Goal: Task Accomplishment & Management: Complete application form

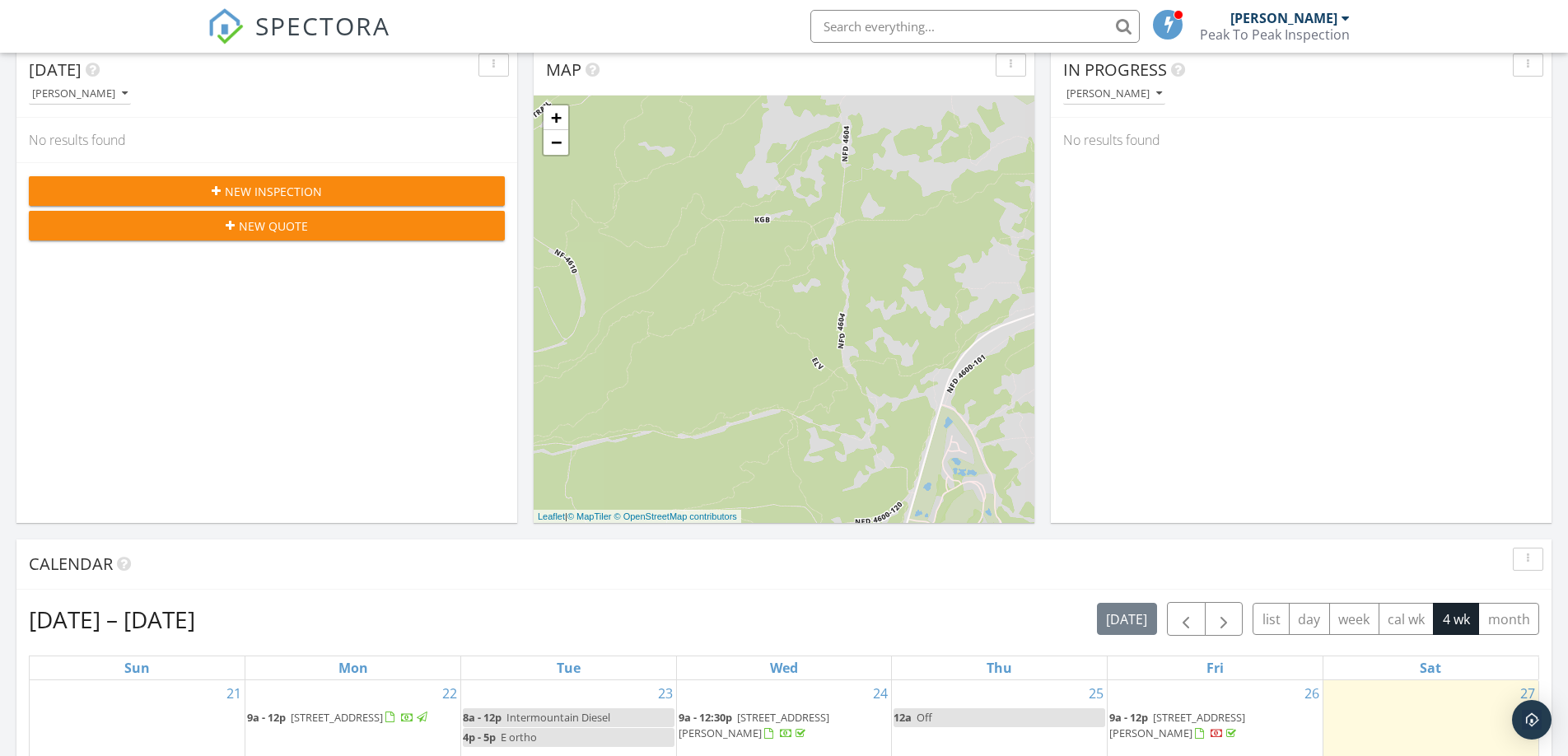
scroll to position [199, 0]
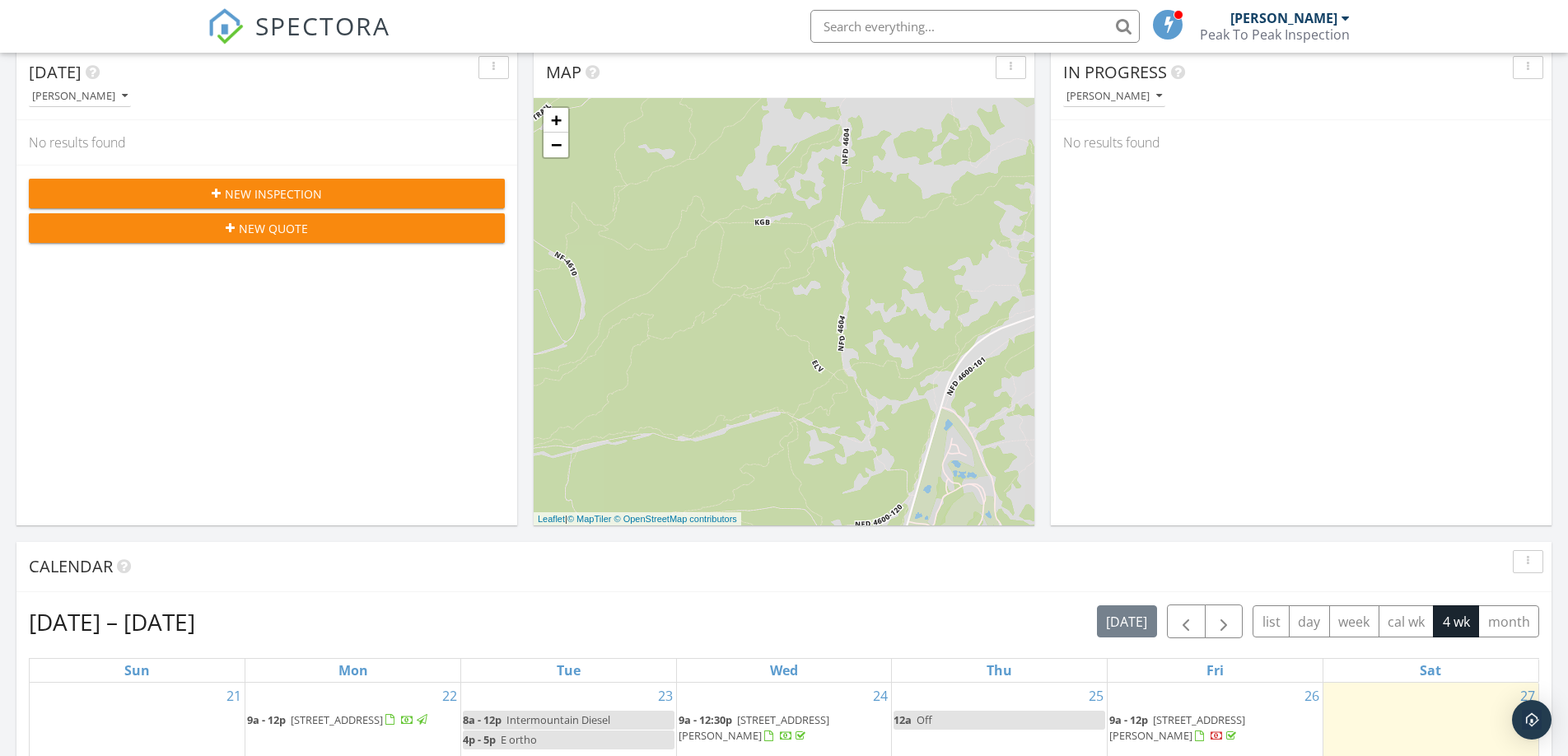
click at [290, 186] on span "New Inspection" at bounding box center [273, 194] width 97 height 17
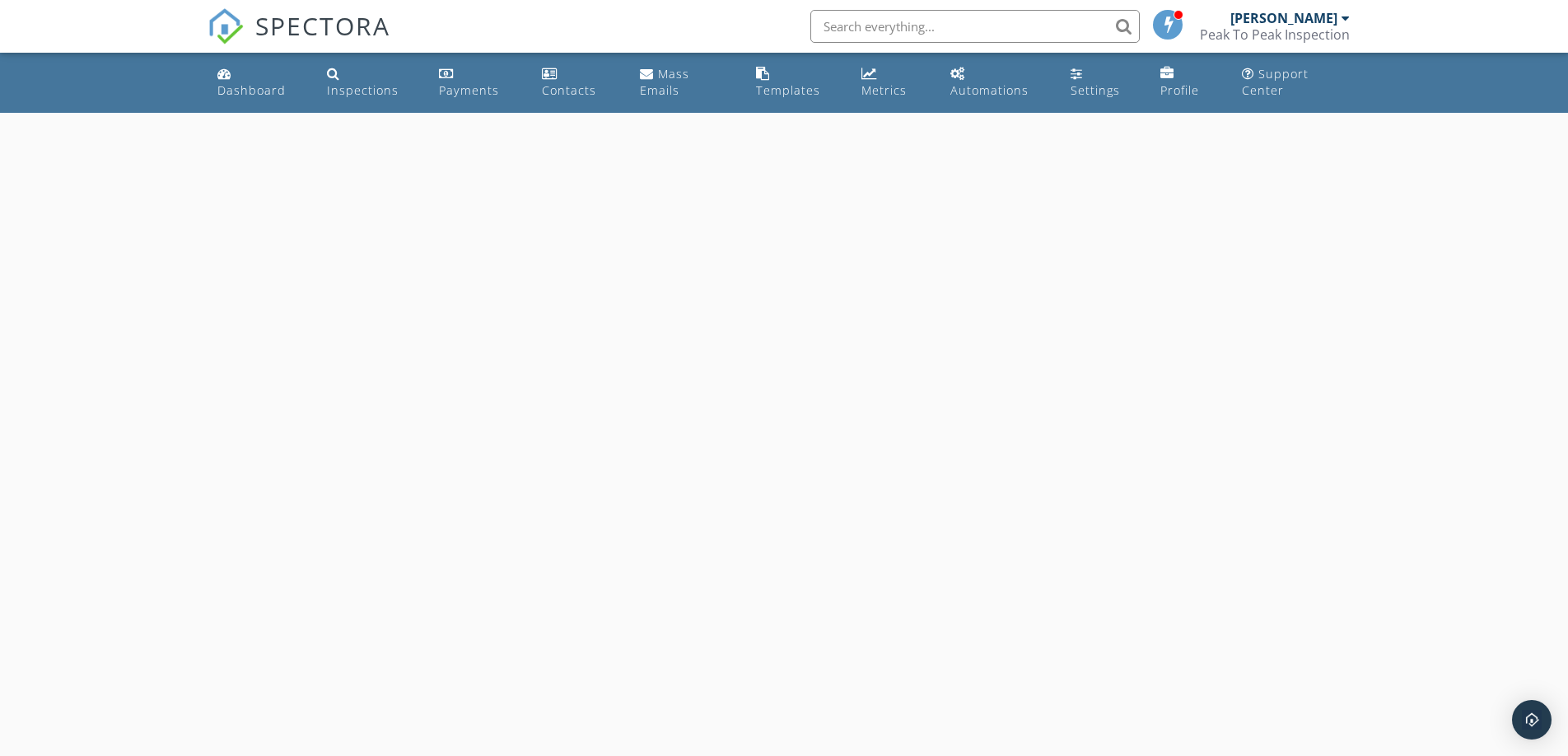
select select "8"
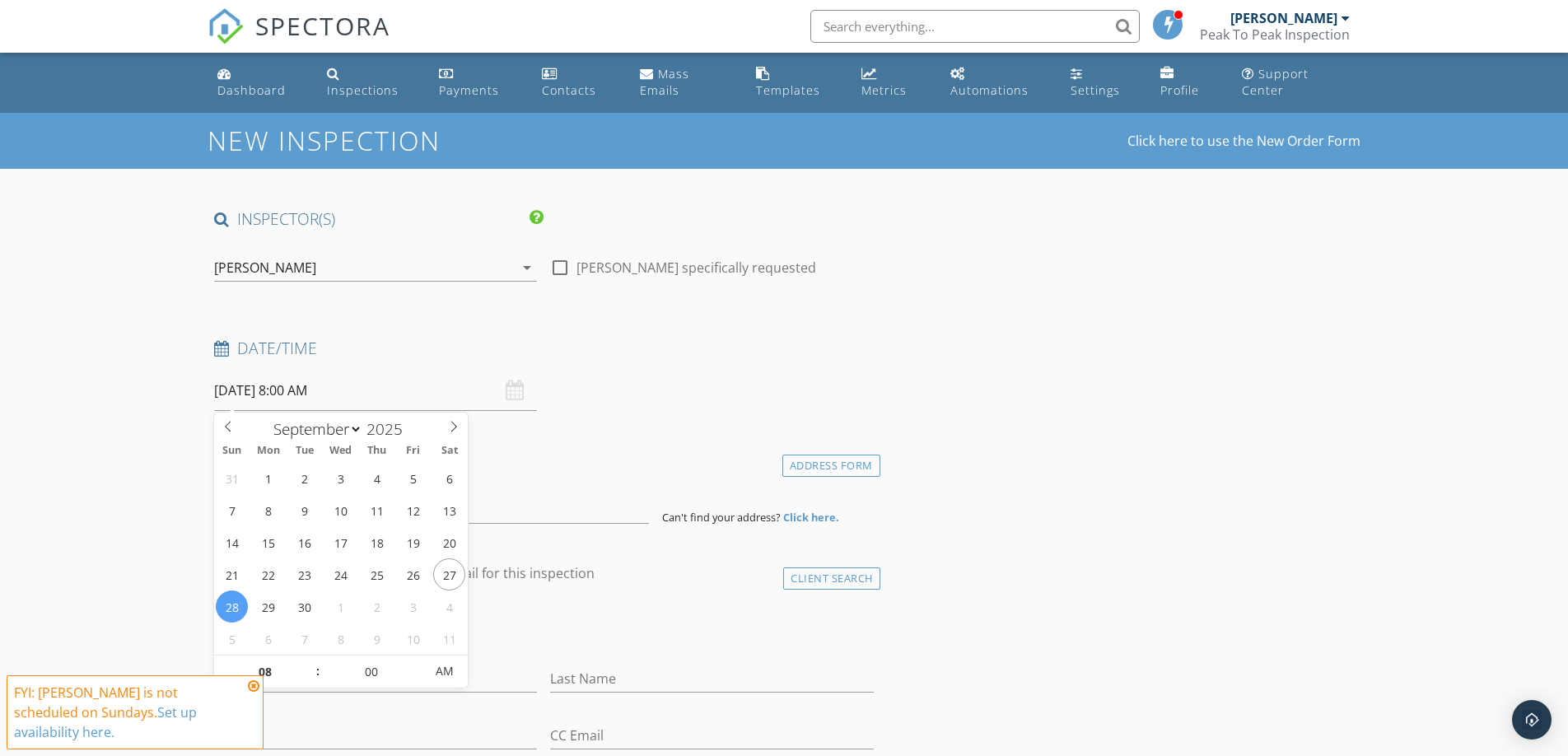
click at [299, 389] on input "09/28/2025 8:00 AM" at bounding box center [376, 391] width 323 height 40
type input "09"
type input "[DATE] 9:00 AM"
click at [307, 662] on span at bounding box center [310, 664] width 12 height 16
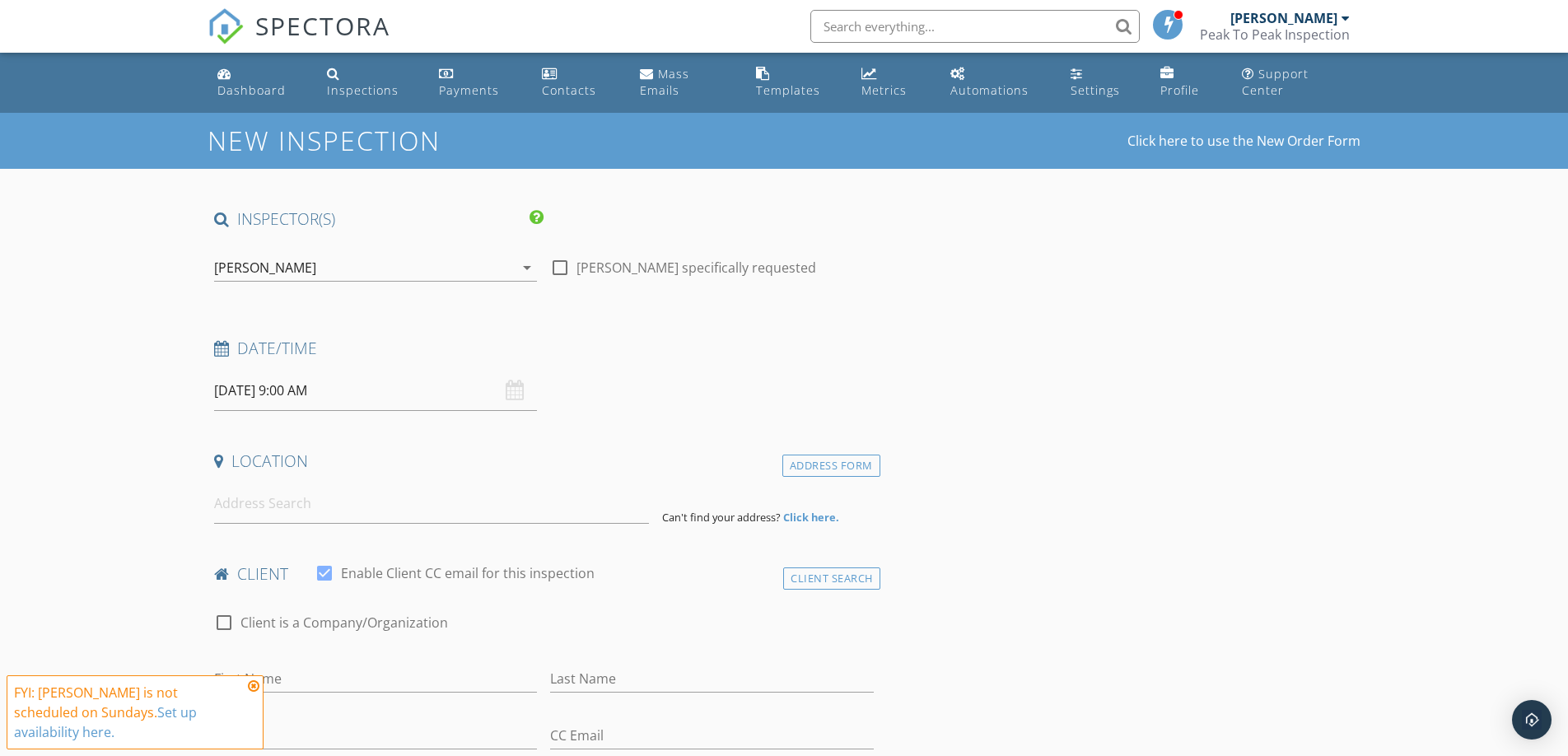
drag, startPoint x: 140, startPoint y: 619, endPoint x: 146, endPoint y: 610, distance: 10.8
click at [307, 499] on input at bounding box center [432, 504] width 435 height 40
type input "1232 NW Albany & 1244 NW Albany"
click at [817, 520] on strong "Click here." at bounding box center [811, 517] width 56 height 14
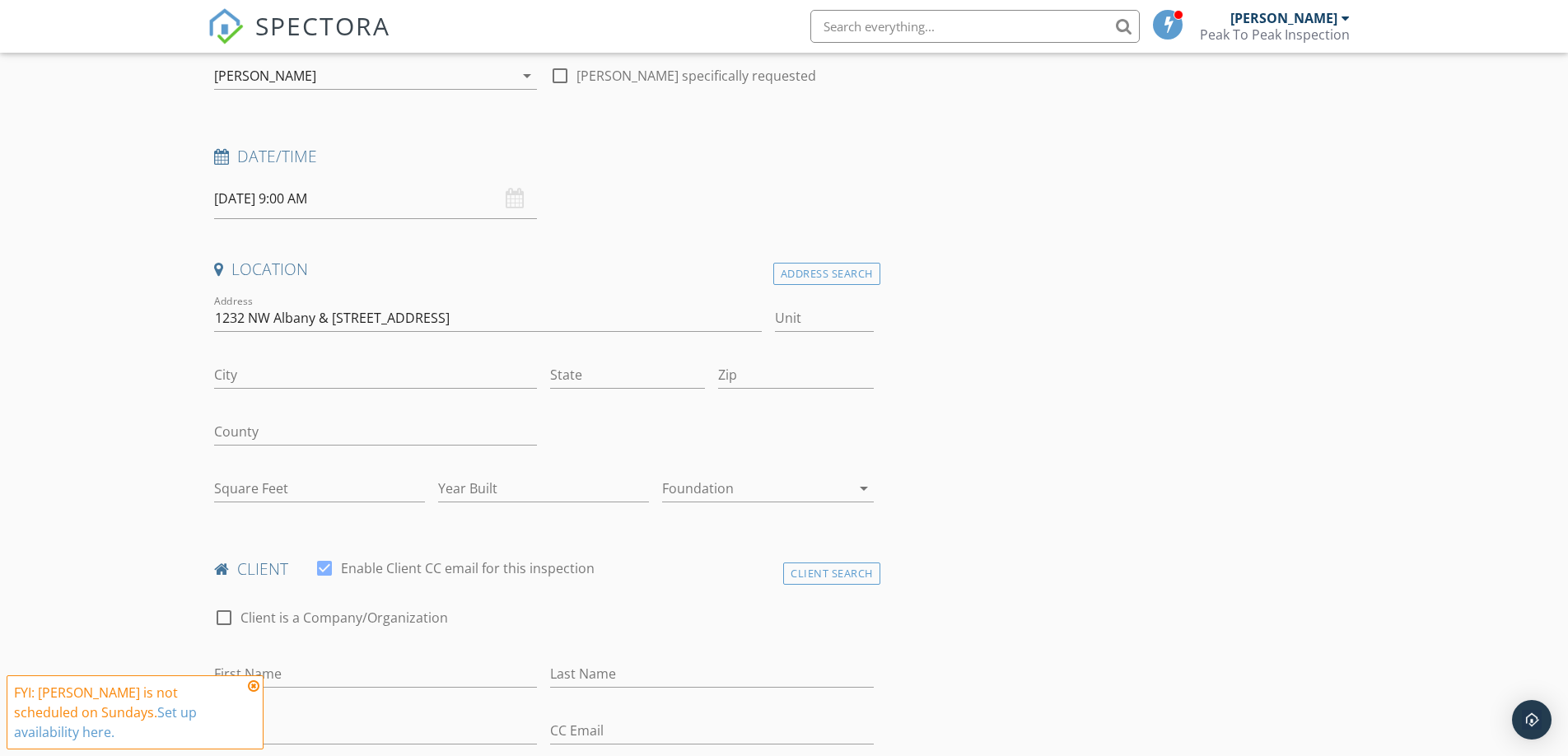
scroll to position [192, 0]
click at [285, 383] on input "City" at bounding box center [376, 374] width 323 height 27
type input "Bend"
type input "OR"
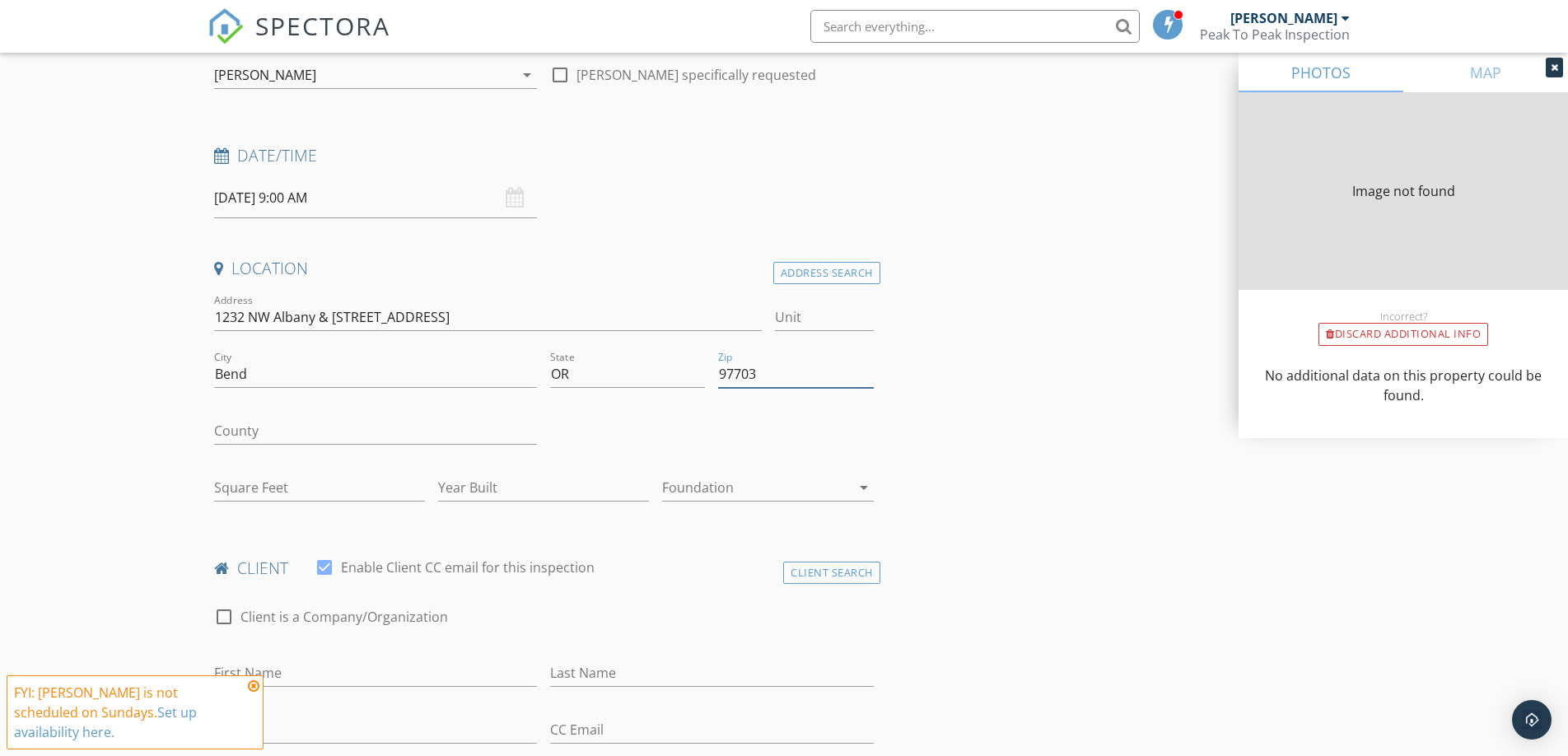
type input "97703"
type input "2411"
type input "2022"
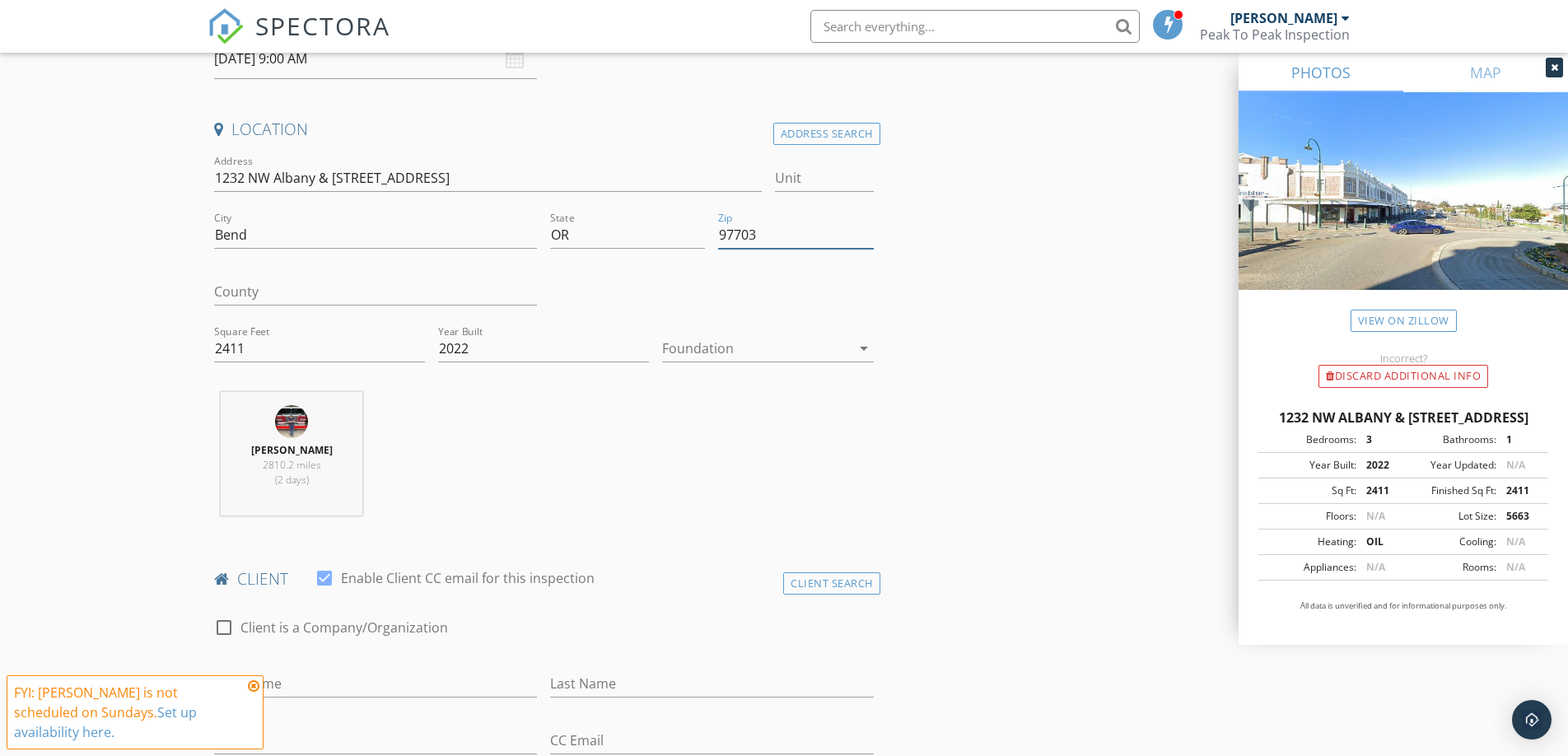
scroll to position [351, 0]
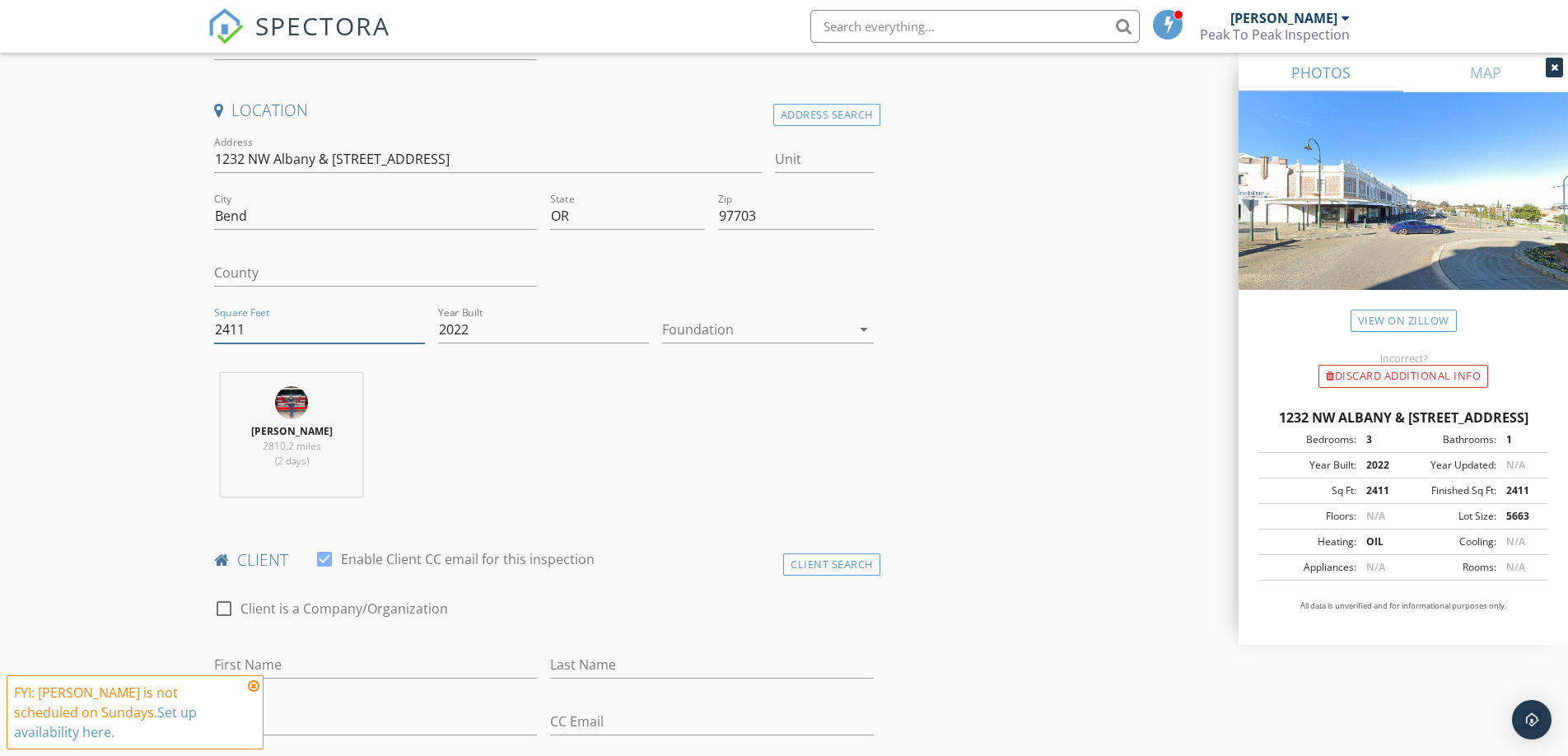
click at [325, 331] on input "2411" at bounding box center [319, 330] width 211 height 27
click at [450, 327] on input "2022" at bounding box center [544, 330] width 211 height 27
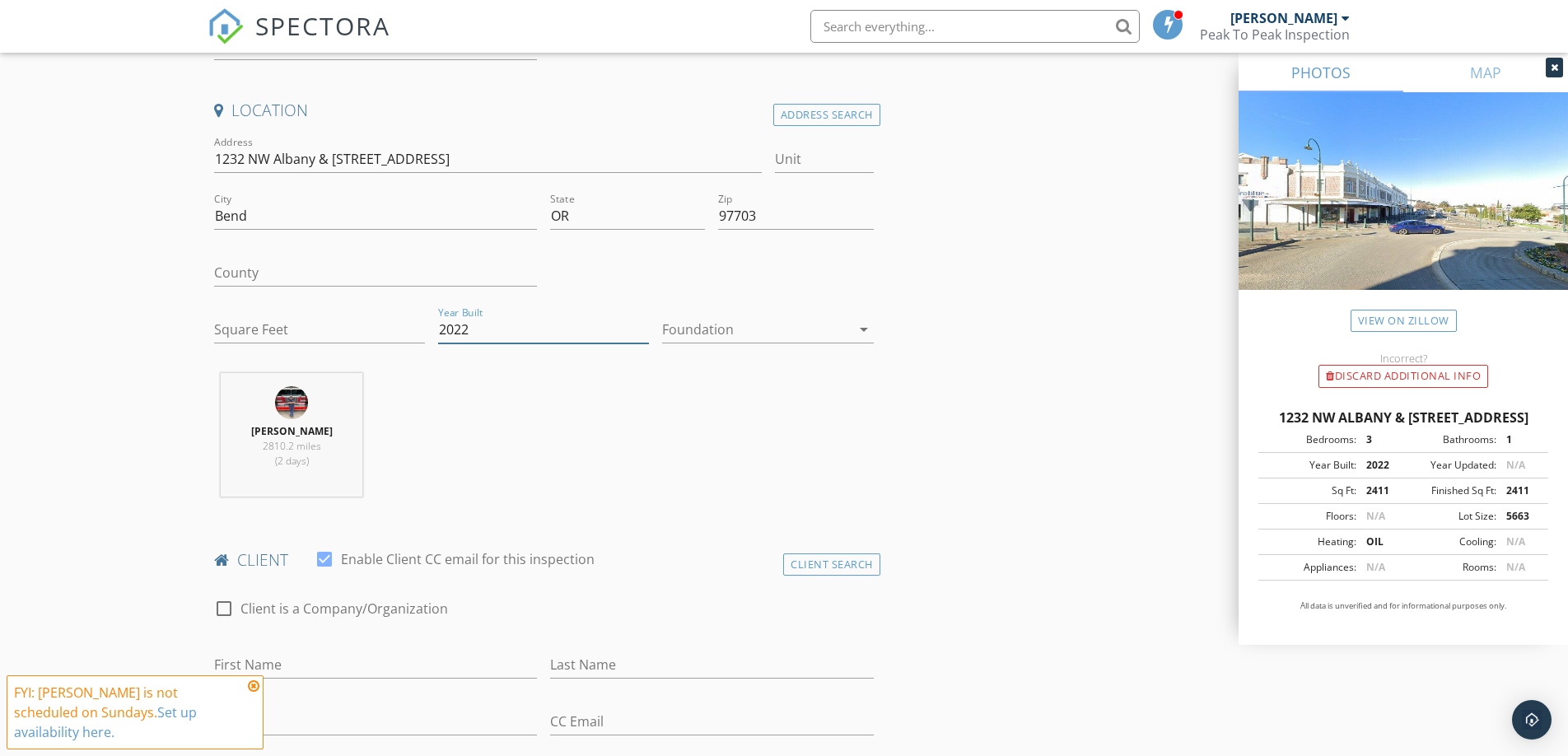
click at [450, 327] on input "2022" at bounding box center [544, 330] width 211 height 27
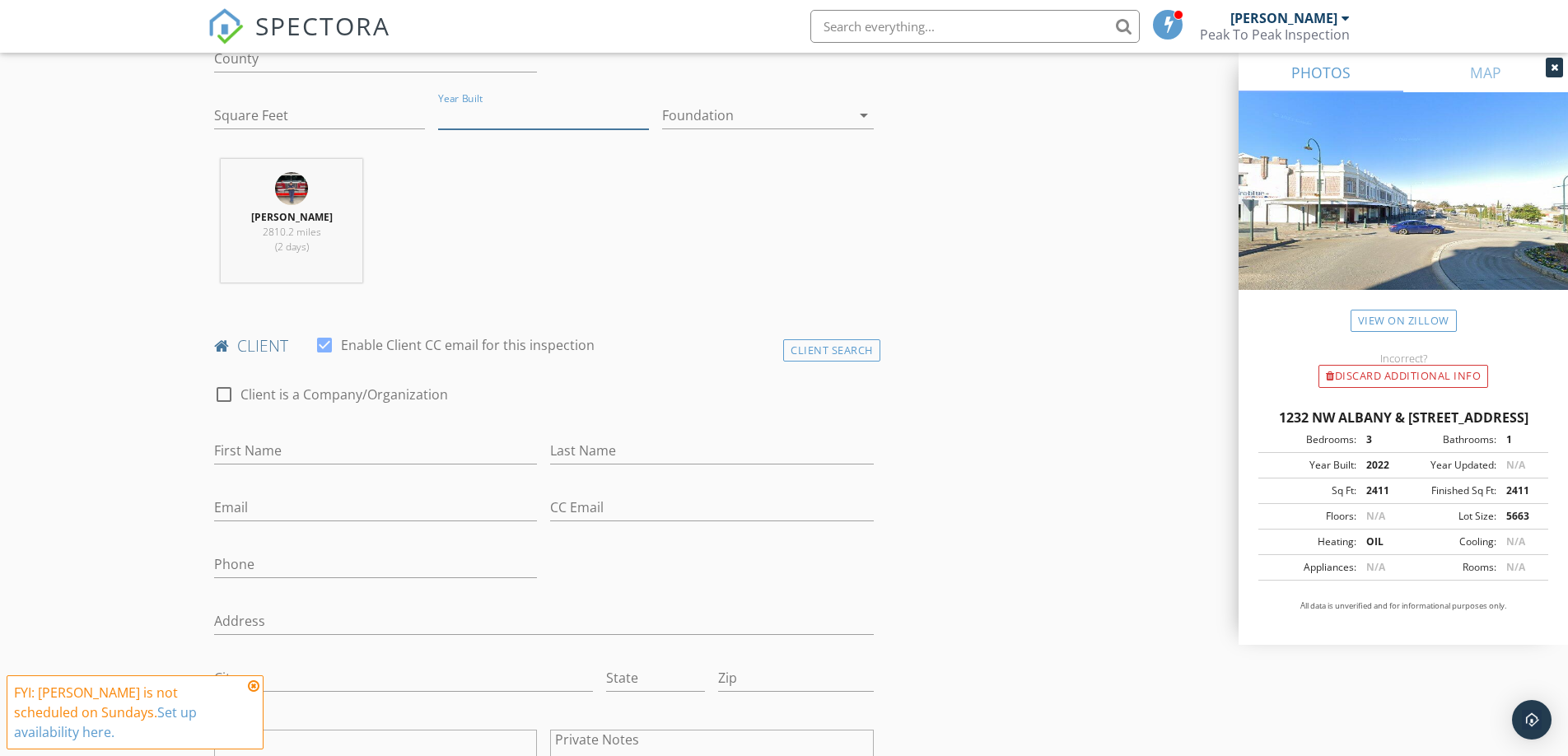
scroll to position [622, 0]
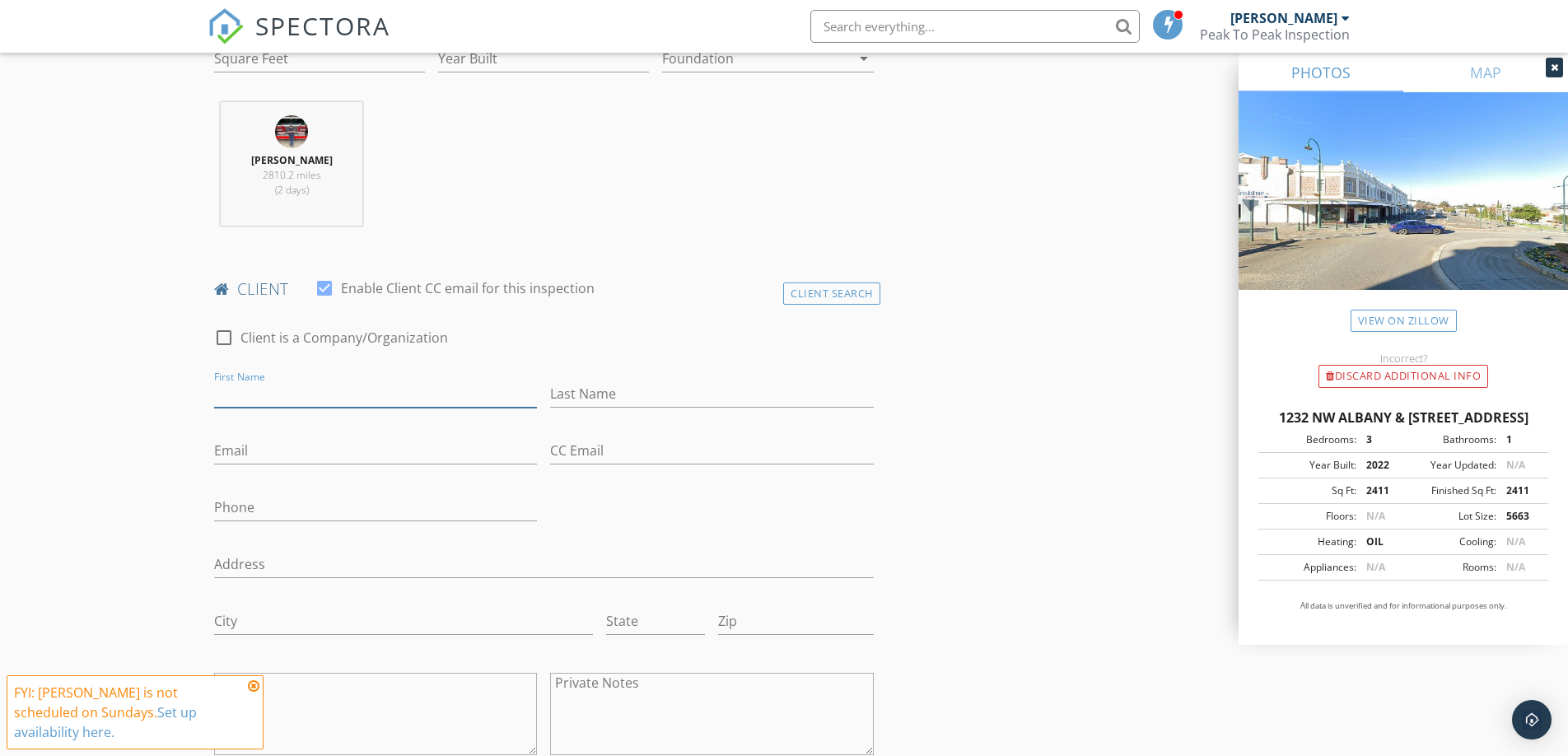
click at [255, 395] on input "First Name" at bounding box center [376, 394] width 323 height 27
paste input "Patrick Griffiths"
drag, startPoint x: 261, startPoint y: 394, endPoint x: 318, endPoint y: 393, distance: 57.0
click at [331, 393] on input "Patrick Griffiths" at bounding box center [376, 394] width 323 height 27
type input "Patrick"
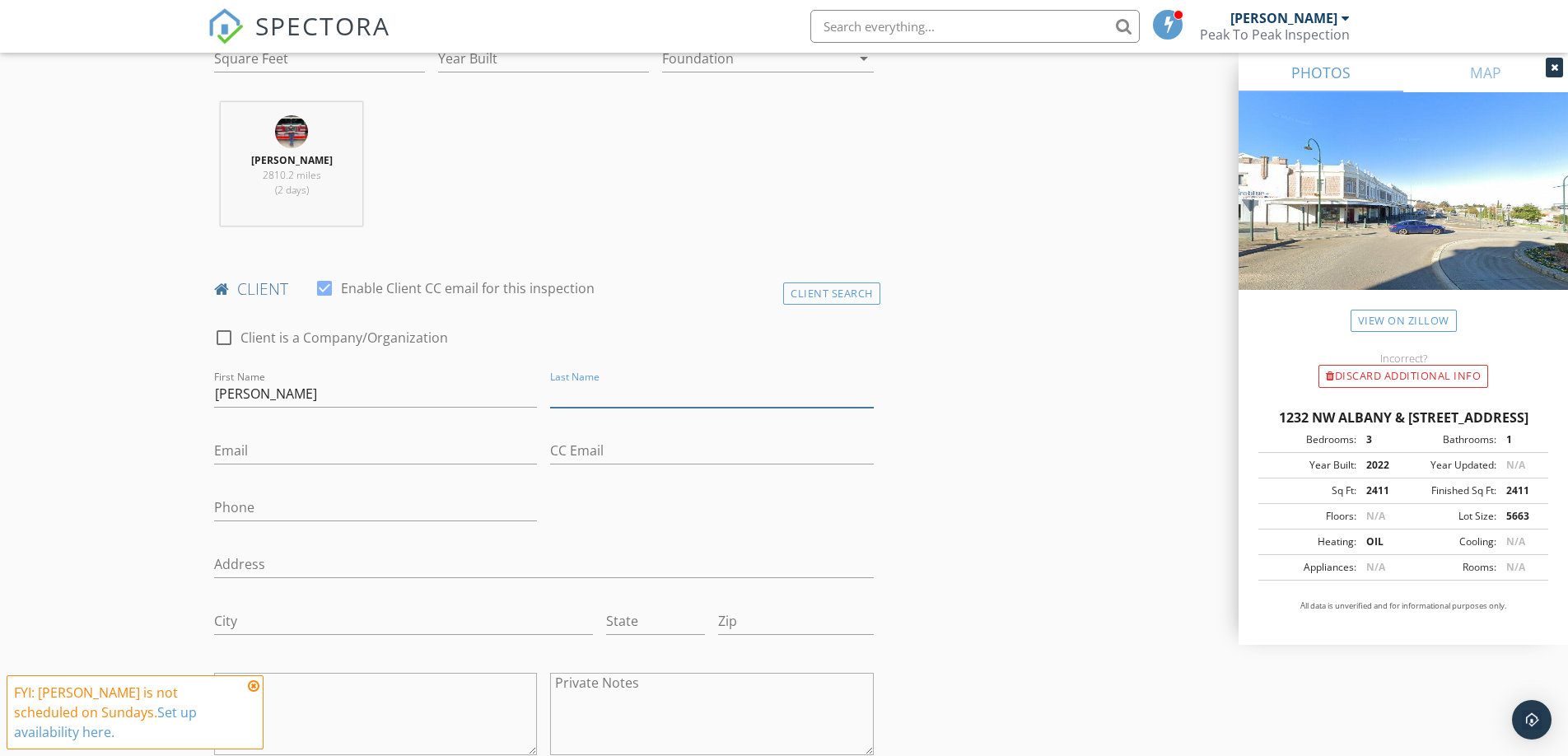
click at [569, 394] on input "Last Name" at bounding box center [712, 394] width 323 height 27
paste input "[PERSON_NAME]"
type input "[PERSON_NAME]"
click at [301, 450] on input "Email" at bounding box center [376, 451] width 323 height 27
paste input "[EMAIL_ADDRESS][DOMAIN_NAME]"
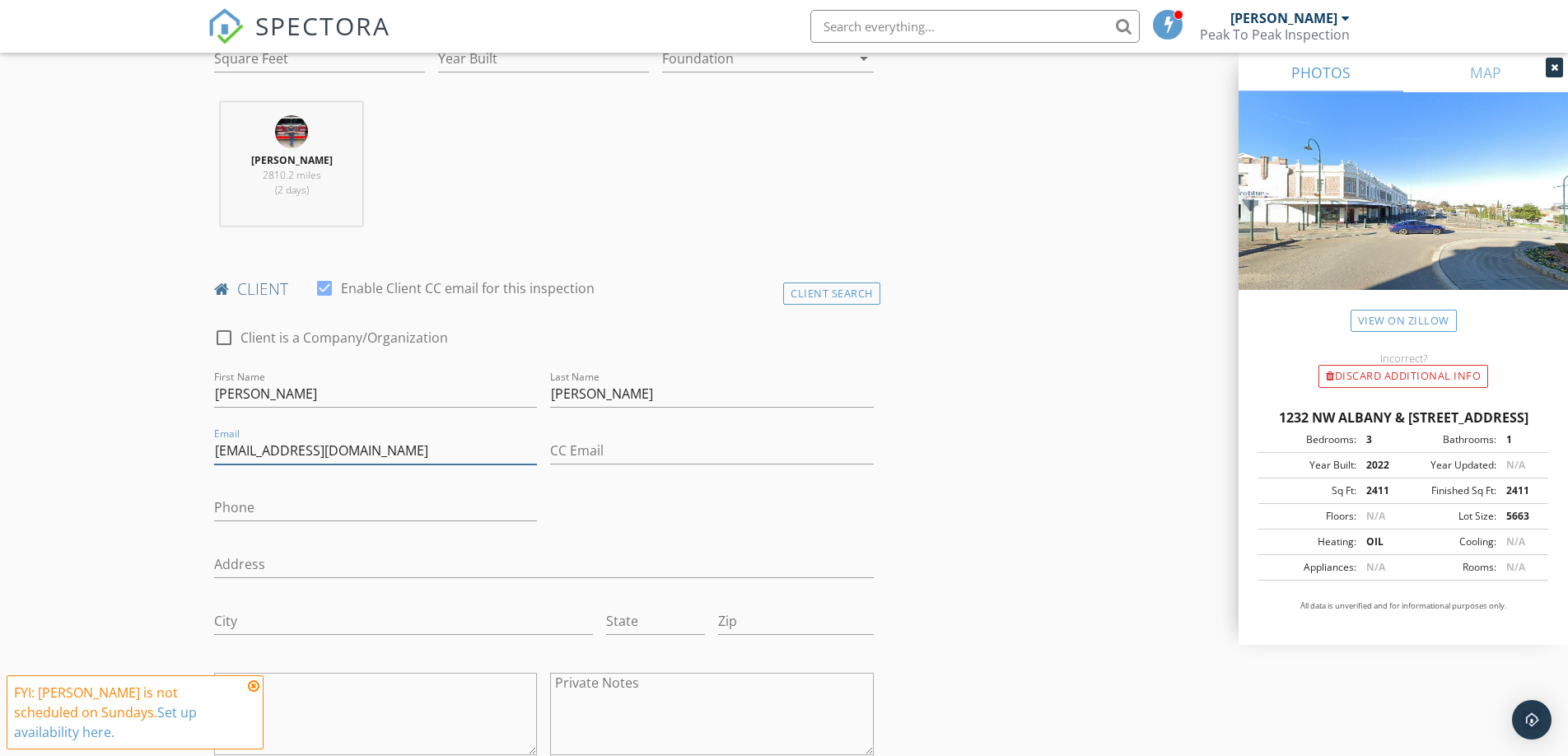
type input "[EMAIL_ADDRESS][DOMAIN_NAME]"
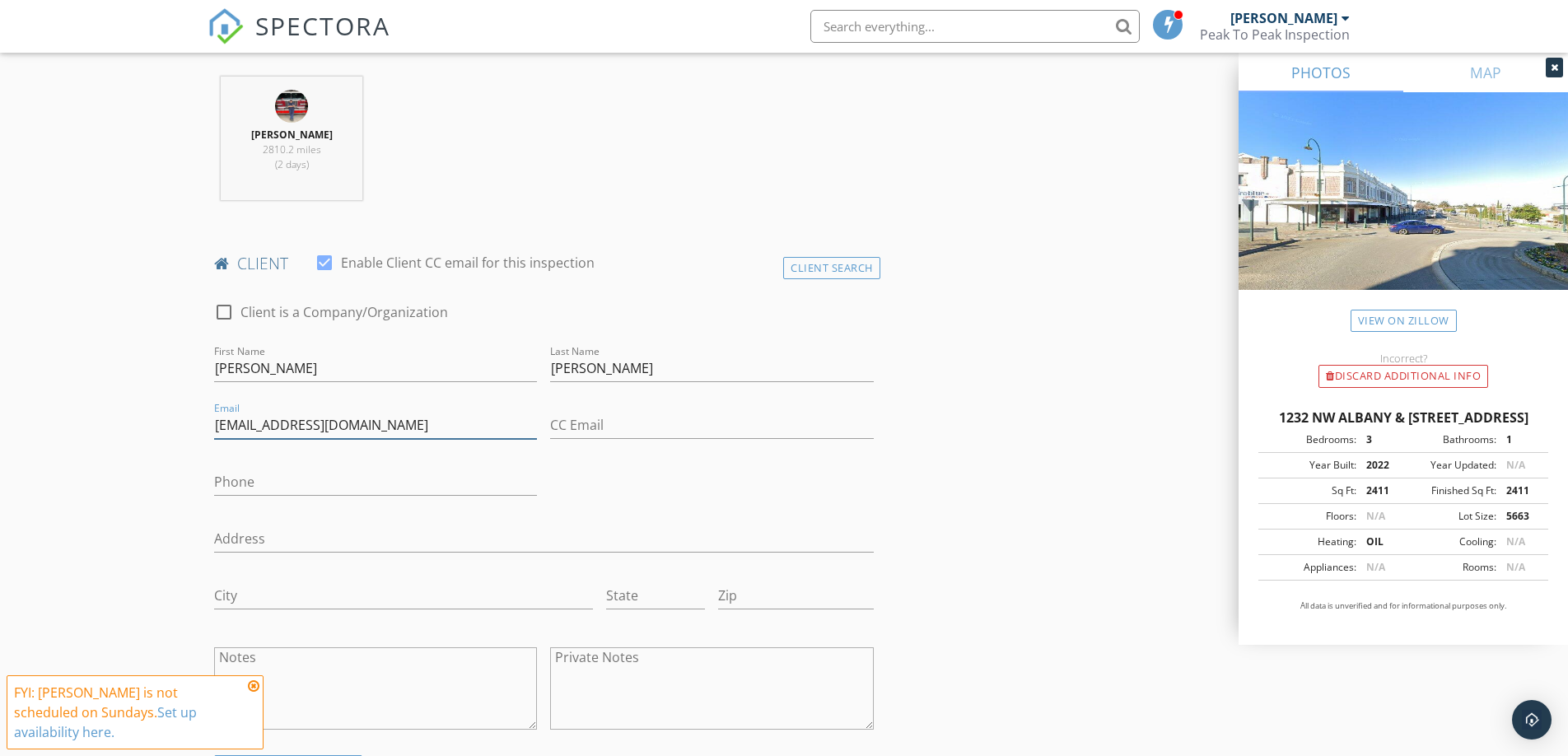
scroll to position [698, 0]
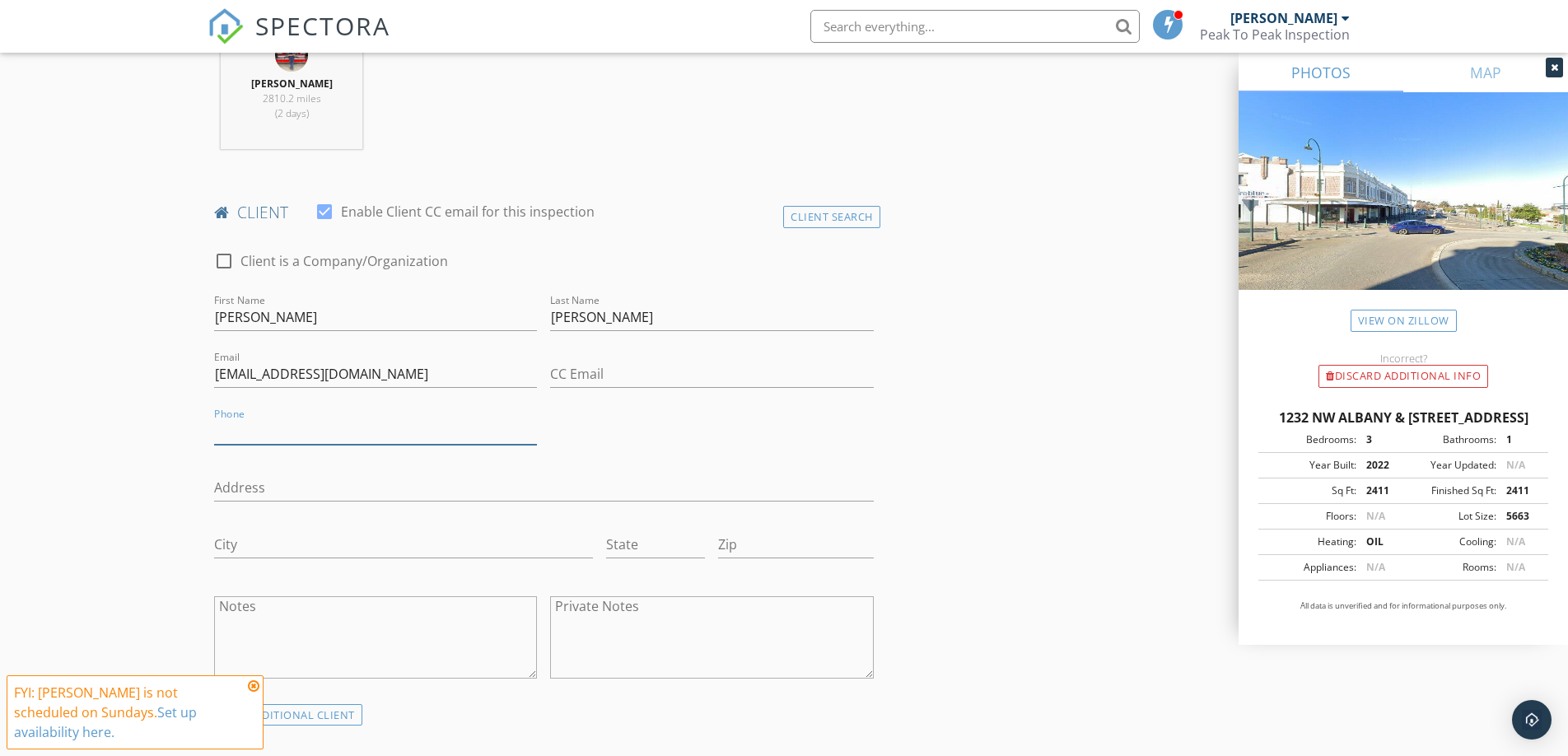
click at [250, 435] on input "Phone" at bounding box center [376, 431] width 323 height 27
paste input "[PHONE_NUMBER]"
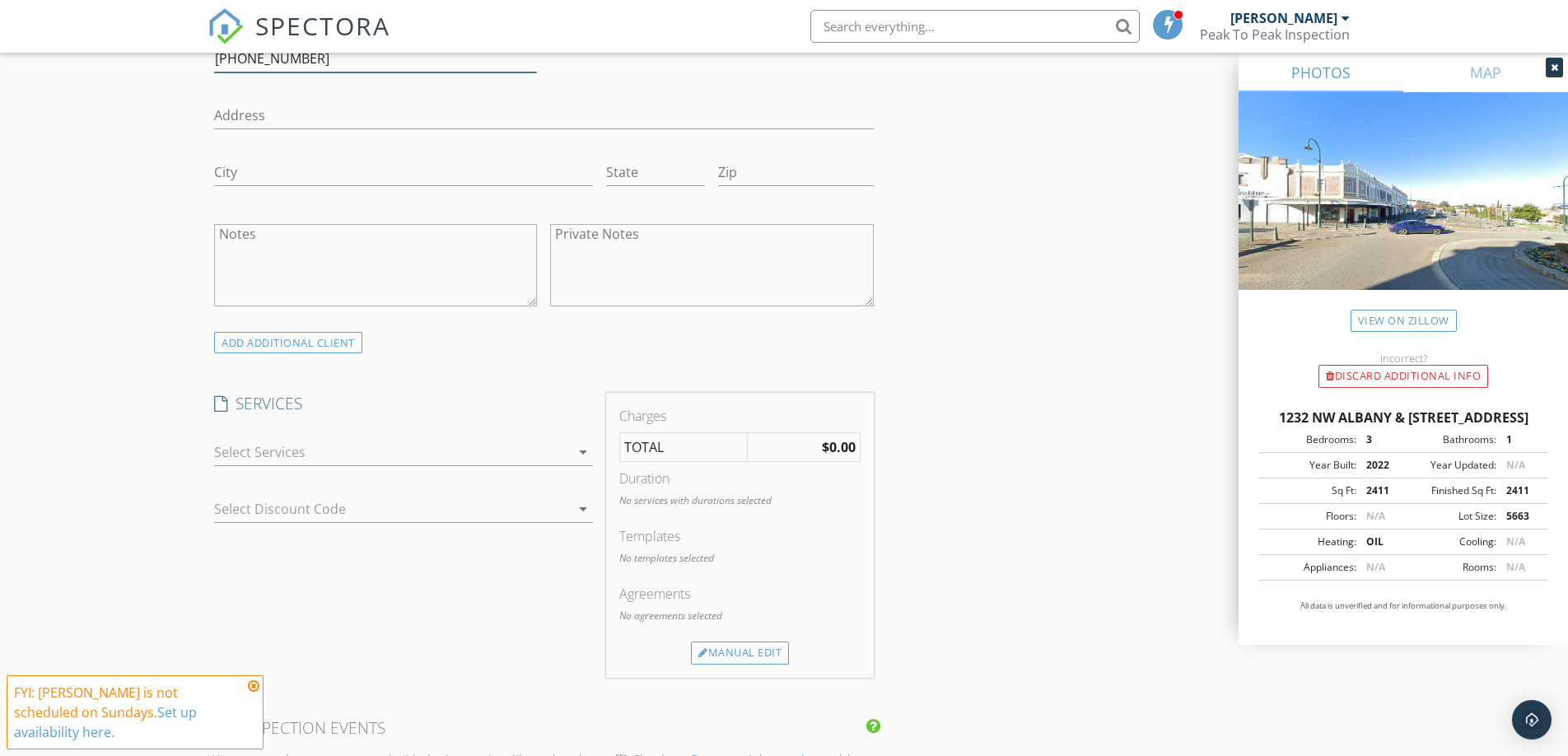
scroll to position [1071, 0]
type input "[PHONE_NUMBER]"
click at [316, 450] on div at bounding box center [392, 451] width 356 height 26
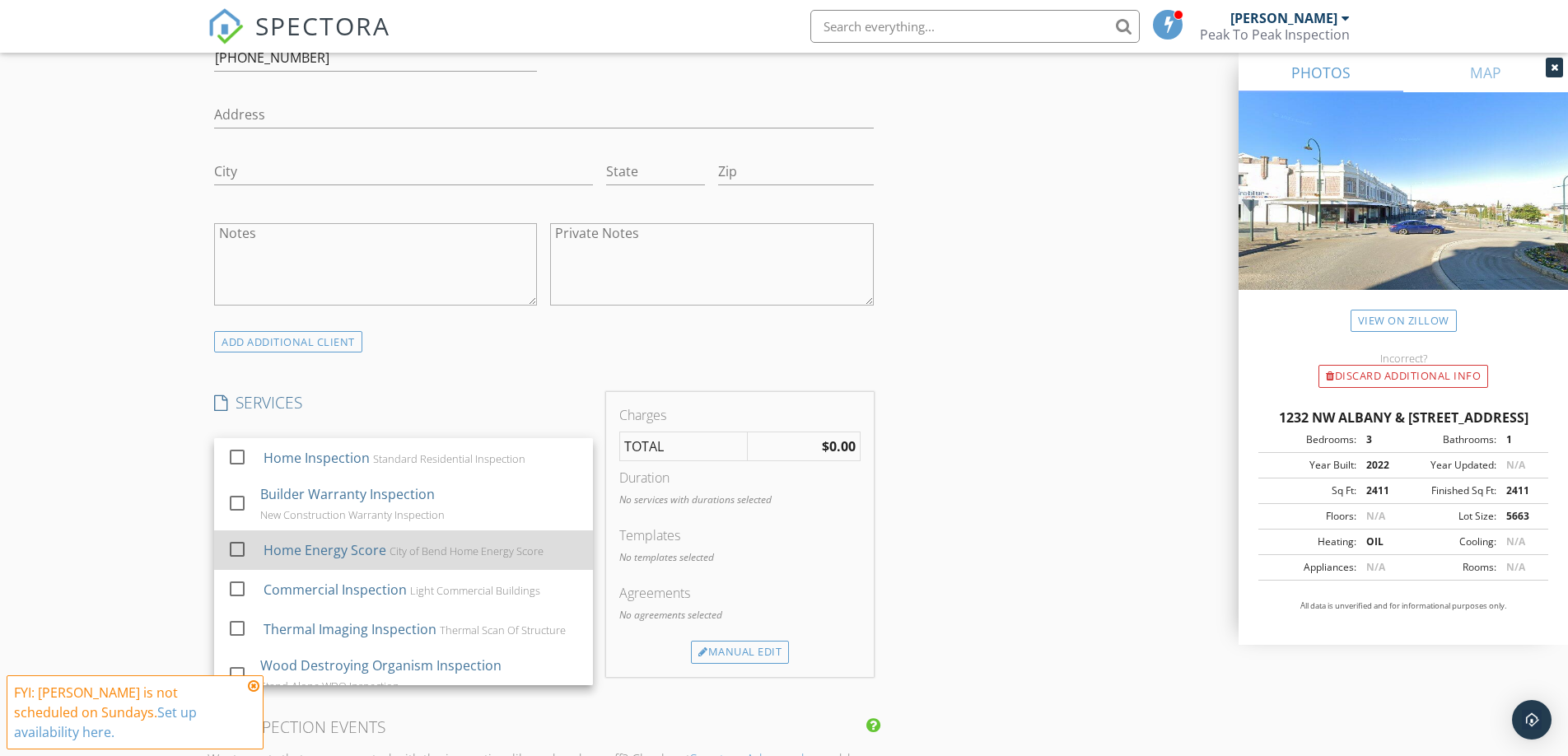
click at [236, 548] on div at bounding box center [237, 549] width 28 height 28
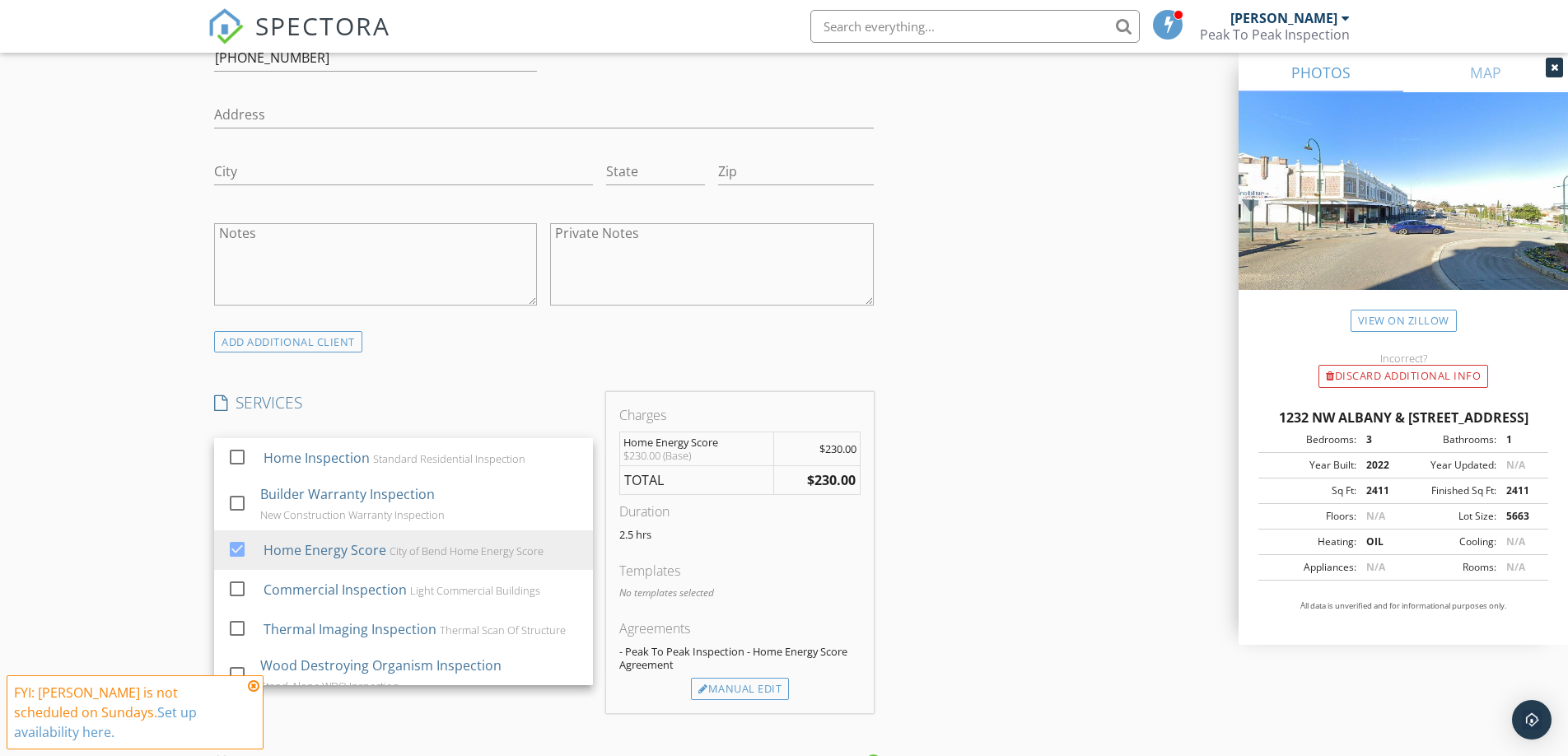
click at [137, 491] on div "New Inspection Click here to use the New Order Form INSPECTOR(S) check_box Adam…" at bounding box center [784, 562] width 1568 height 3041
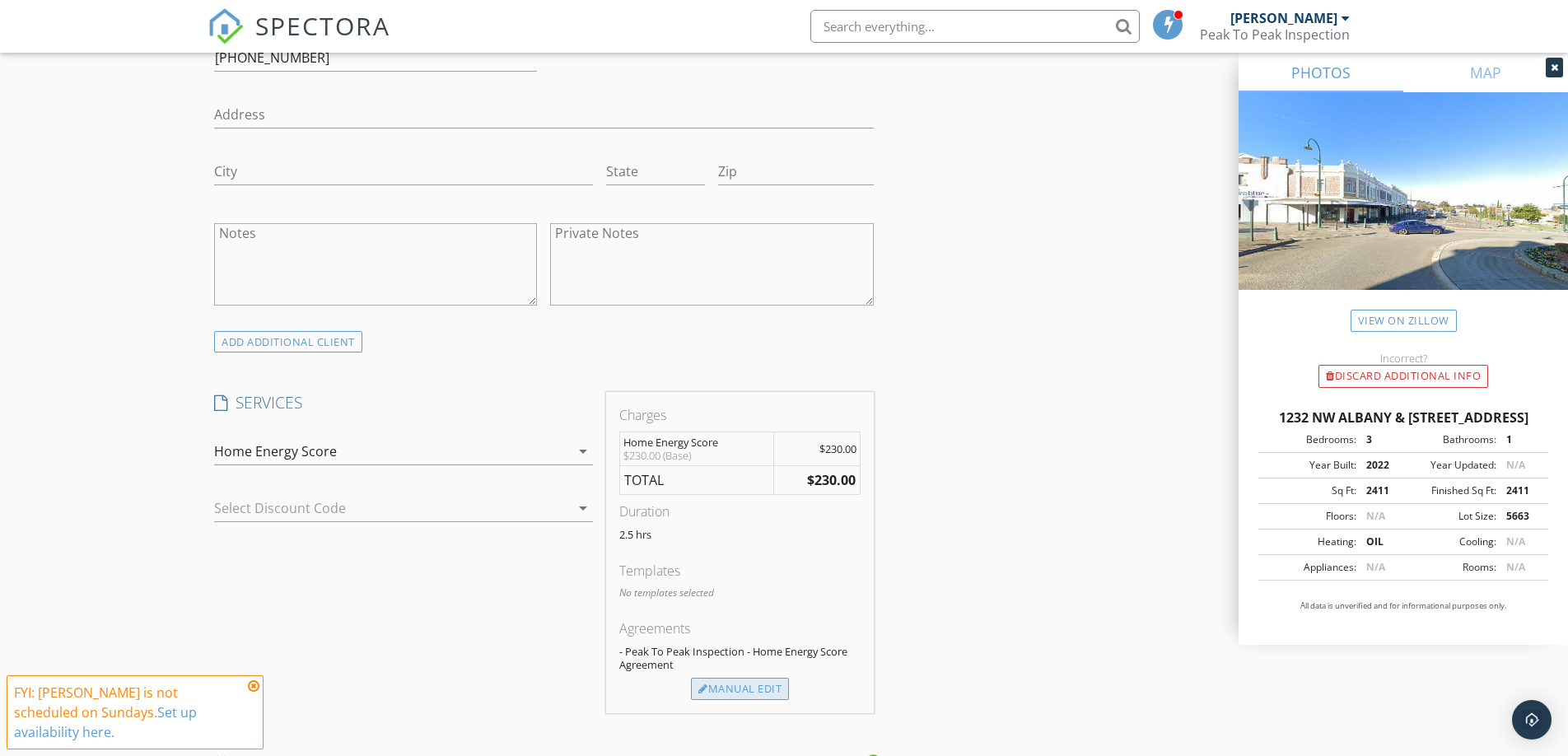
click at [733, 693] on div "Manual Edit" at bounding box center [740, 690] width 98 height 23
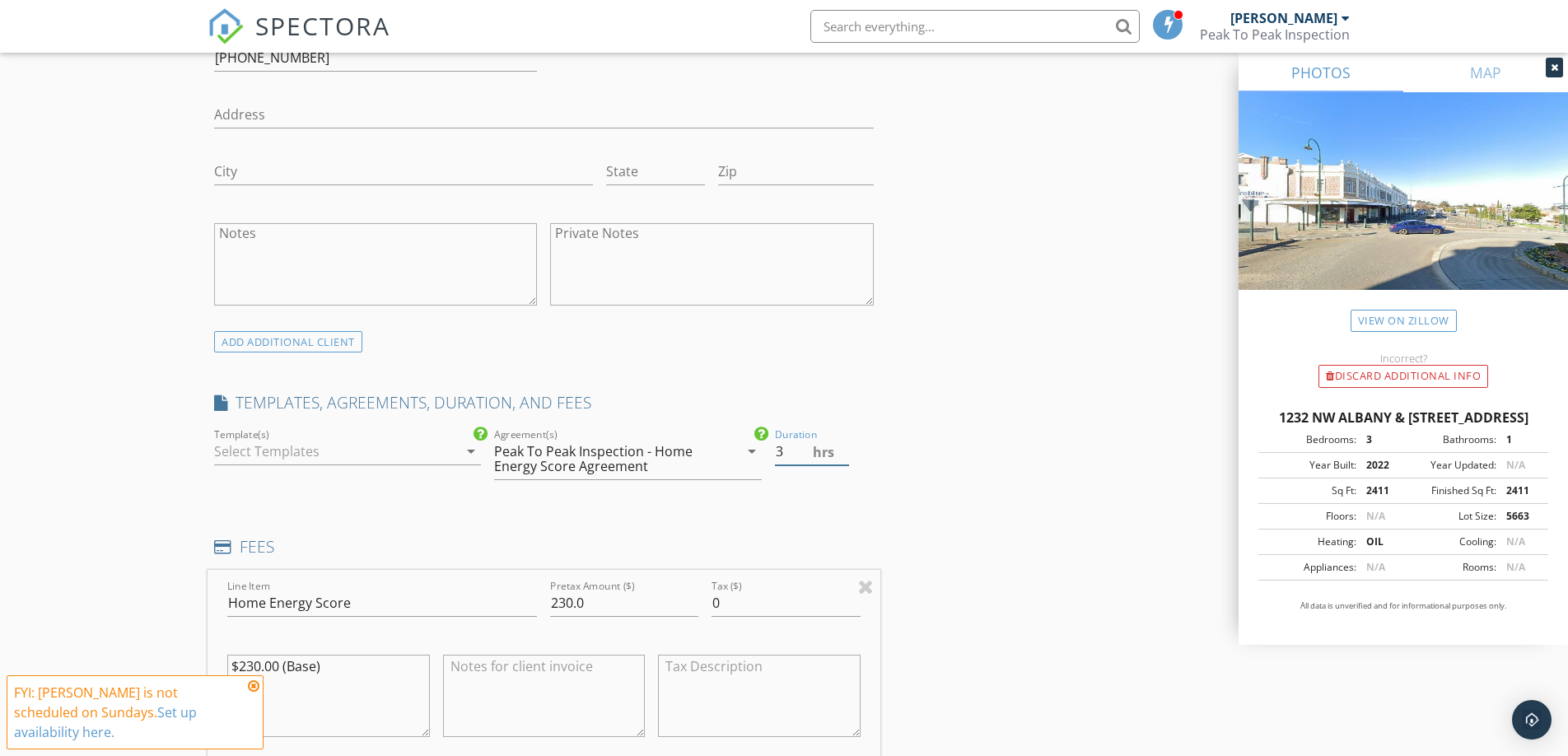
type input "3"
click at [844, 446] on input "3" at bounding box center [812, 452] width 74 height 27
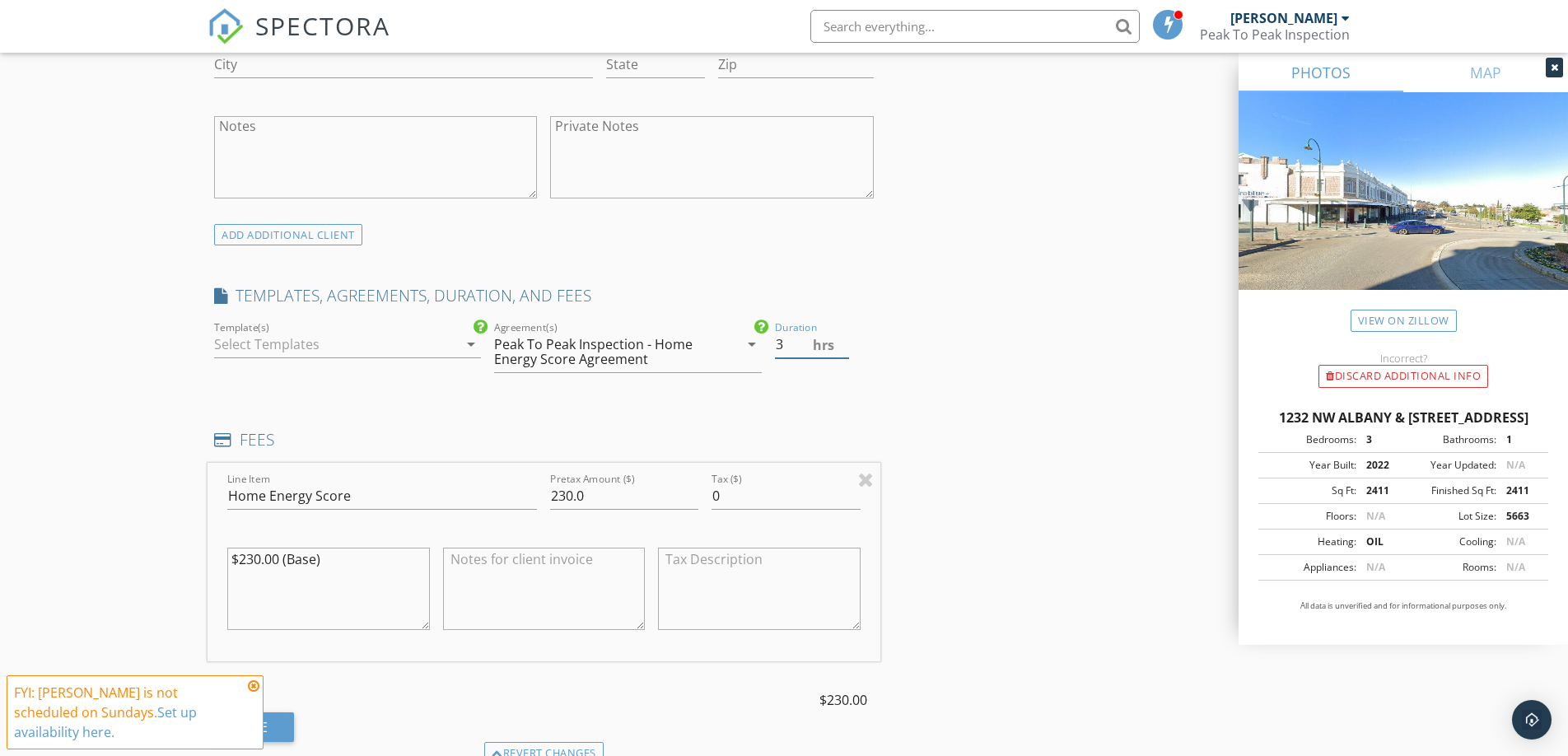
scroll to position [1260, 0]
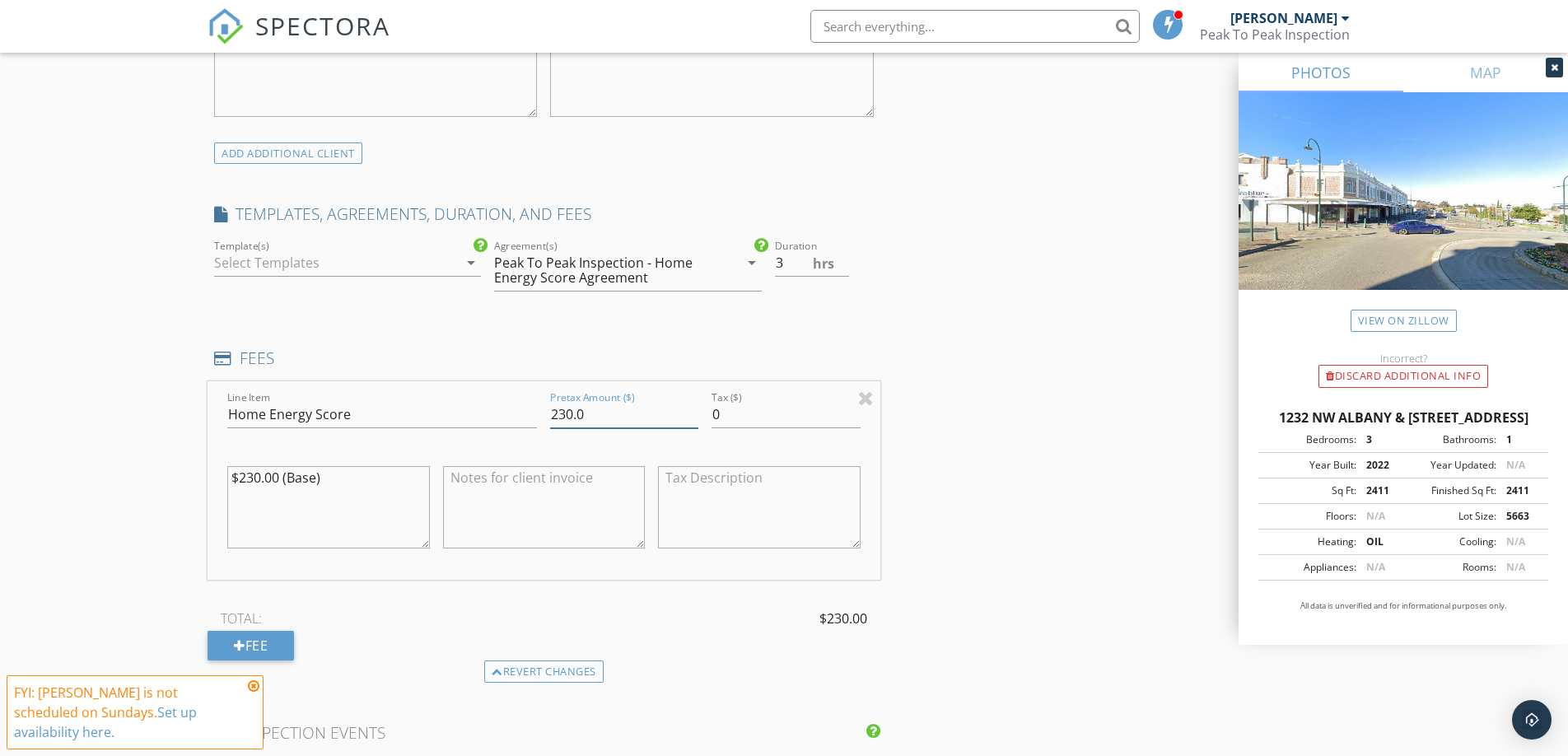
drag, startPoint x: 601, startPoint y: 411, endPoint x: 525, endPoint y: 412, distance: 76.0
click at [541, 416] on div "Line Item Home Energy Score Pretax Amount ($) 230.0 Tax ($) 0 $230.00 (Base)" at bounding box center [544, 480] width 673 height 198
type input "500.00"
drag, startPoint x: 322, startPoint y: 478, endPoint x: 171, endPoint y: 477, distance: 151.0
click at [172, 477] on div "New Inspection Click here to use the New Order Form INSPECTOR(S) check_box Adam…" at bounding box center [784, 453] width 1568 height 3201
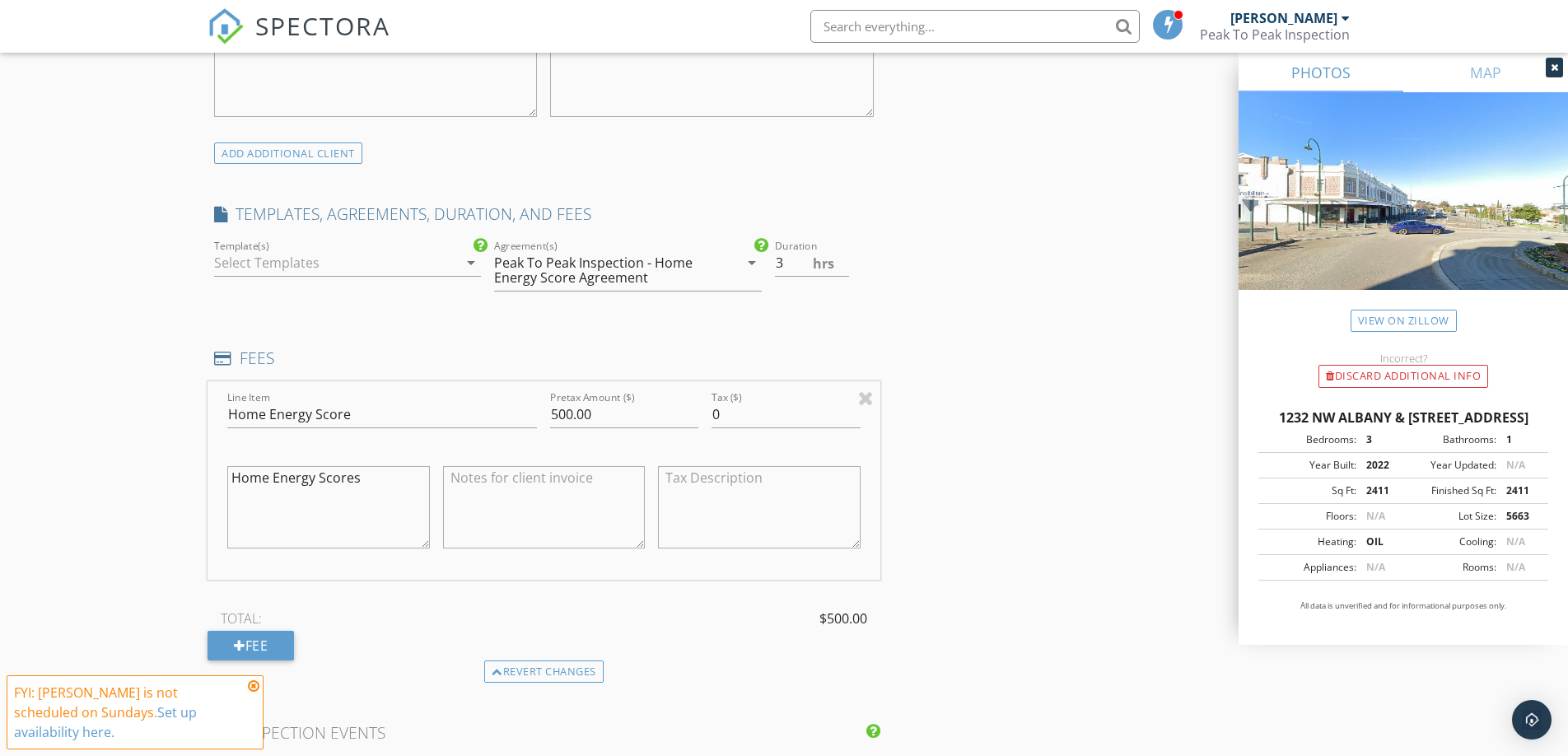
click at [367, 485] on textarea "Home Energy Scores" at bounding box center [328, 508] width 203 height 83
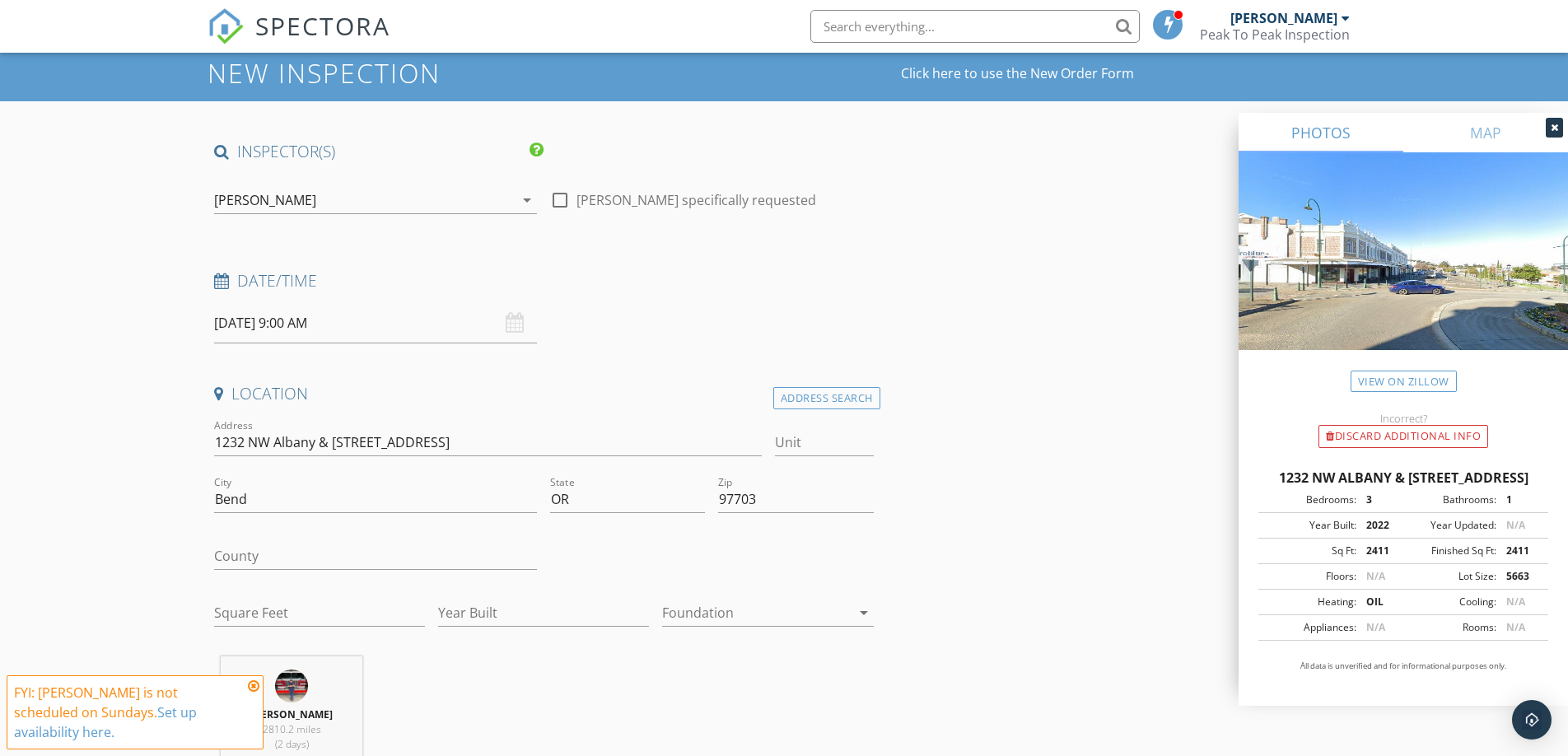
scroll to position [0, 0]
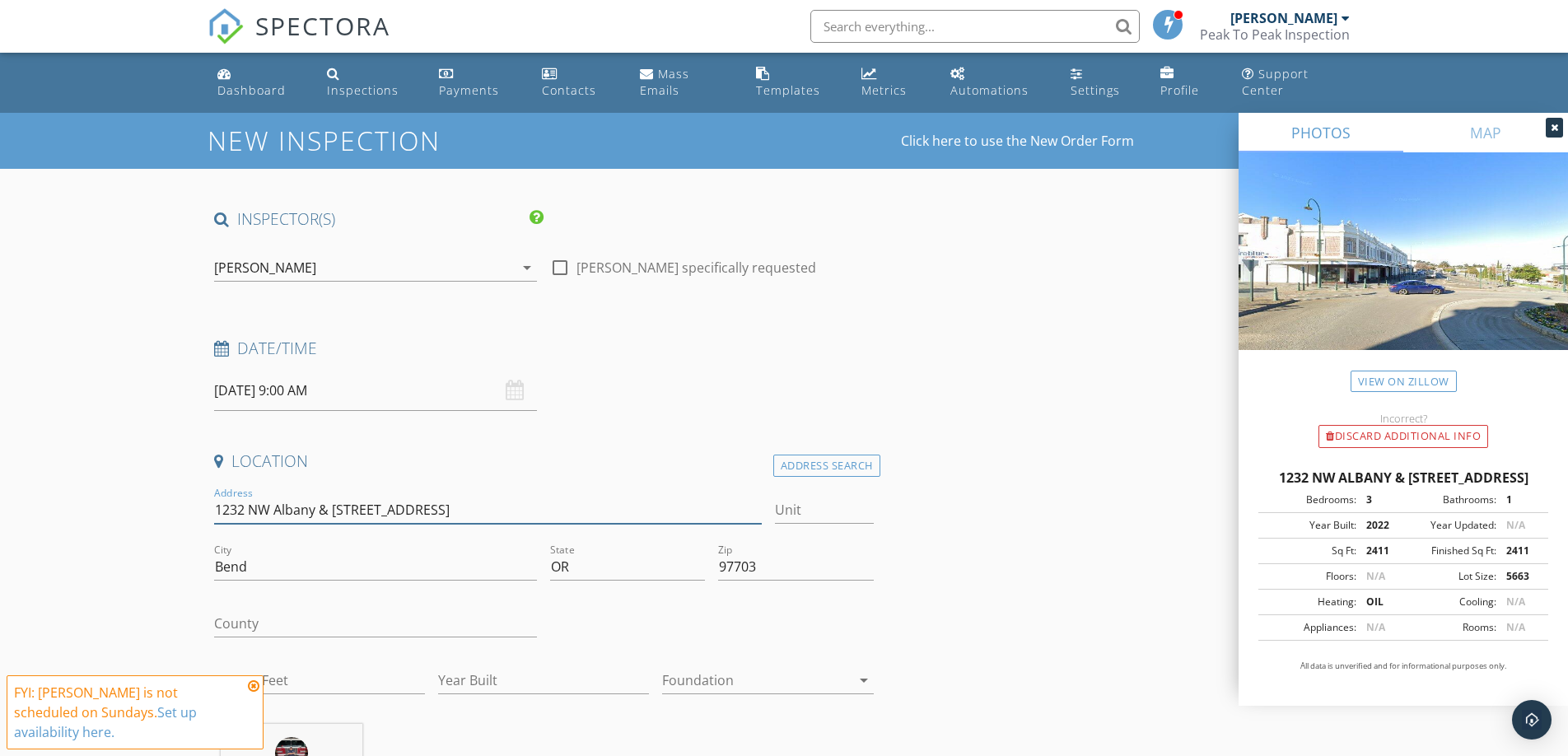
drag, startPoint x: 455, startPoint y: 505, endPoint x: 247, endPoint y: 505, distance: 208.0
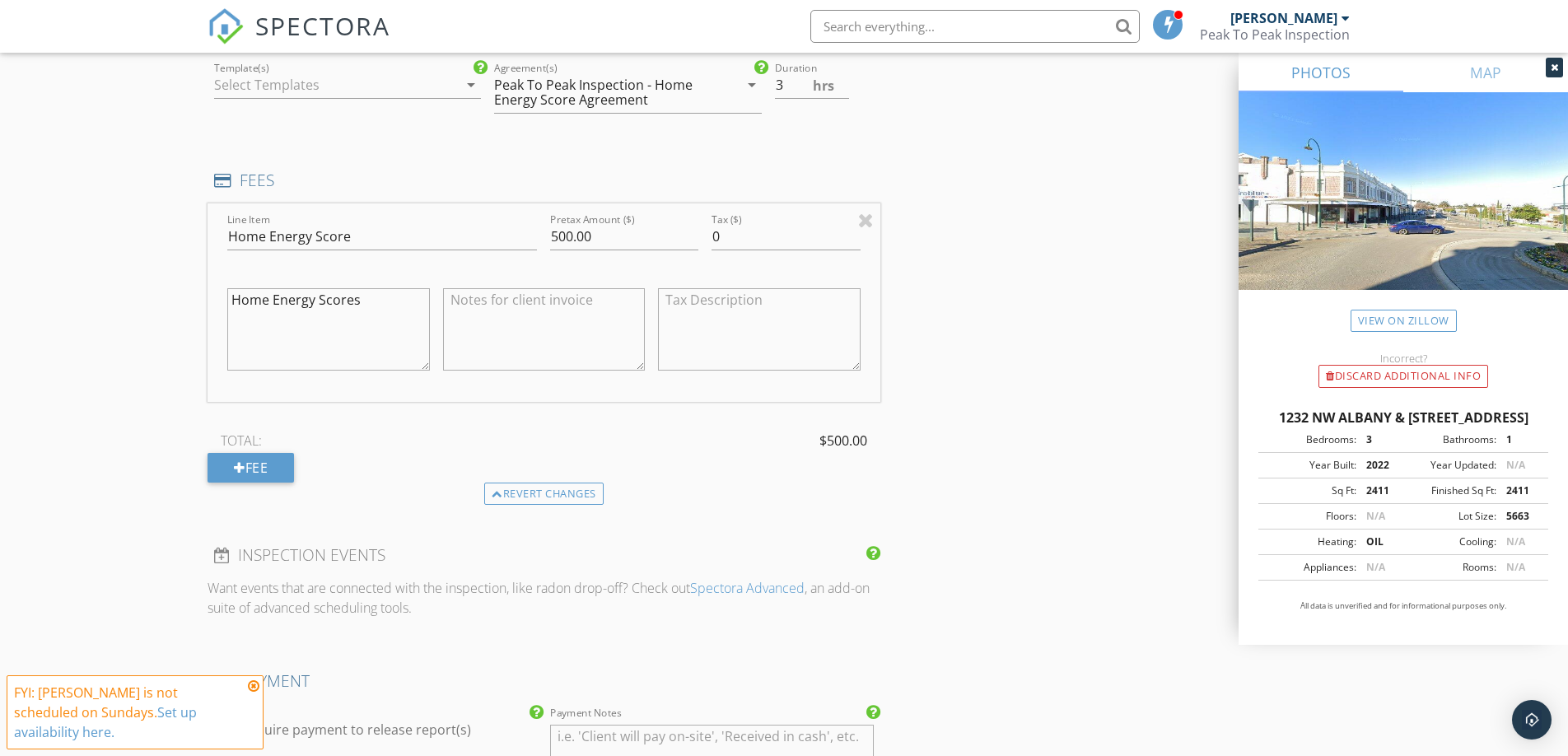
click at [276, 318] on textarea "Home Energy Scores" at bounding box center [328, 330] width 203 height 83
paste textarea "1232 NW Albany & 1244 NW Albany"
click at [362, 292] on textarea "Home Energy Scores 1232 NW Albany & 1244 NW Albany" at bounding box center [328, 327] width 203 height 83
click at [360, 295] on textarea "Home Energy Scores 1232 NW Albany & 1244 NW Albany" at bounding box center [328, 327] width 203 height 83
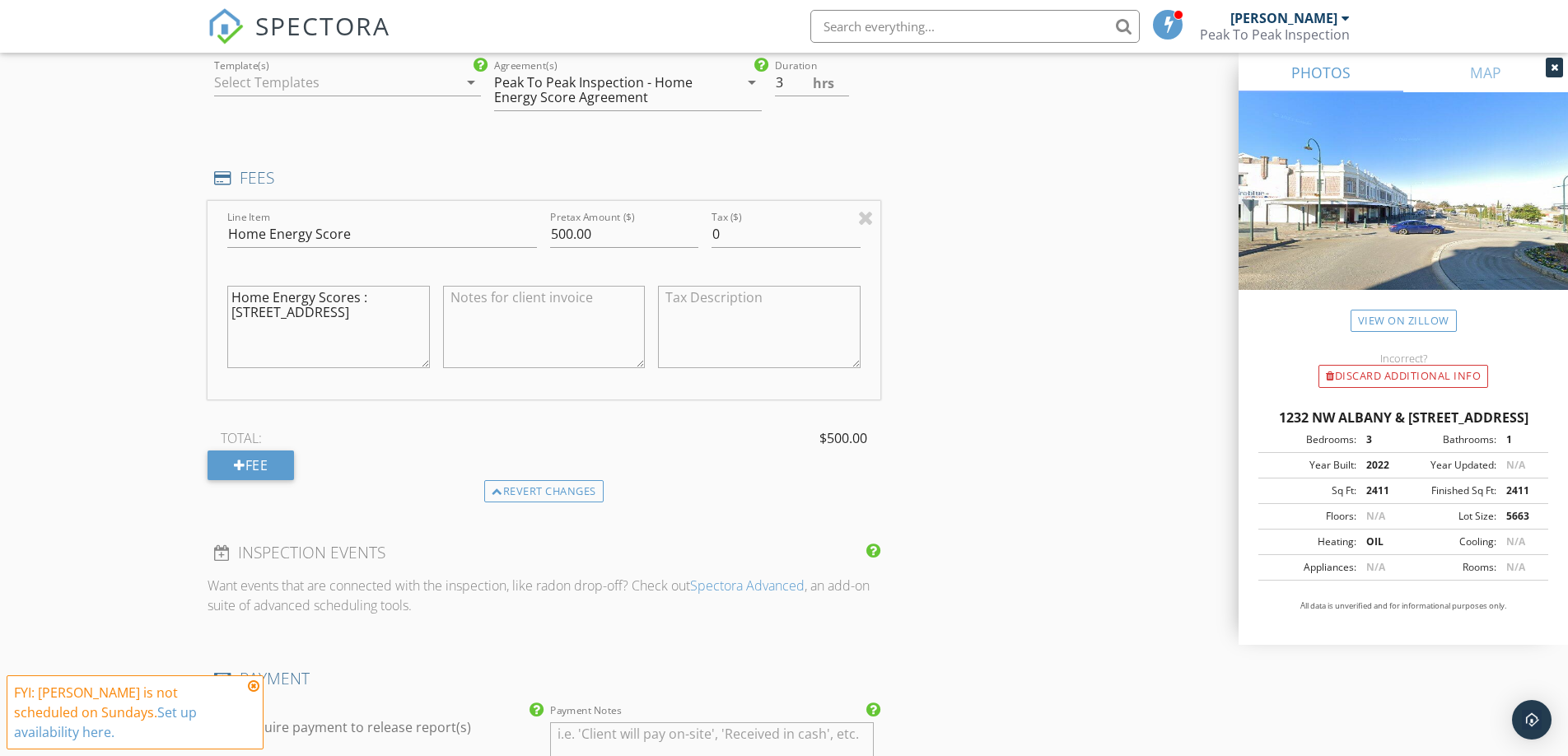
scroll to position [1444, 0]
click at [351, 312] on textarea "Home Energy Scores : 1232 NW Albany & 1244 NW Albany" at bounding box center [328, 324] width 203 height 83
click at [355, 318] on textarea "Home Energy Scores : 1232 NW Albany & 1244 NW Albany" at bounding box center [328, 324] width 203 height 83
type textarea "Home Energy Scores : 1232 NW Albany 1244 NW Albany"
drag, startPoint x: 966, startPoint y: 261, endPoint x: 646, endPoint y: 20, distance: 400.6
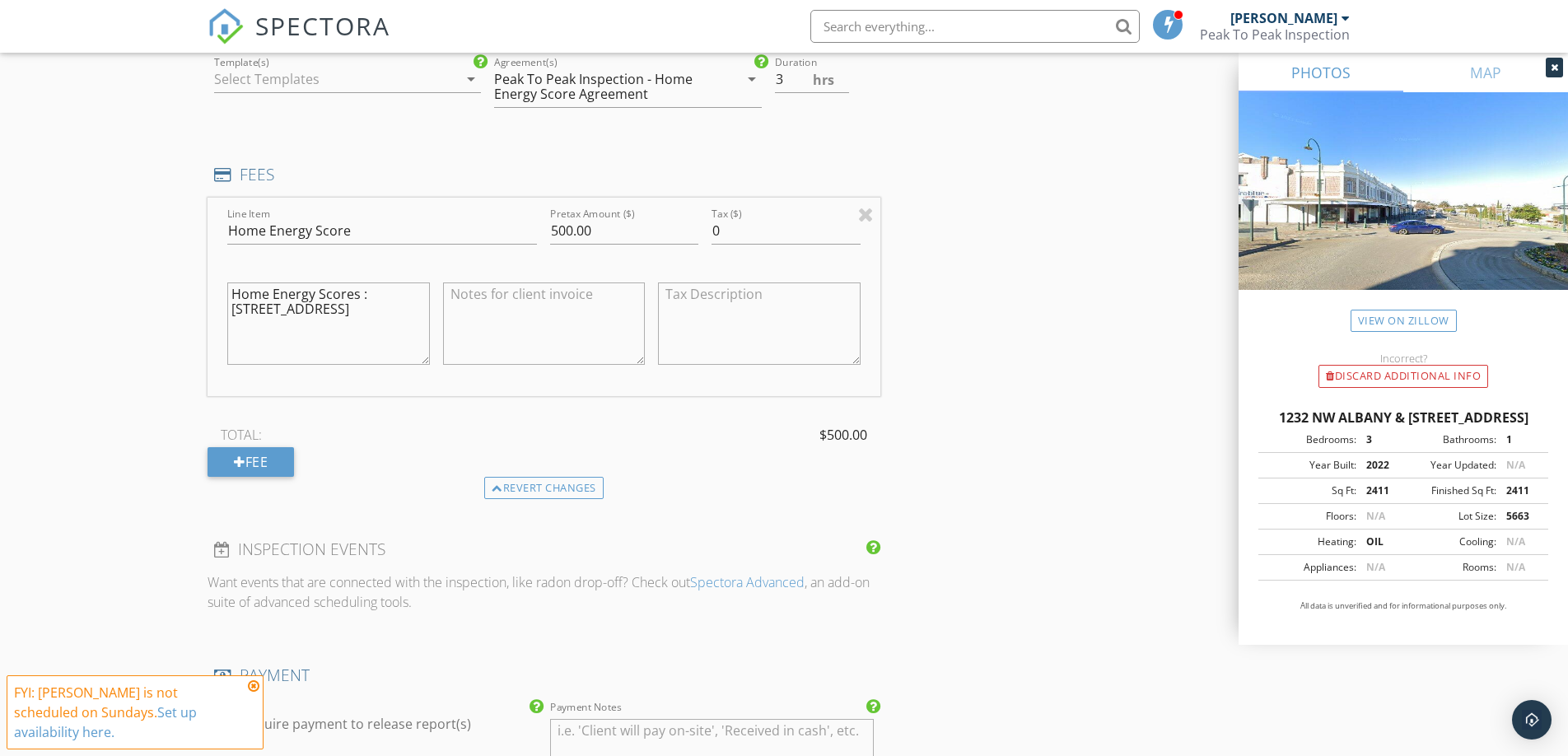
click at [966, 261] on div "INSPECTOR(S) check_box Adam DeRose PRIMARY Adam DeRose arrow_drop_down check_bo…" at bounding box center [784, 296] width 1153 height 3065
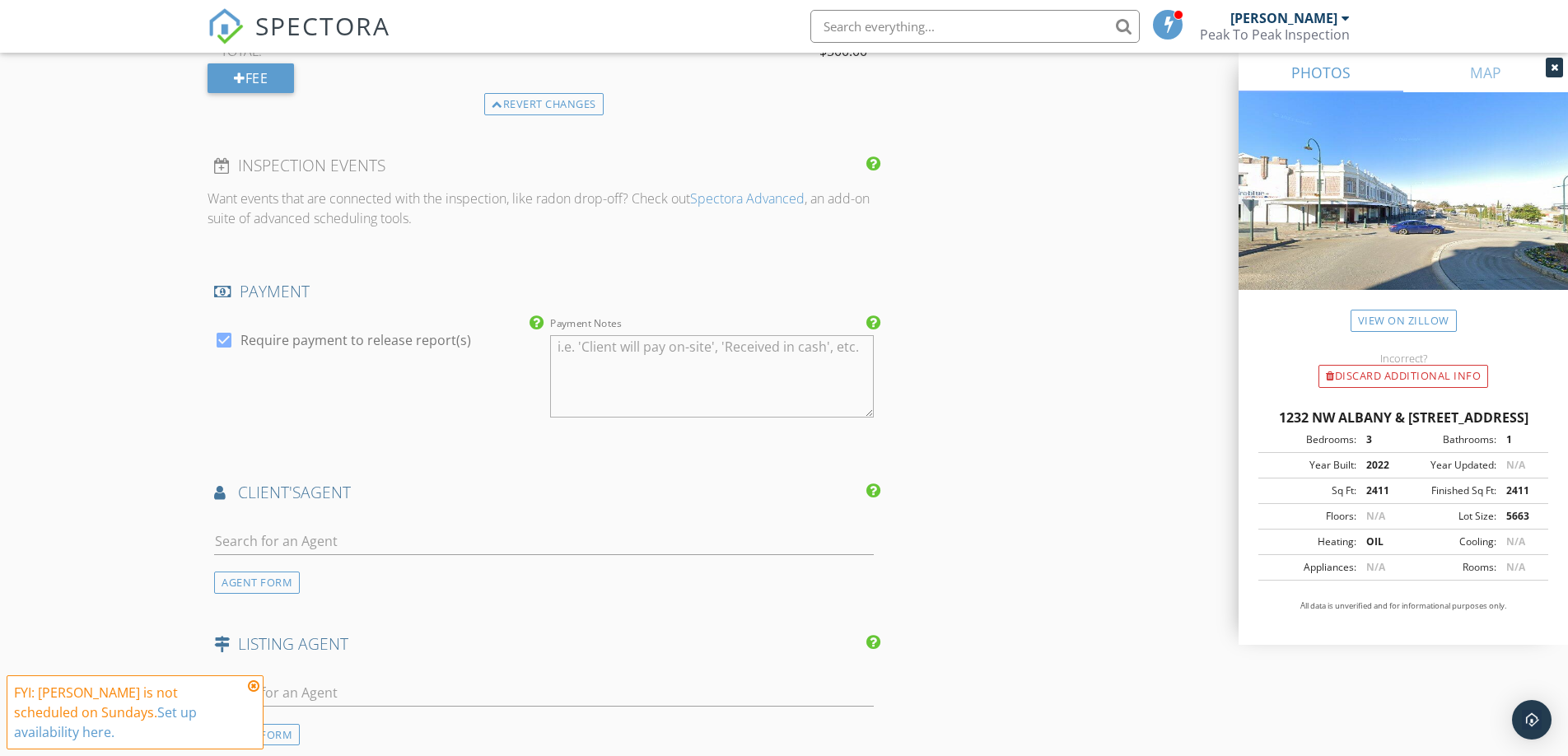
scroll to position [1829, 0]
click at [338, 529] on input "text" at bounding box center [544, 540] width 660 height 27
type input "Cheri"
click at [316, 569] on div "[PERSON_NAME]" at bounding box center [316, 568] width 112 height 20
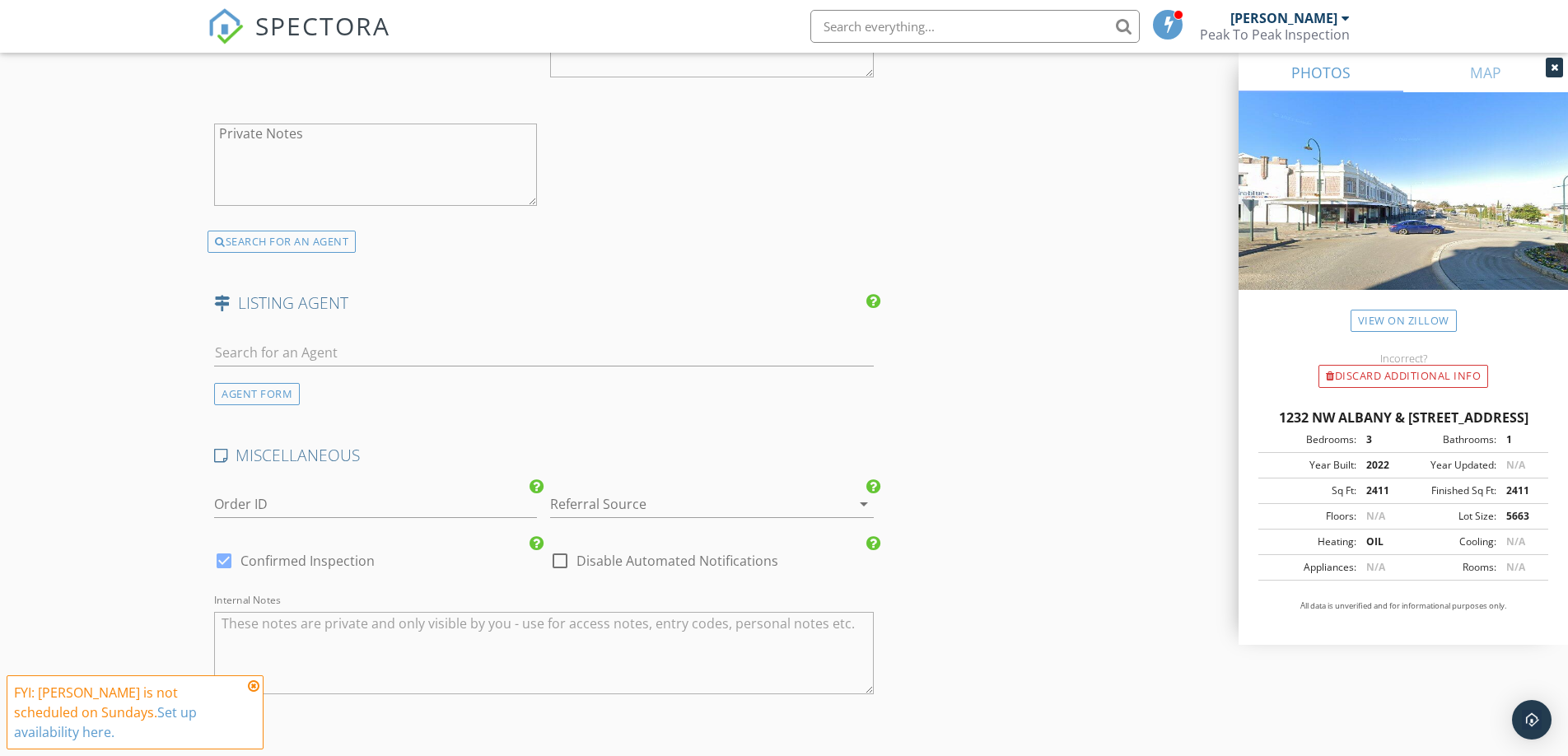
scroll to position [2788, 0]
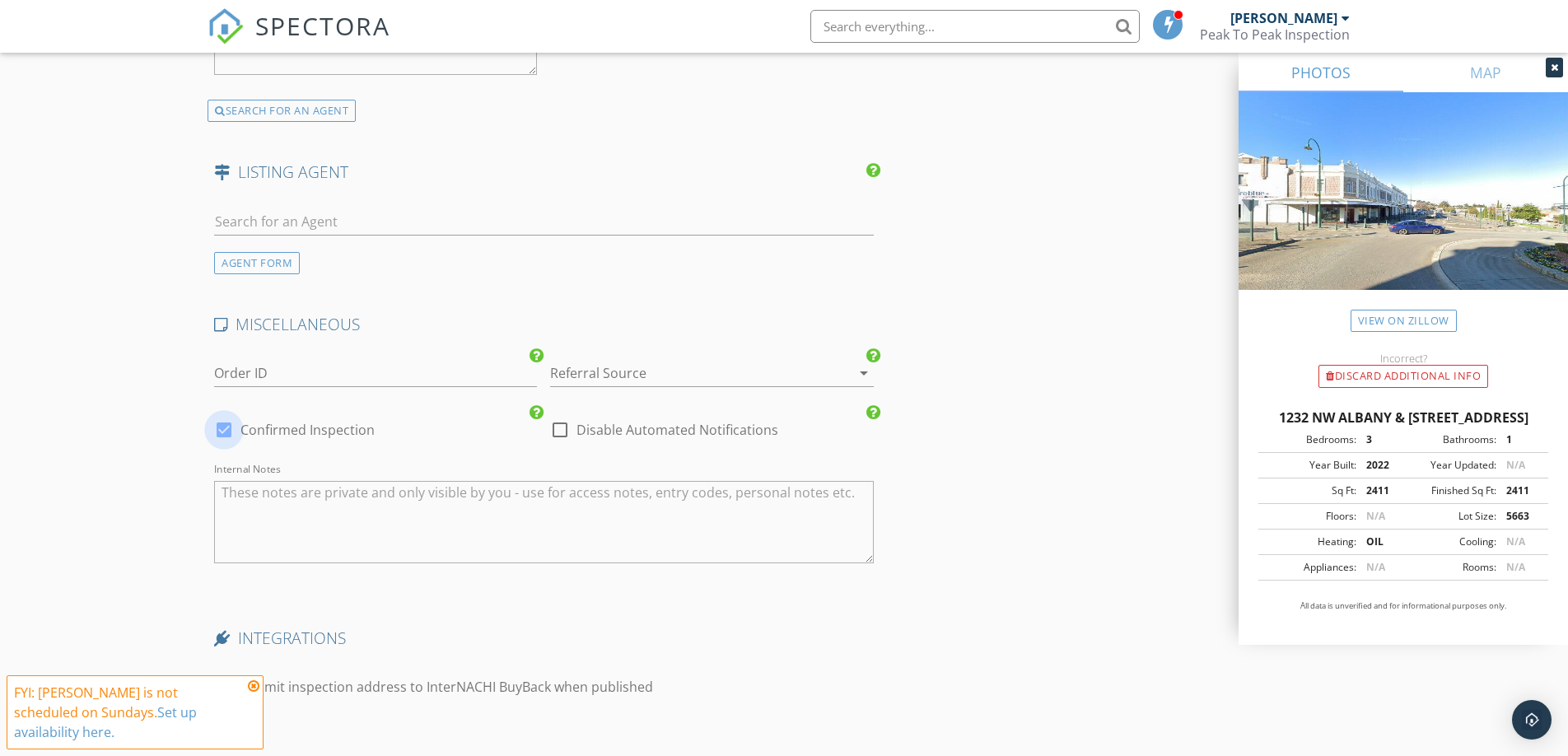
click at [220, 435] on div at bounding box center [223, 429] width 28 height 28
checkbox input "false"
checkbox input "true"
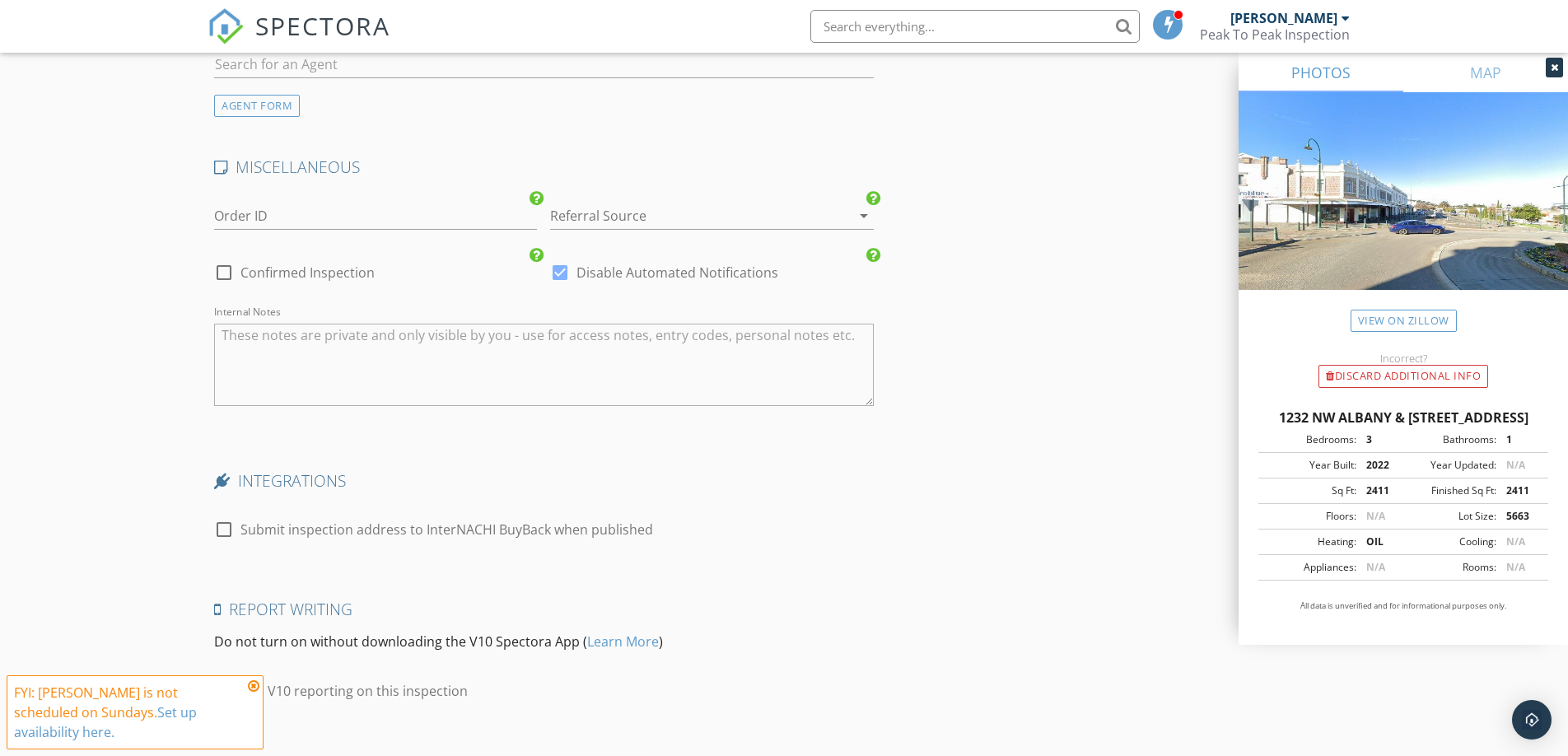
scroll to position [3017, 0]
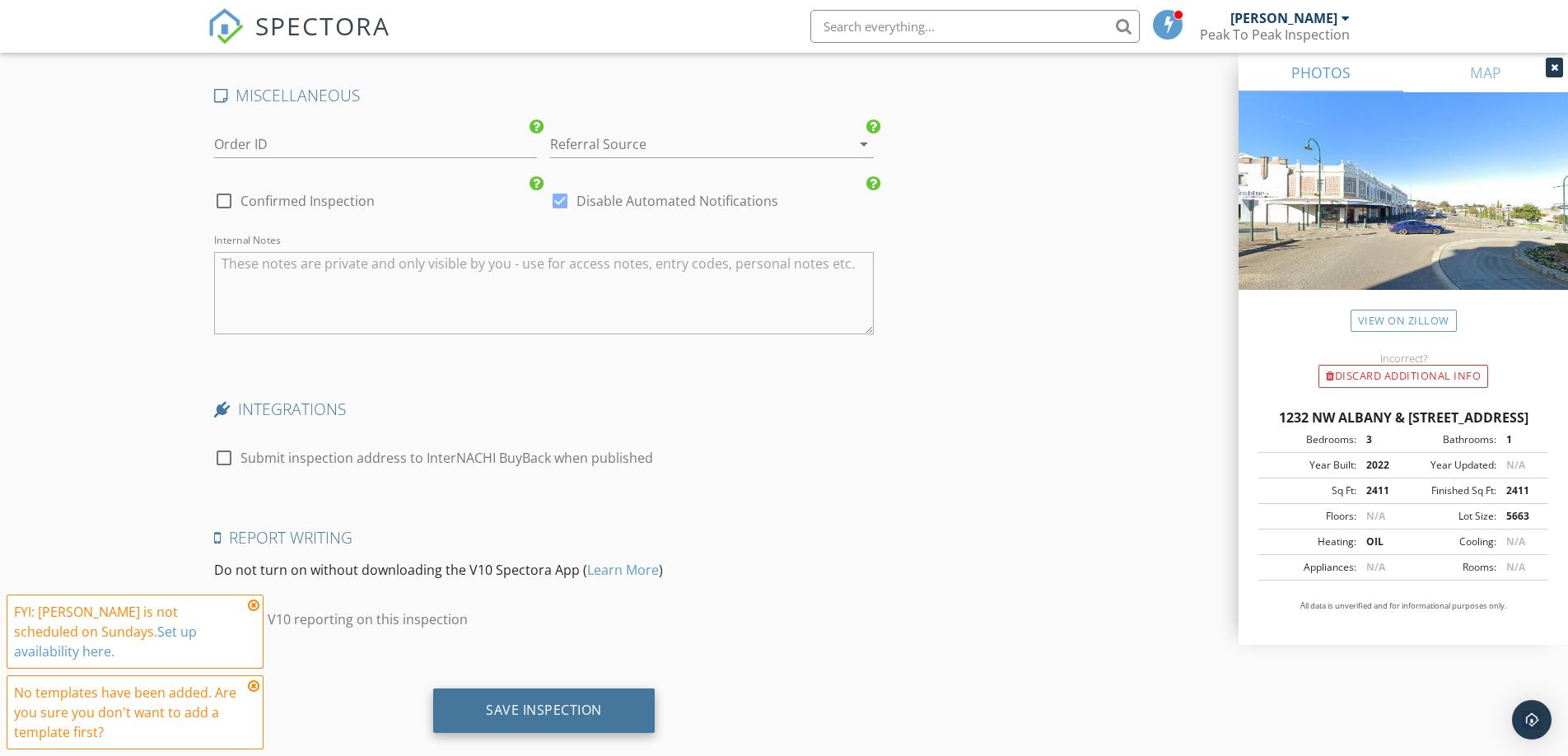
click at [502, 719] on div "Save Inspection" at bounding box center [544, 711] width 221 height 44
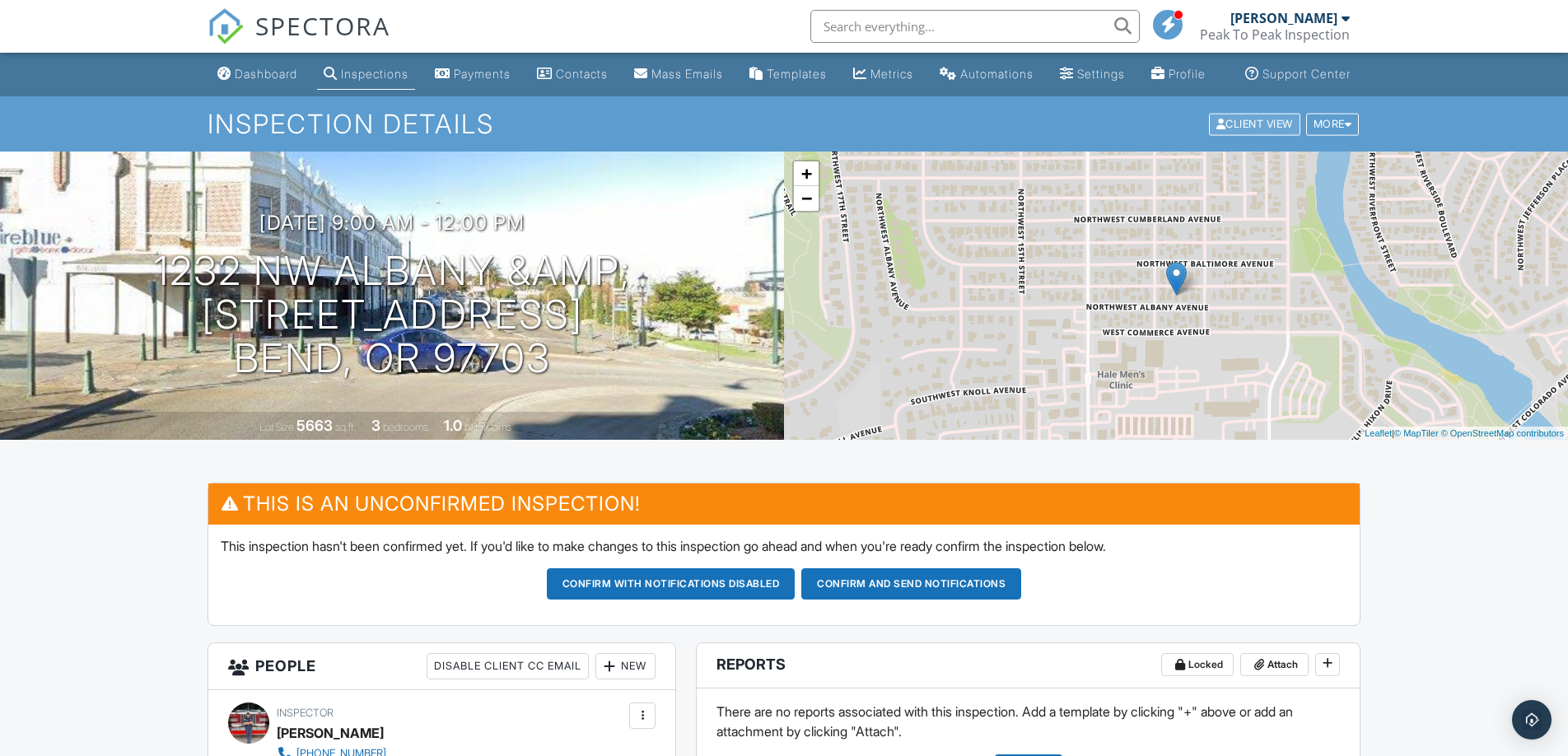
click at [1258, 135] on div "Client View" at bounding box center [1254, 123] width 91 height 22
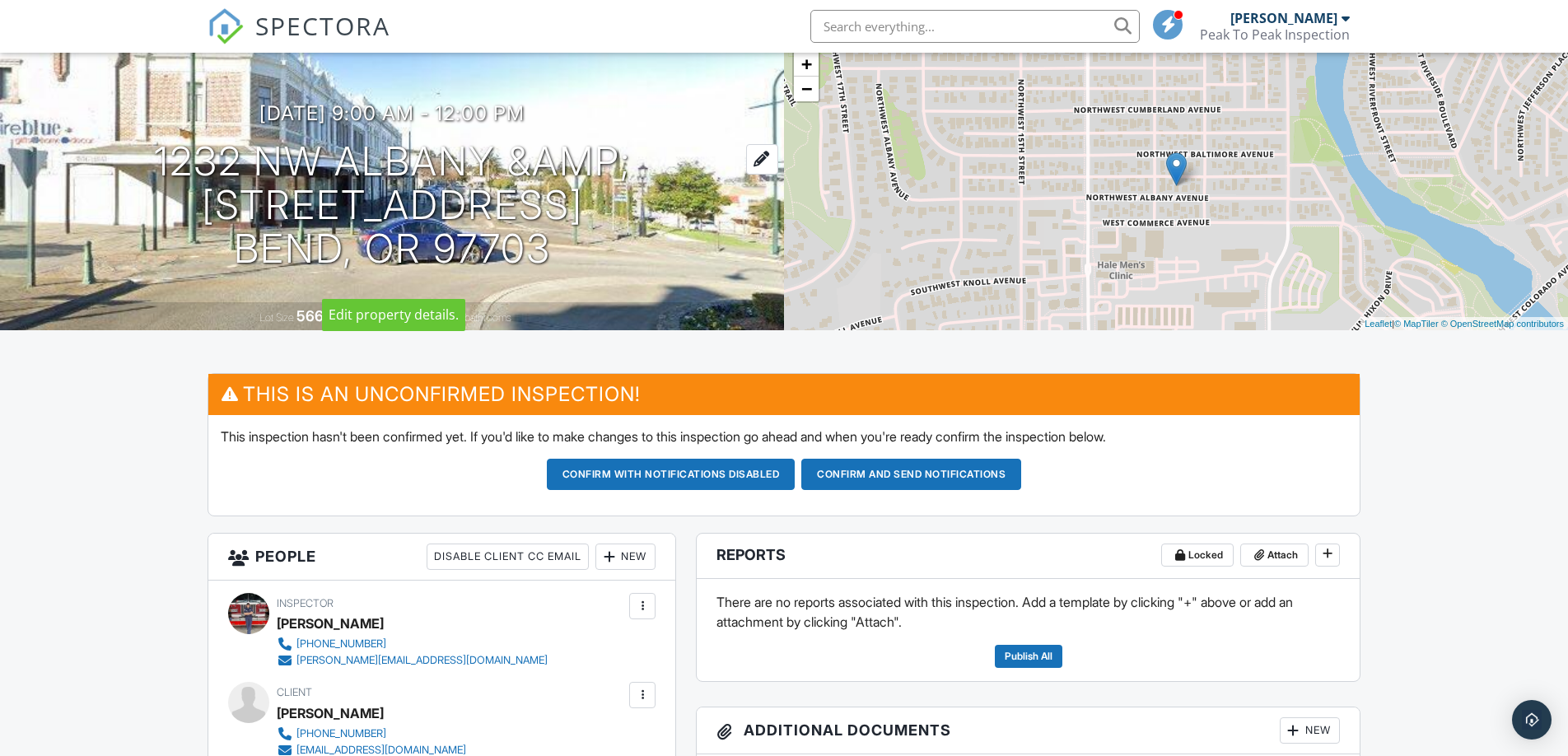
scroll to position [120, 0]
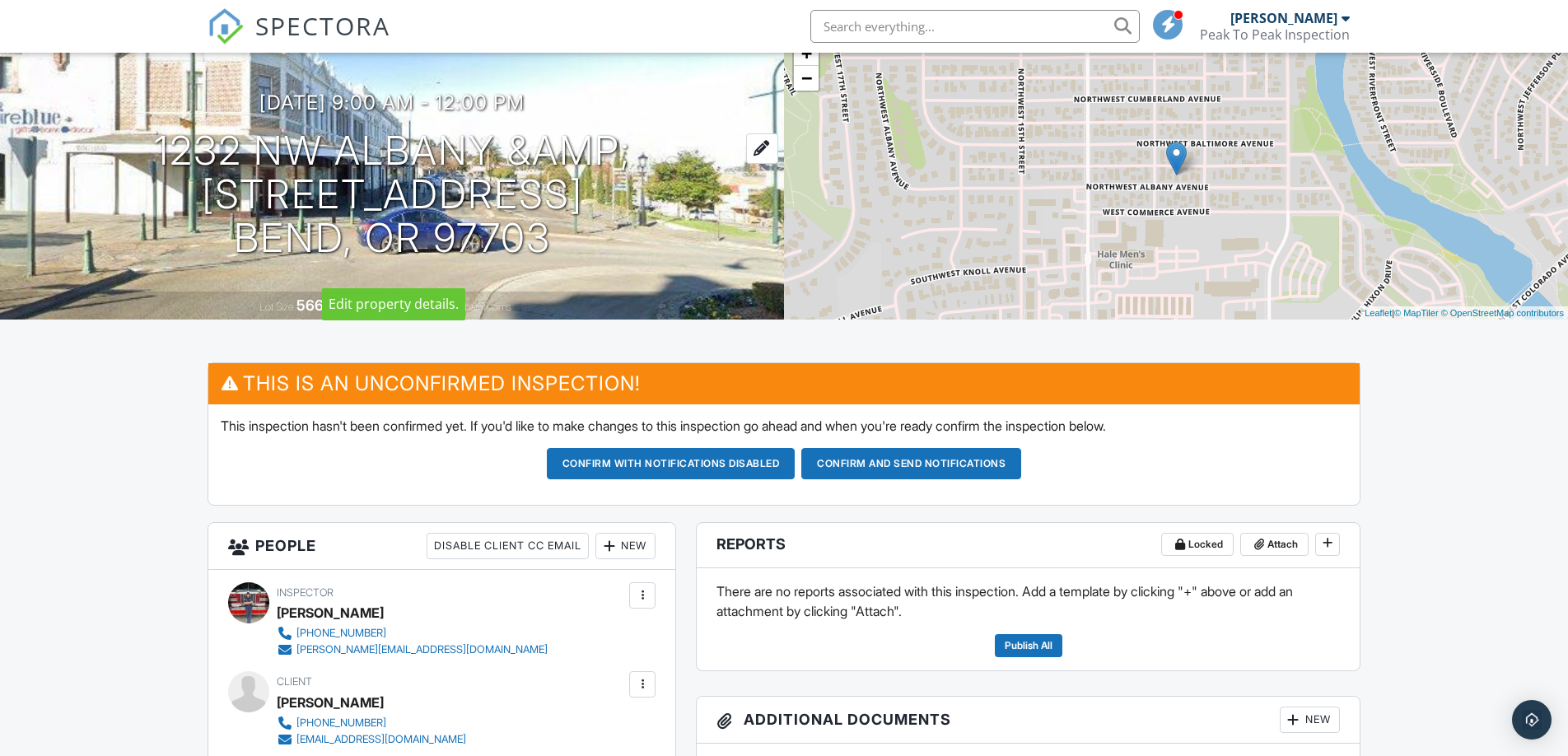
click at [759, 164] on div at bounding box center [762, 149] width 32 height 31
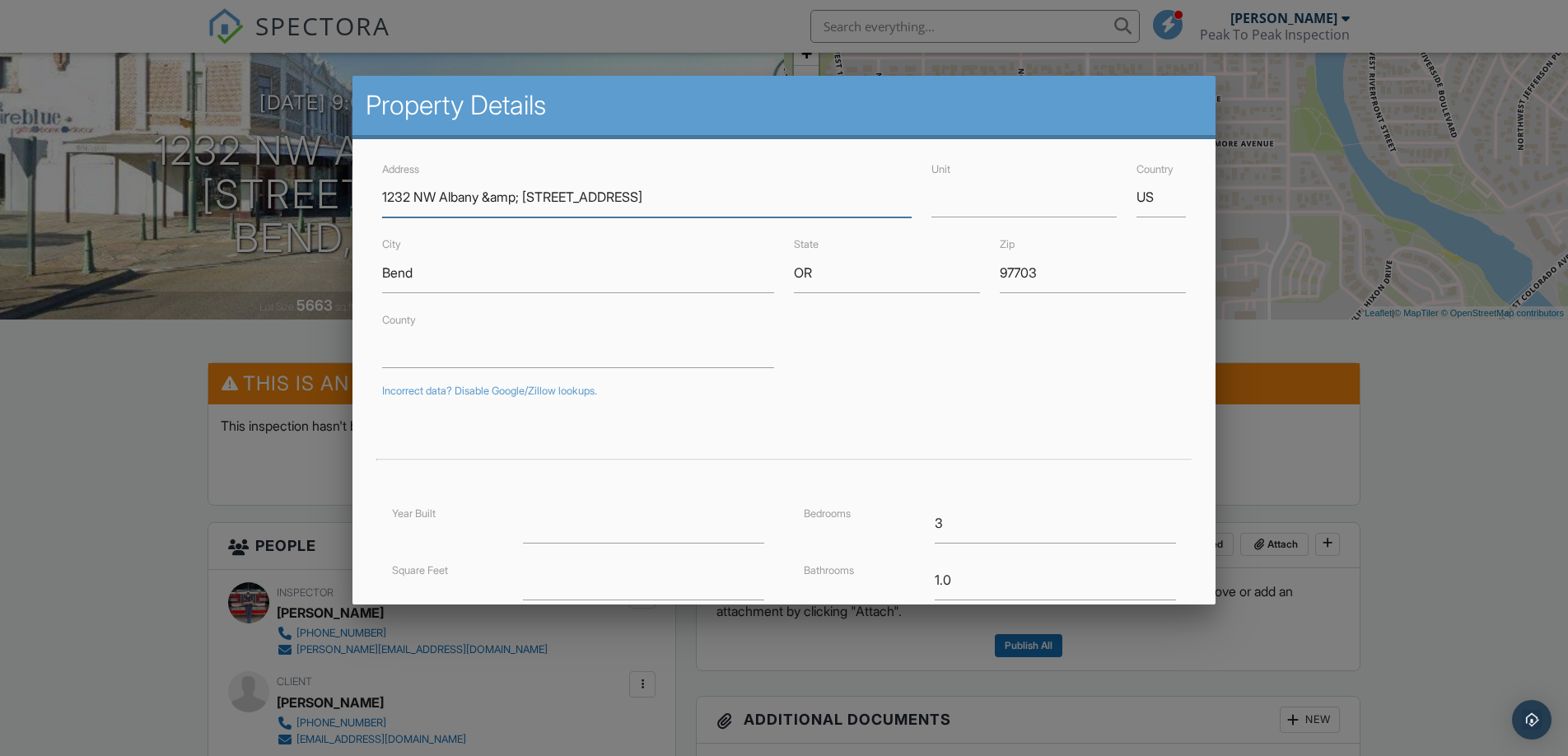
click at [529, 198] on input "1232 NW Albany &amp; 1244 NW Albany" at bounding box center [646, 197] width 529 height 40
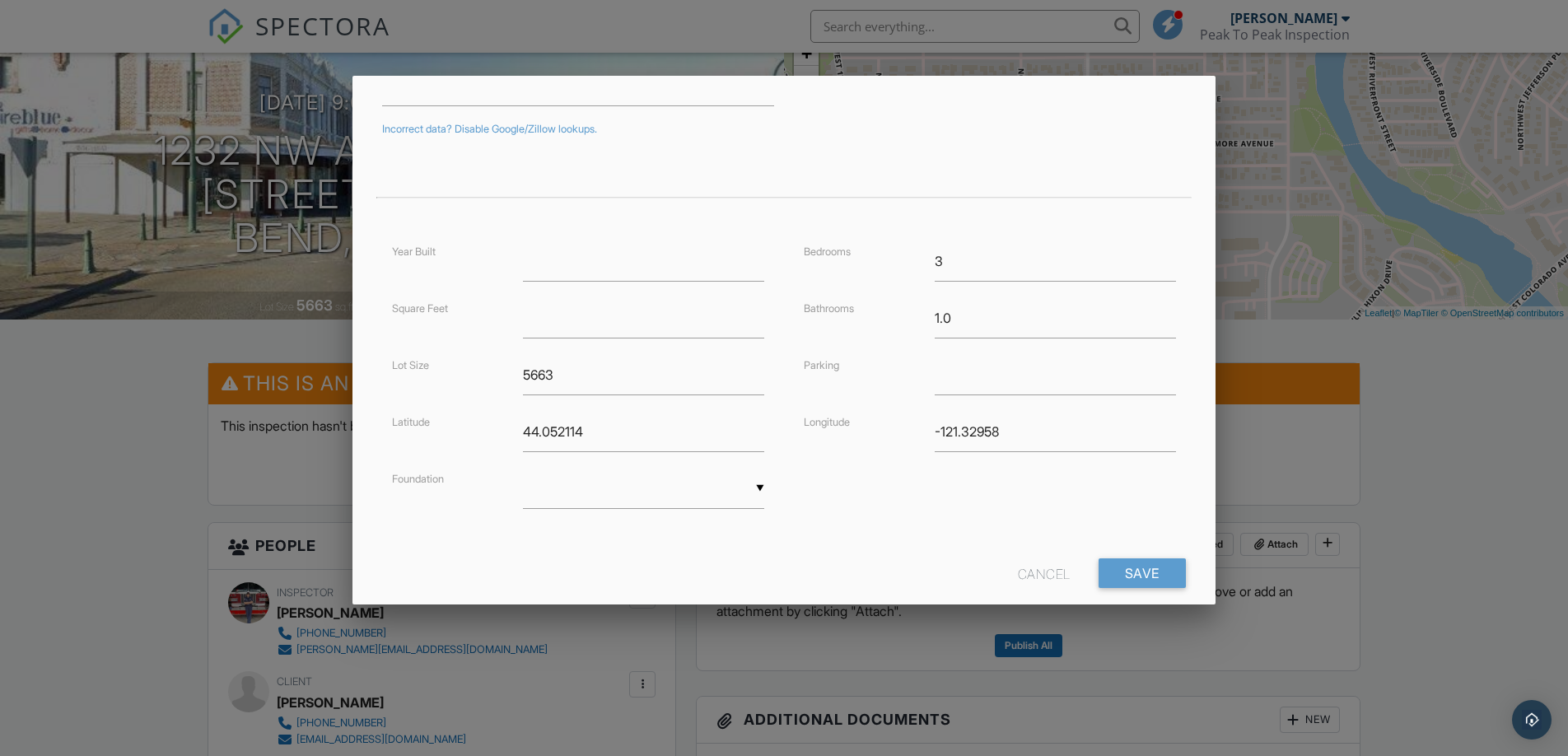
scroll to position [294, 0]
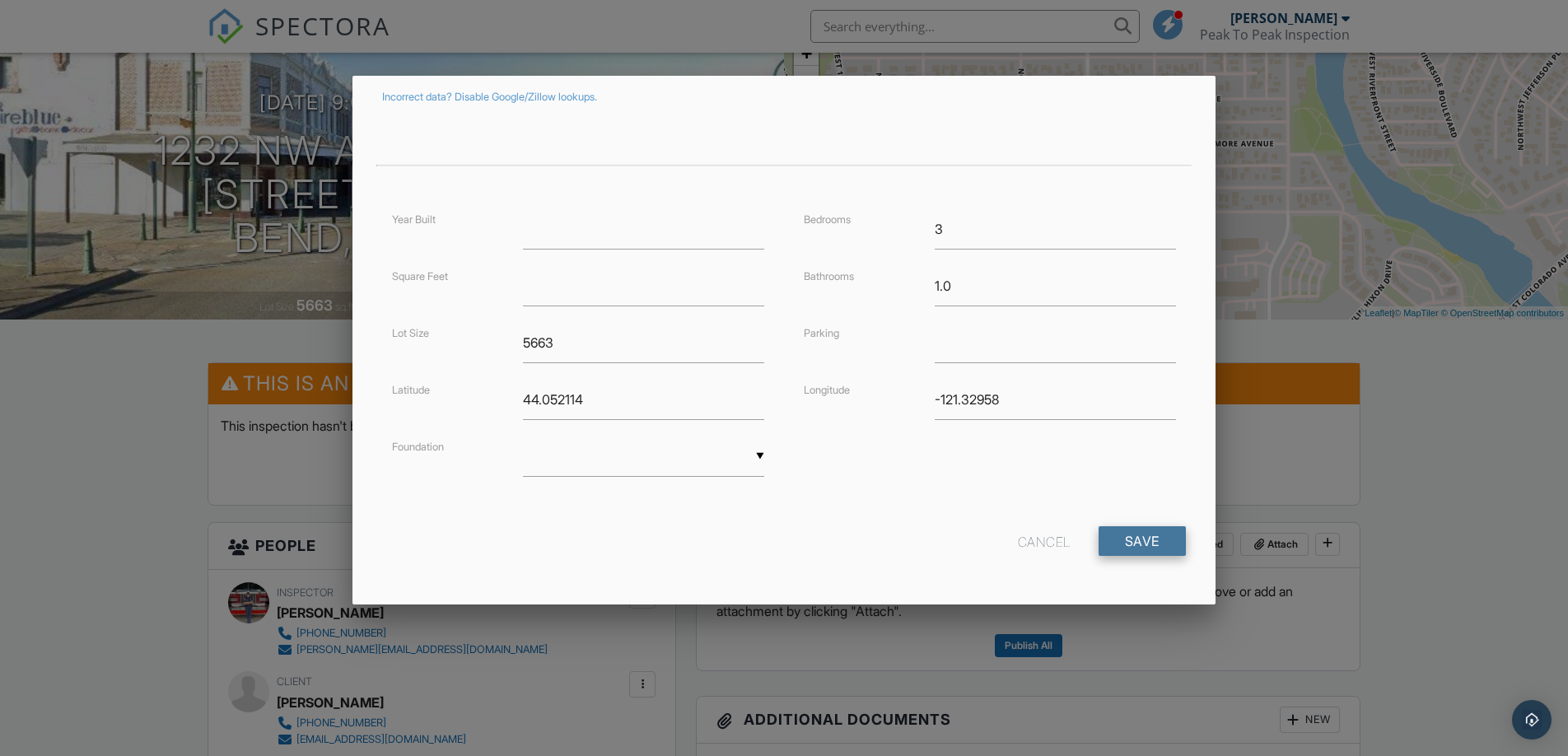
type input "1232 NW Albany / 1244 NW Albany"
click at [1151, 547] on input "Save" at bounding box center [1142, 541] width 88 height 30
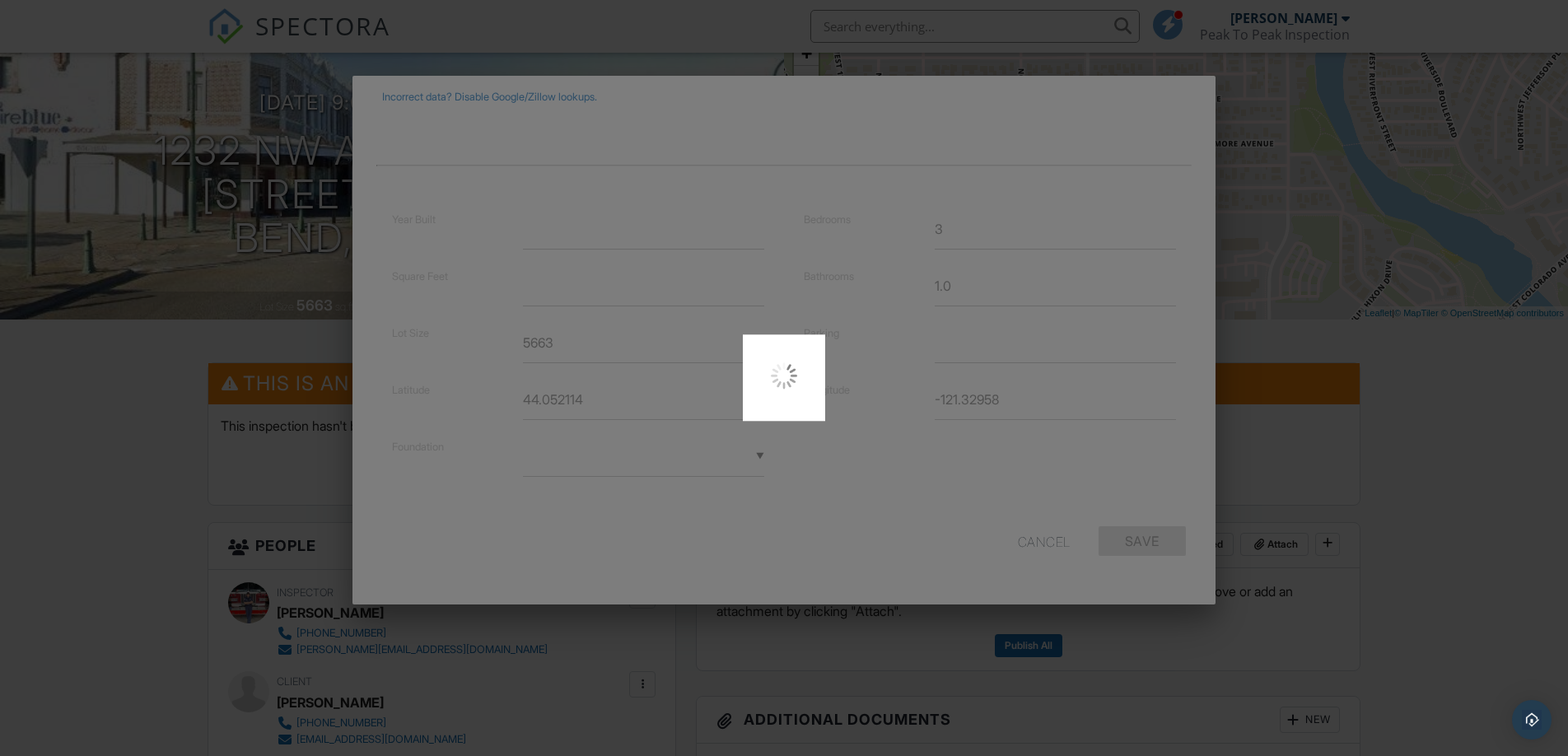
type input "44.0521144"
type input "-121.3295797"
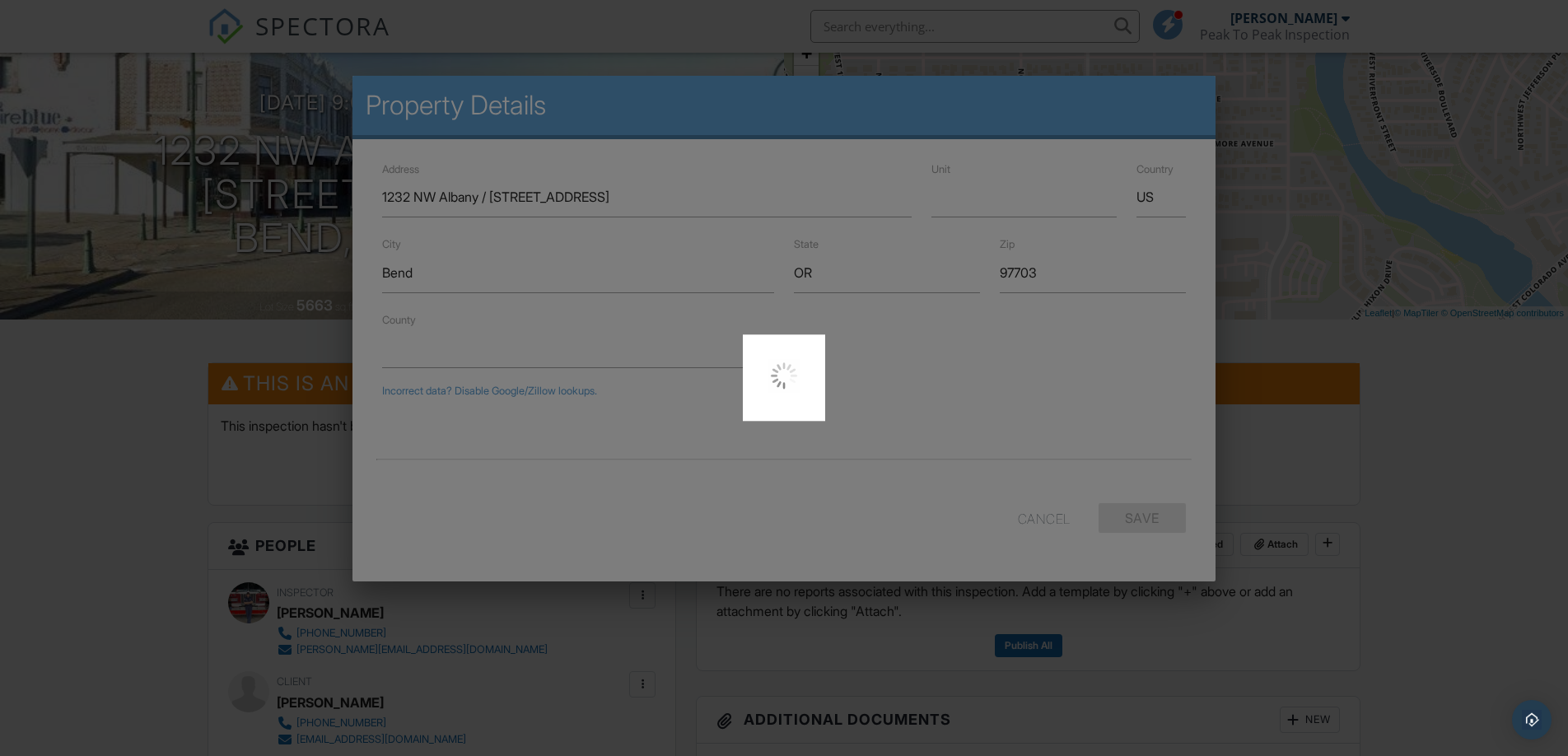
scroll to position [0, 0]
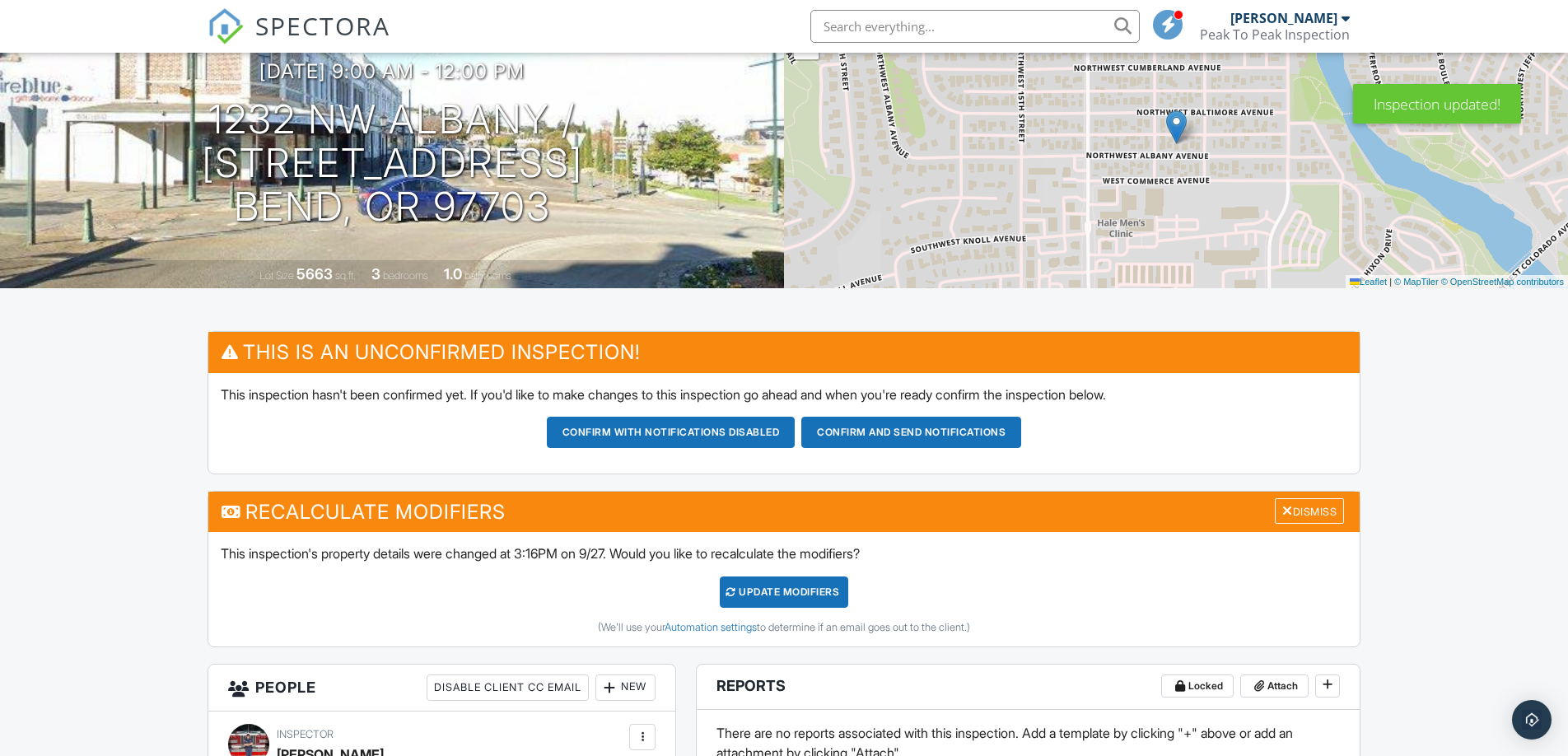
scroll to position [168, 0]
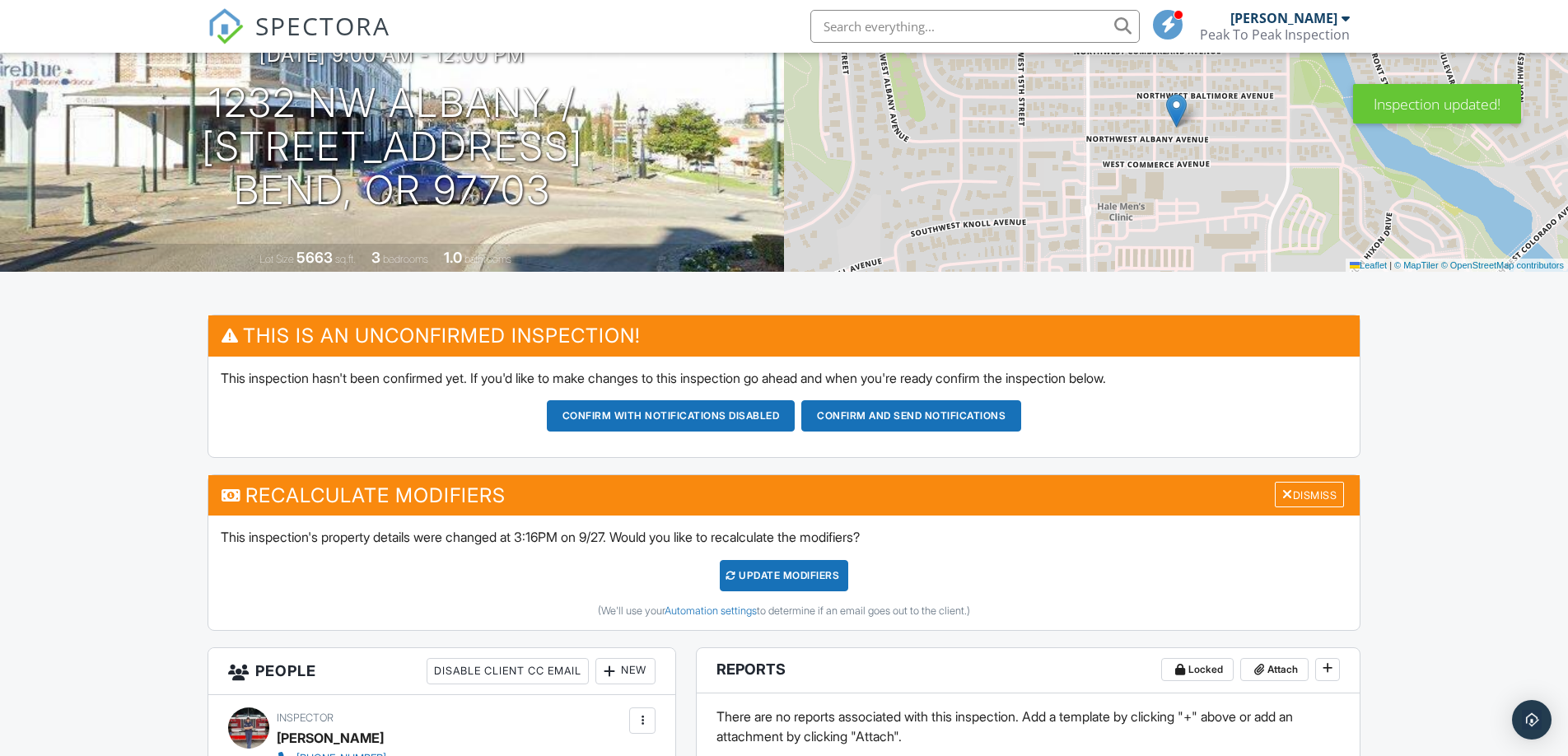
click at [799, 592] on div "UPDATE Modifiers" at bounding box center [784, 575] width 129 height 32
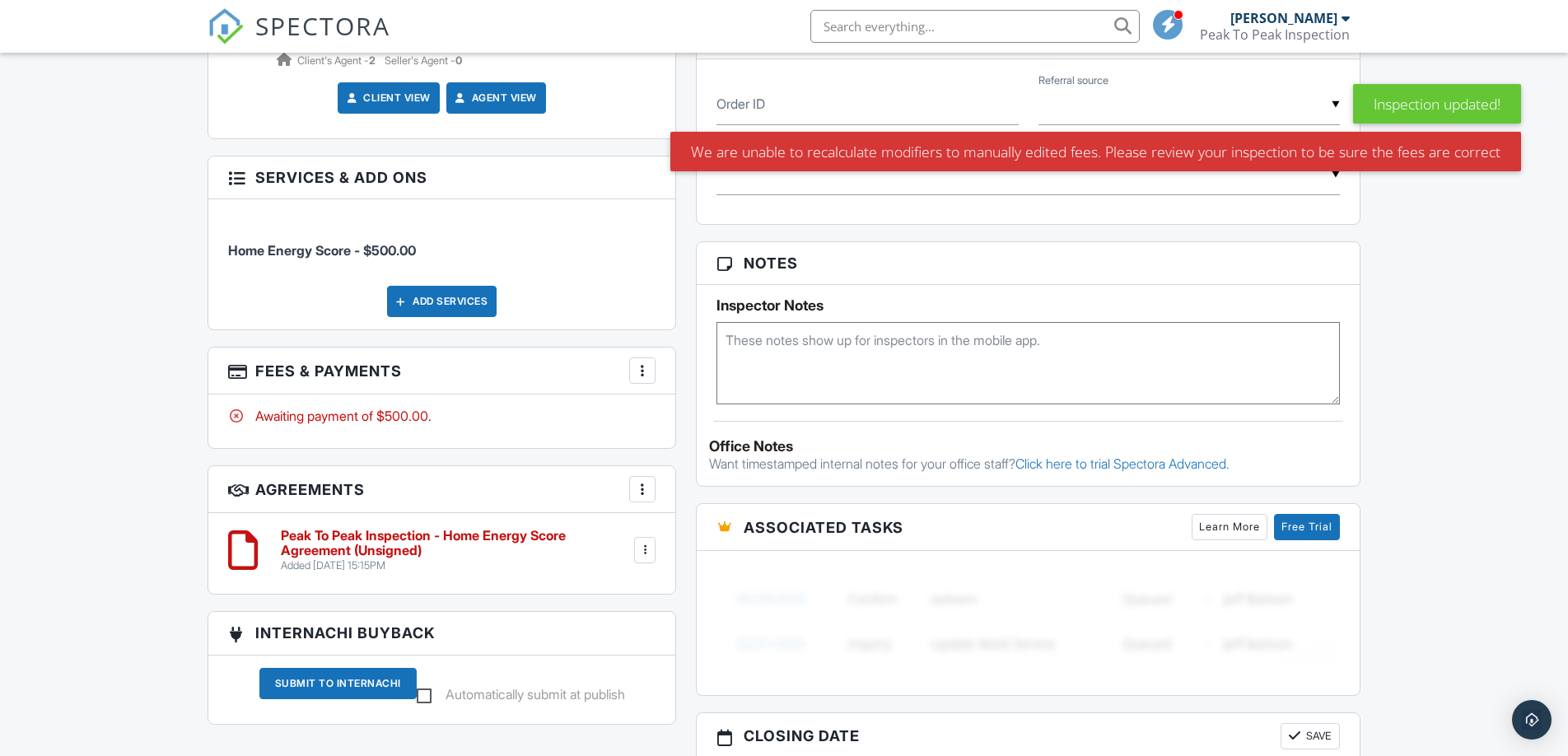
scroll to position [947, 0]
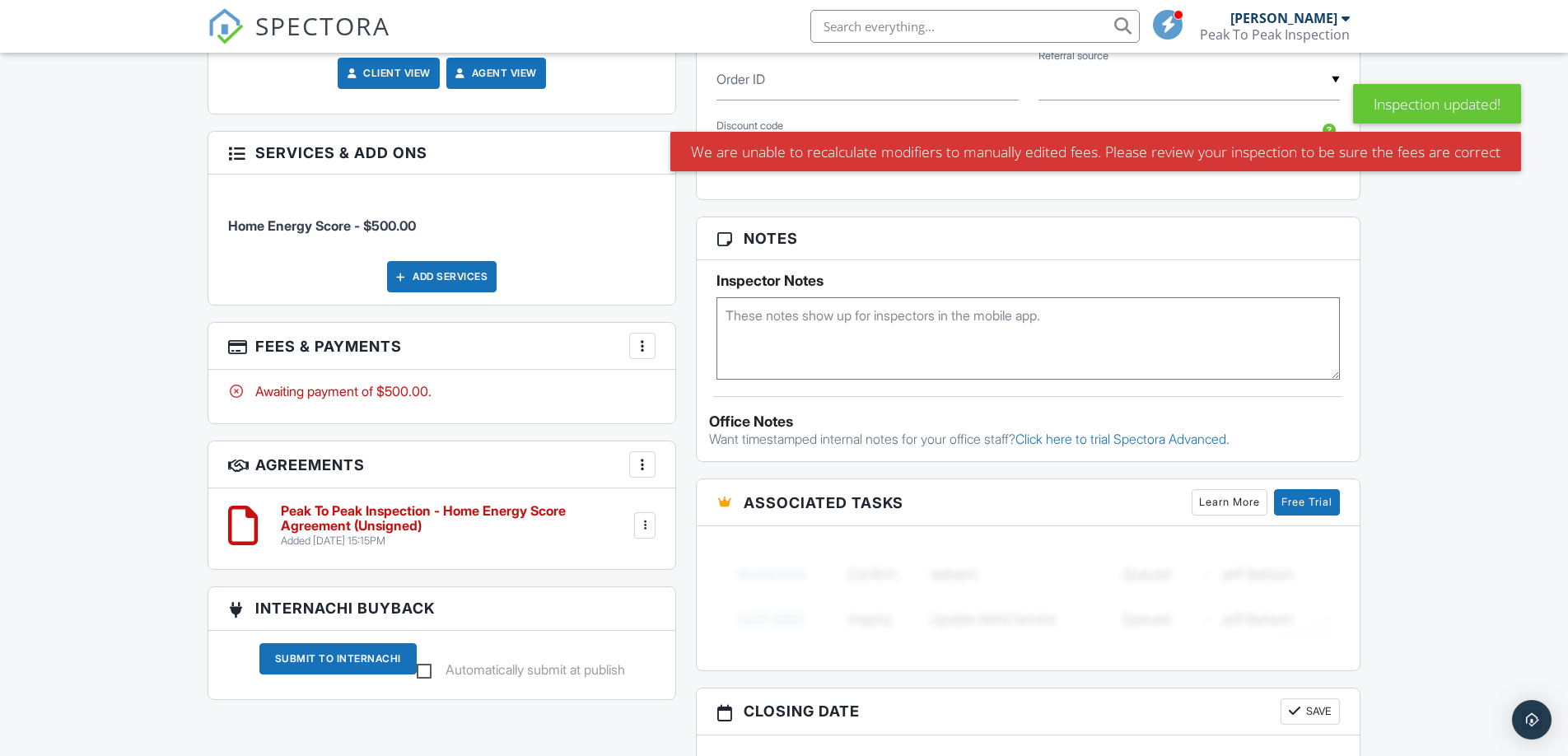
click at [314, 533] on h6 "Peak To Peak Inspection - Home Energy Score Agreement (Unsigned)" at bounding box center [456, 518] width 350 height 29
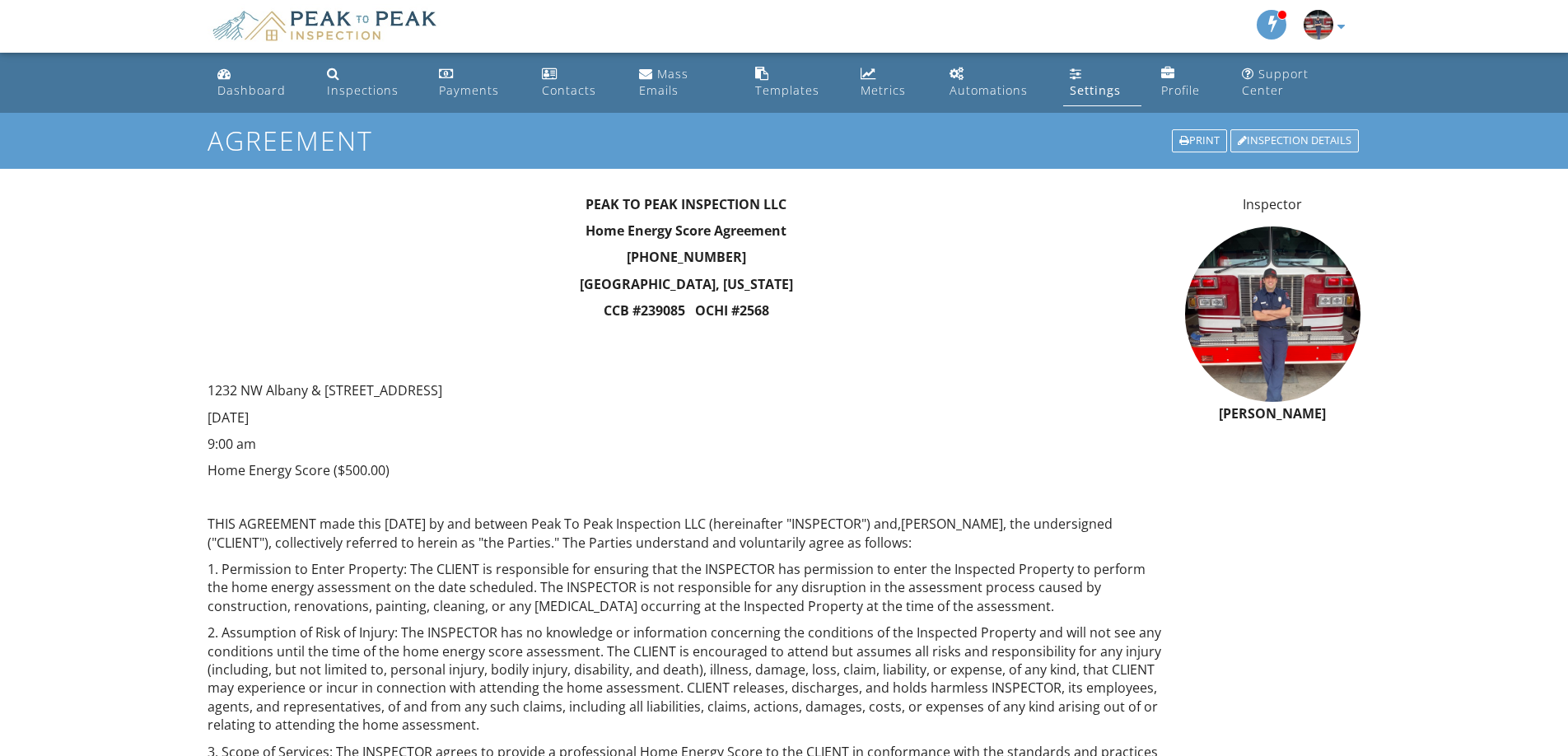
click at [1276, 142] on div "Inspection Details" at bounding box center [1295, 140] width 129 height 23
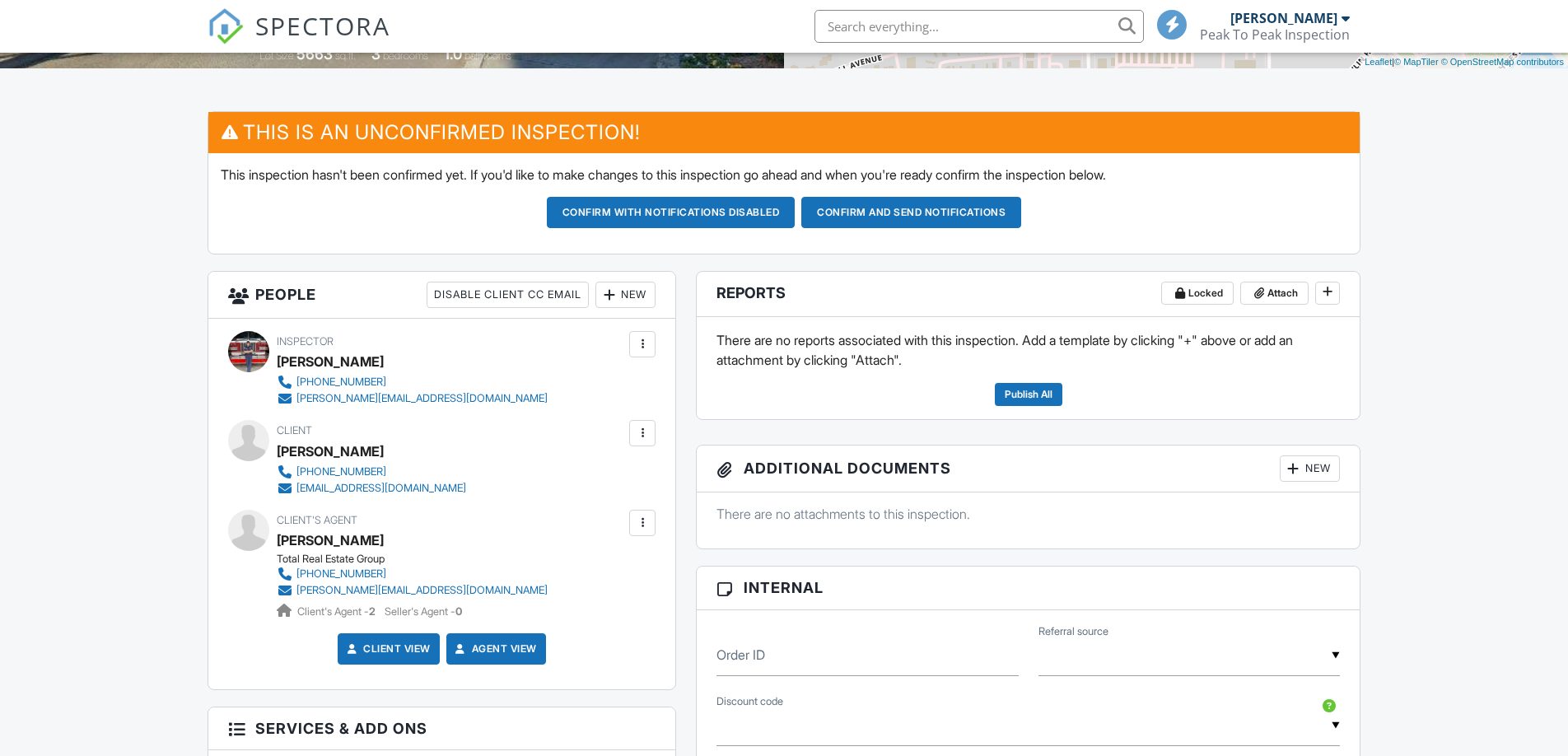
scroll to position [373, 0]
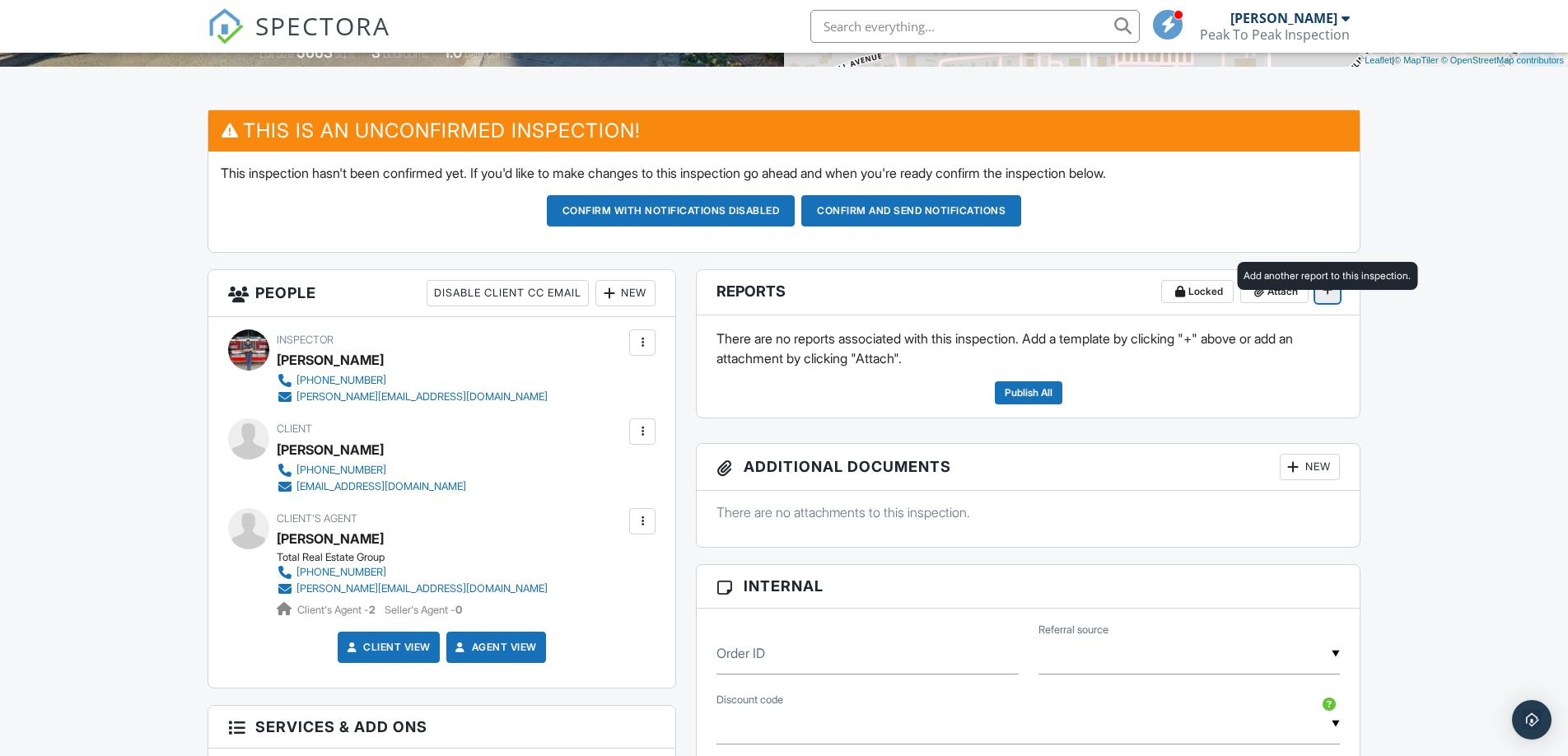
click at [1333, 298] on span at bounding box center [1328, 290] width 16 height 16
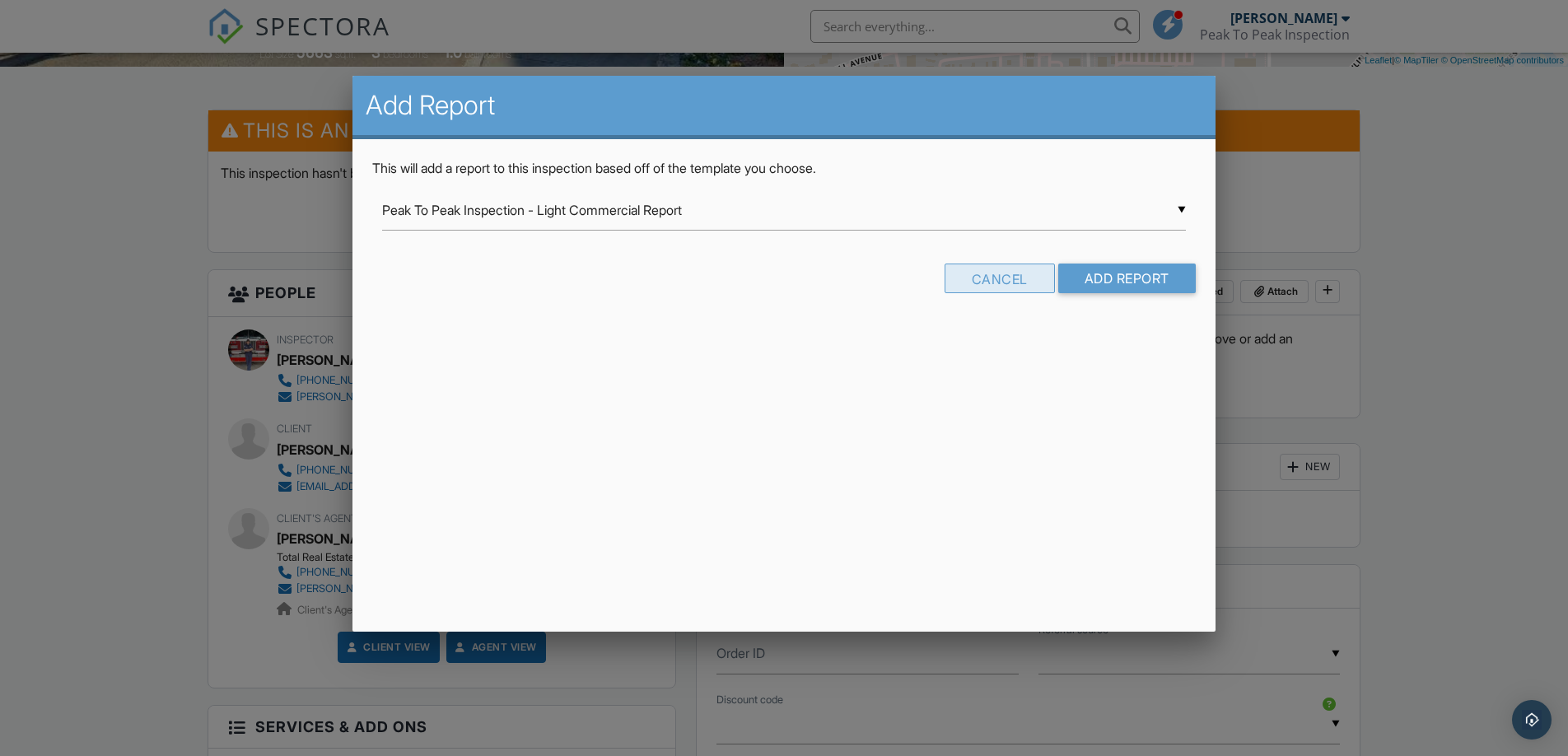
click at [1024, 274] on div "Cancel" at bounding box center [999, 278] width 111 height 30
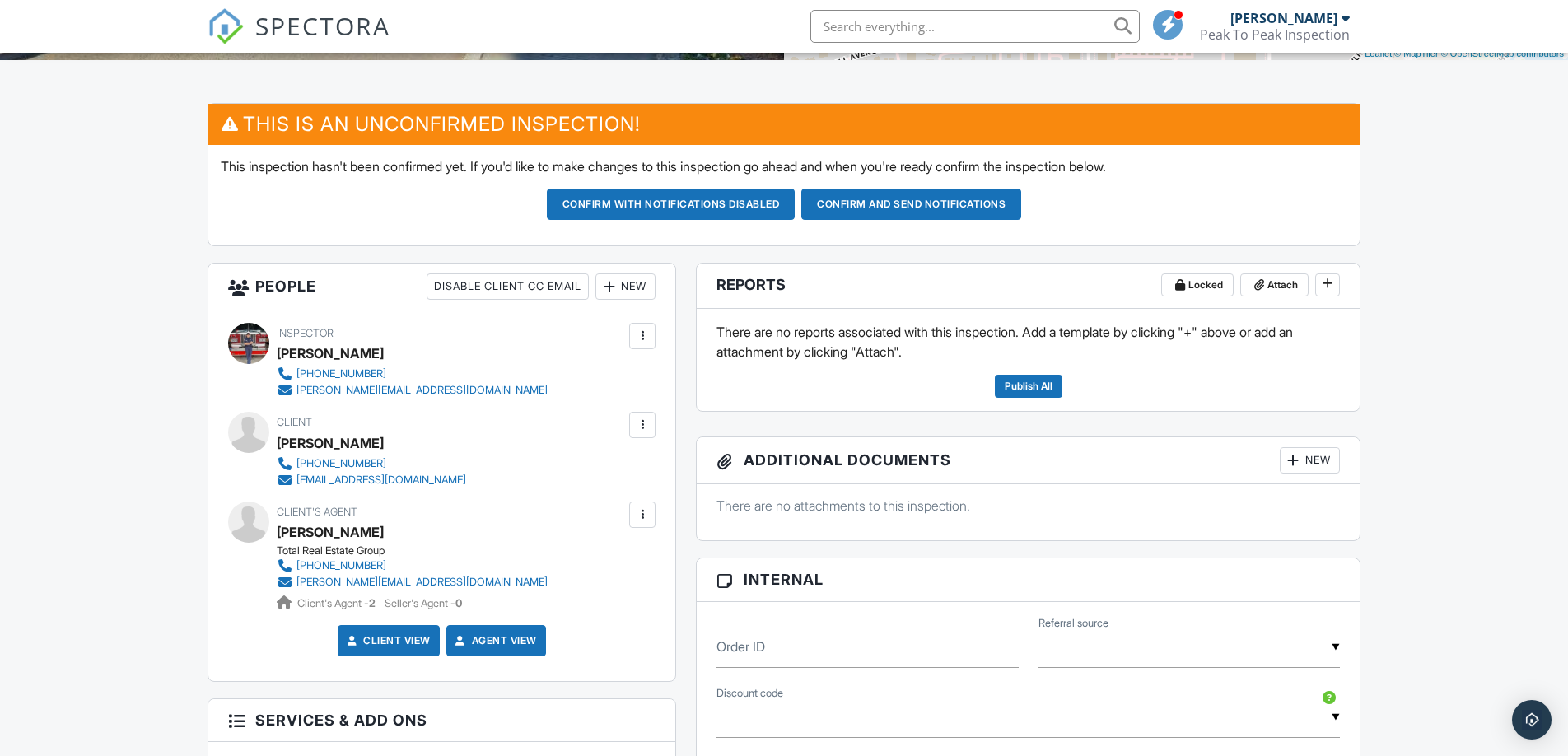
scroll to position [381, 0]
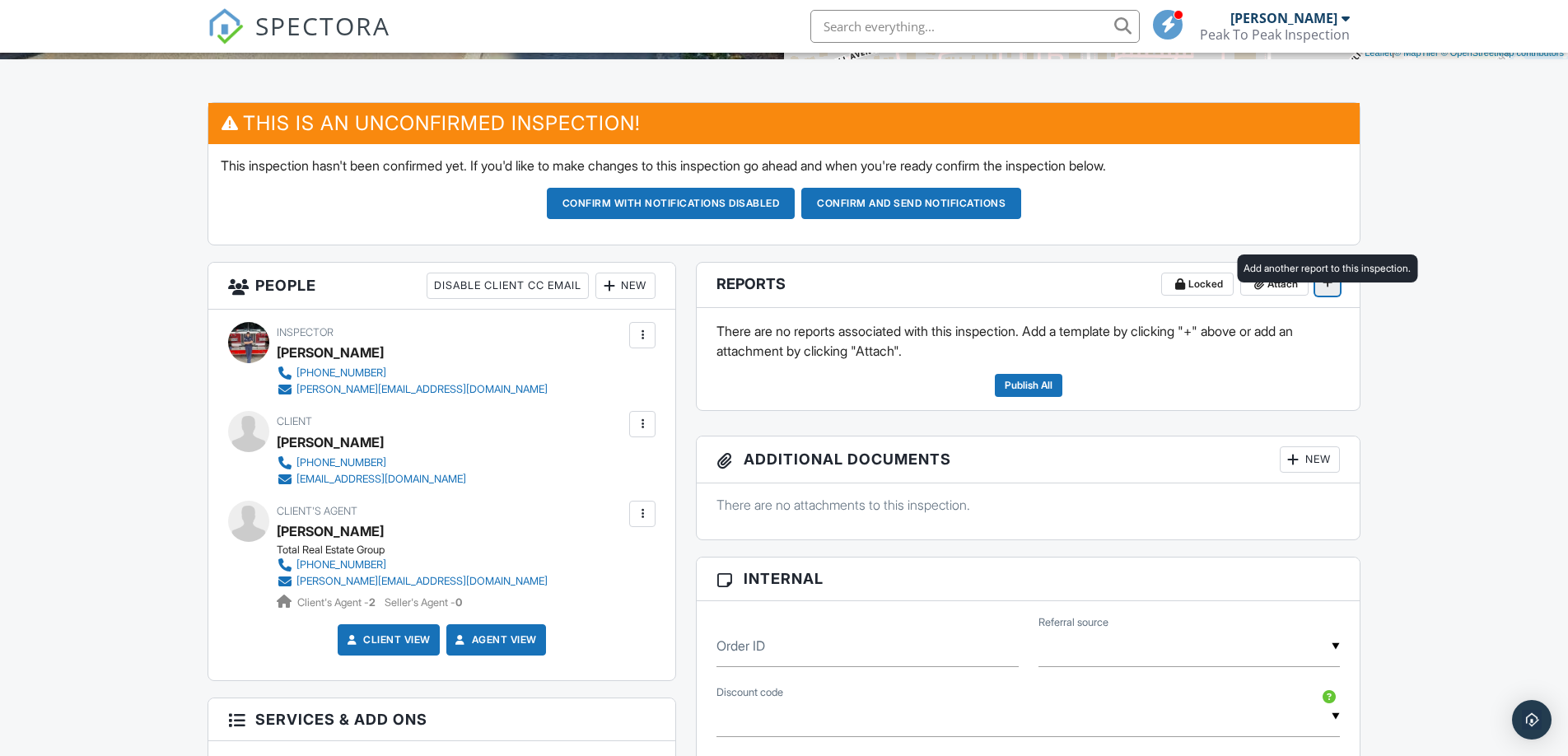
click at [1324, 289] on icon at bounding box center [1328, 283] width 10 height 12
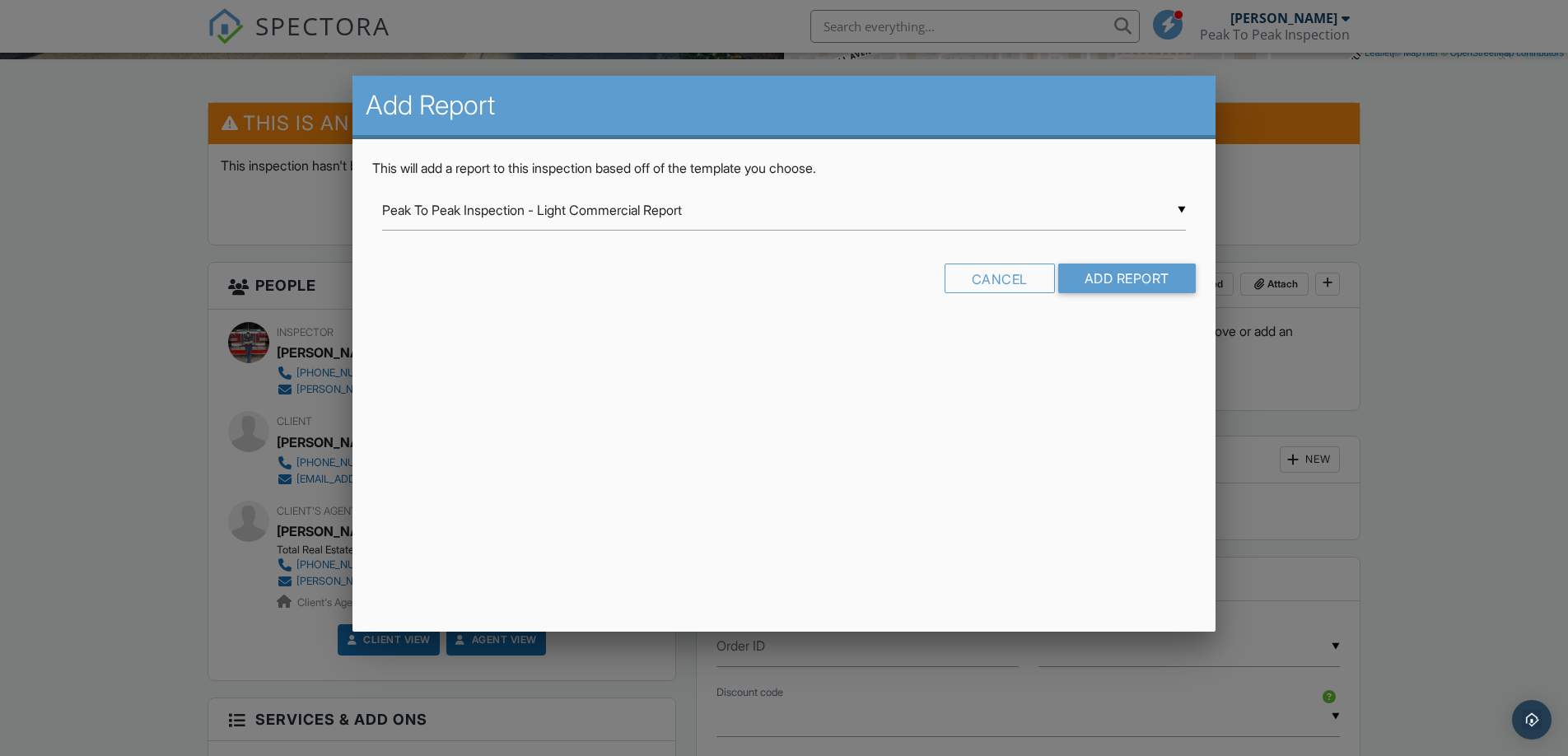
click at [1461, 340] on div at bounding box center [784, 390] width 1568 height 945
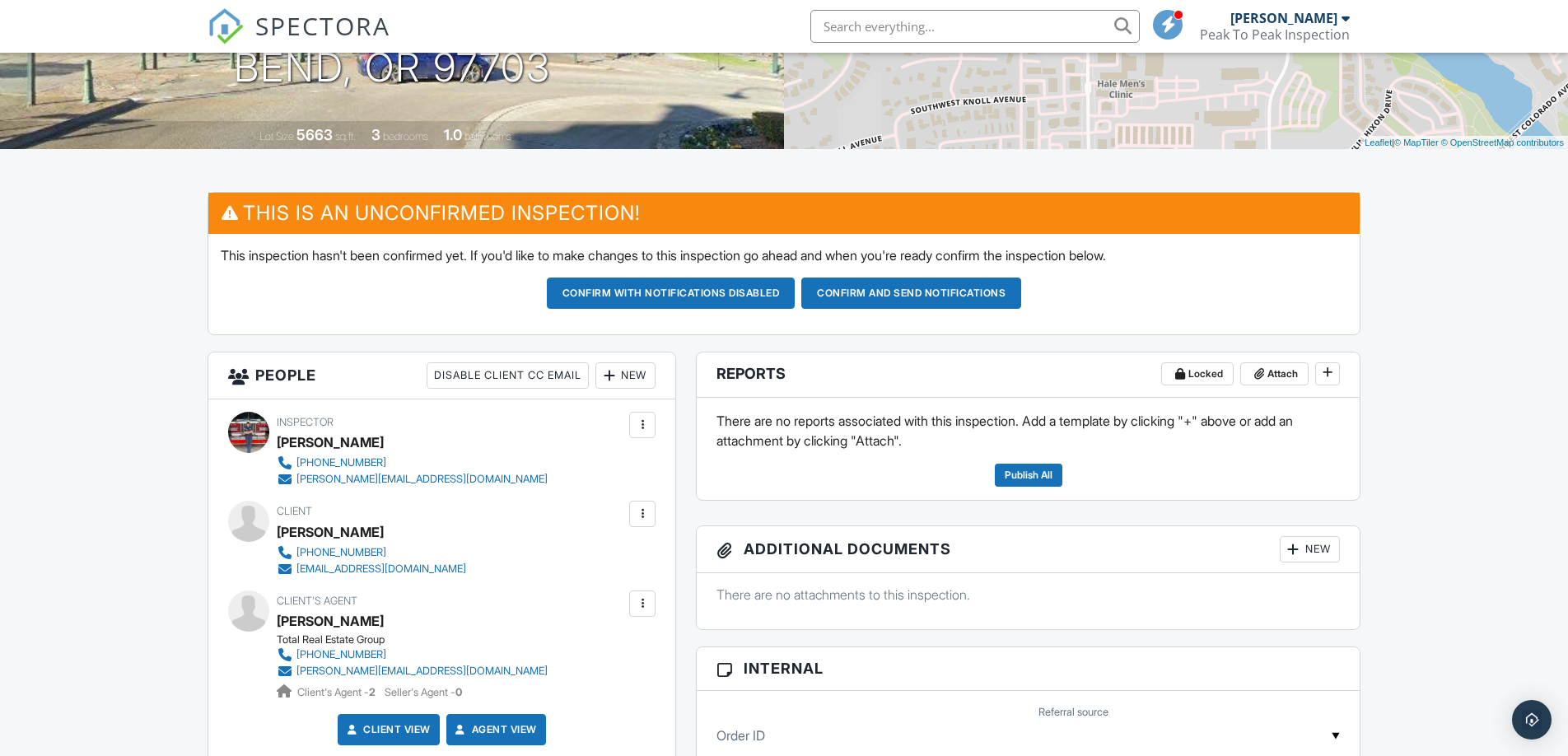
scroll to position [325, 0]
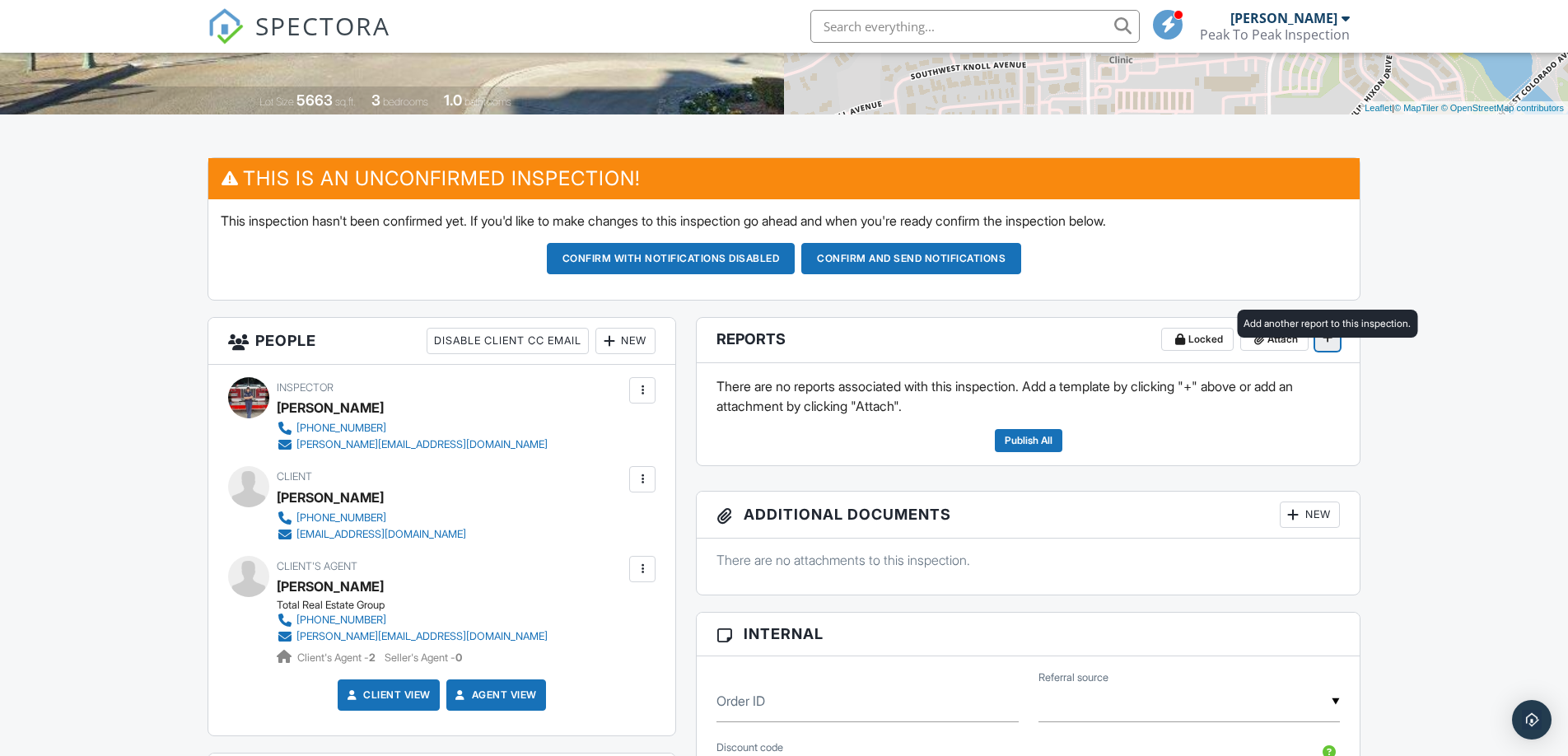
click at [1319, 351] on button at bounding box center [1328, 340] width 25 height 23
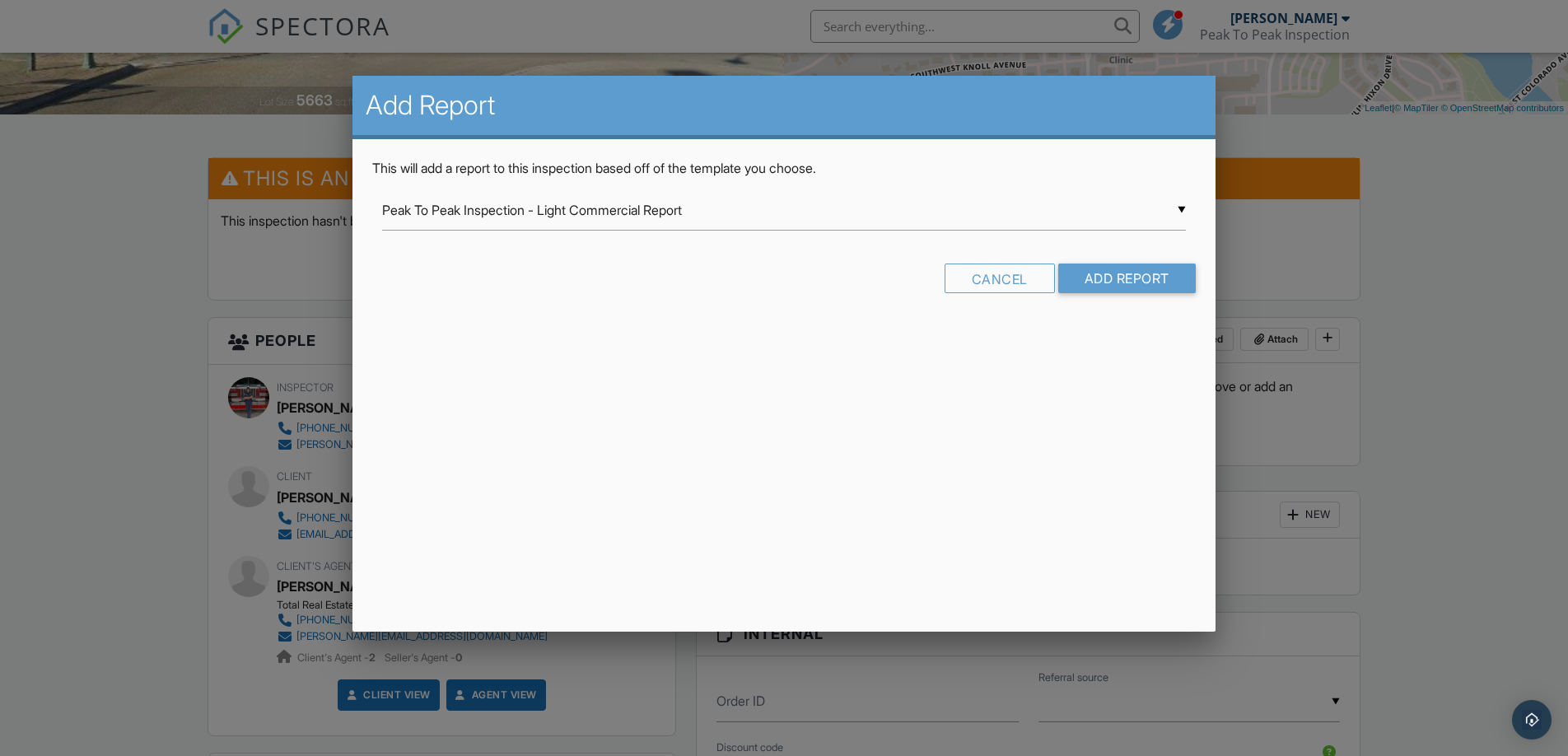
click at [695, 225] on div "▼ Peak To Peak Inspection - Light Commercial Report Peak To Peak Inspection - L…" at bounding box center [783, 211] width 803 height 40
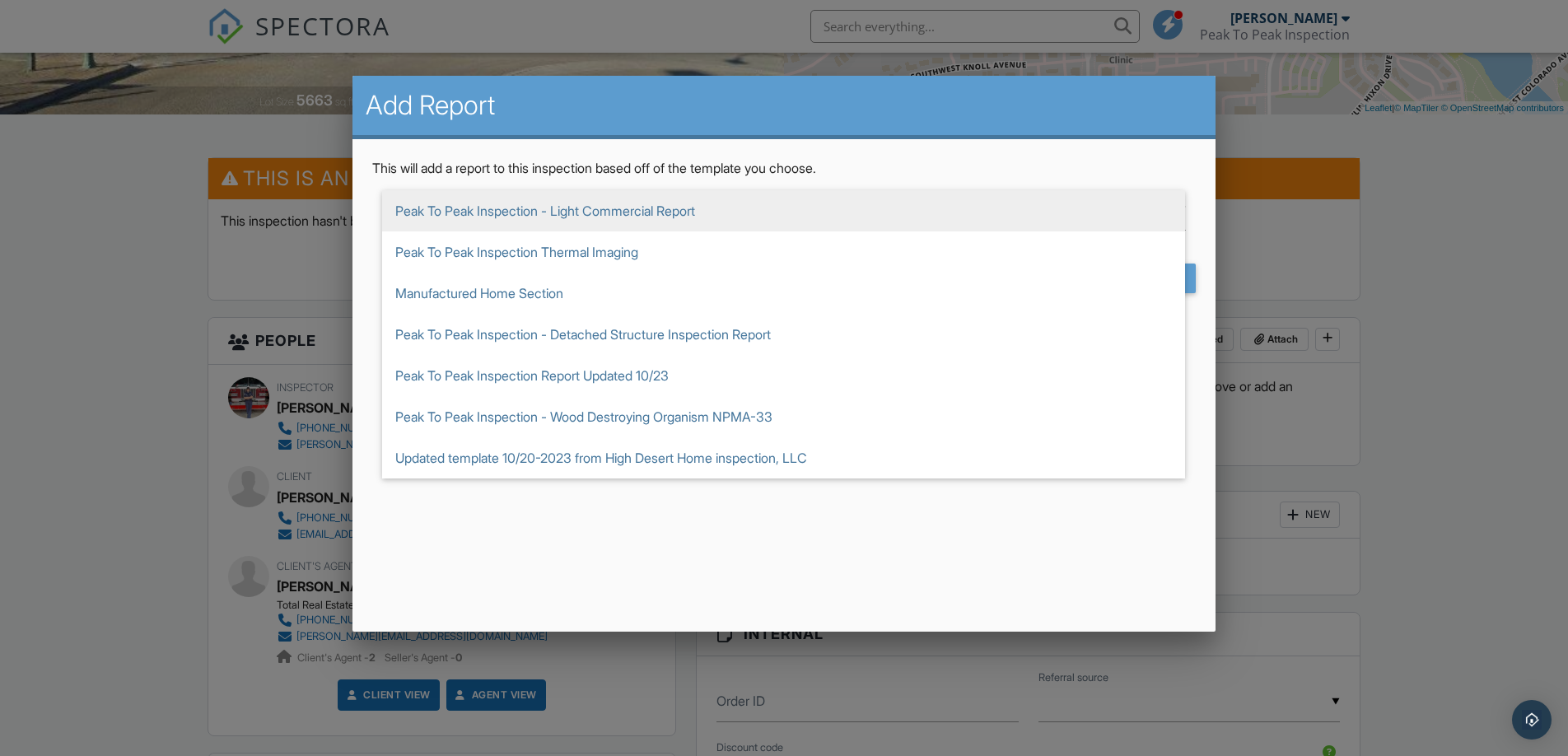
click at [1406, 275] on div at bounding box center [784, 390] width 1568 height 945
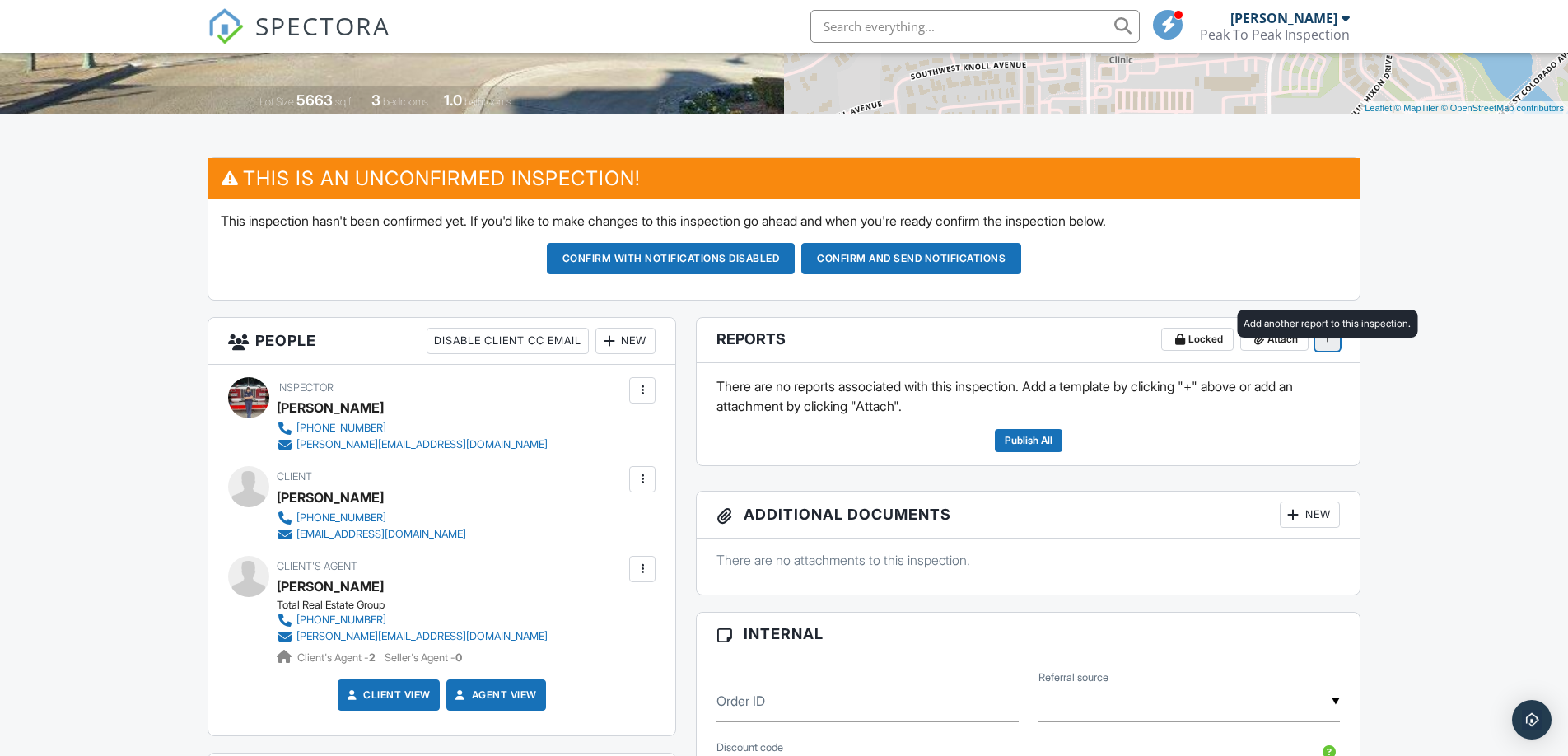
click at [1336, 351] on button at bounding box center [1328, 340] width 25 height 23
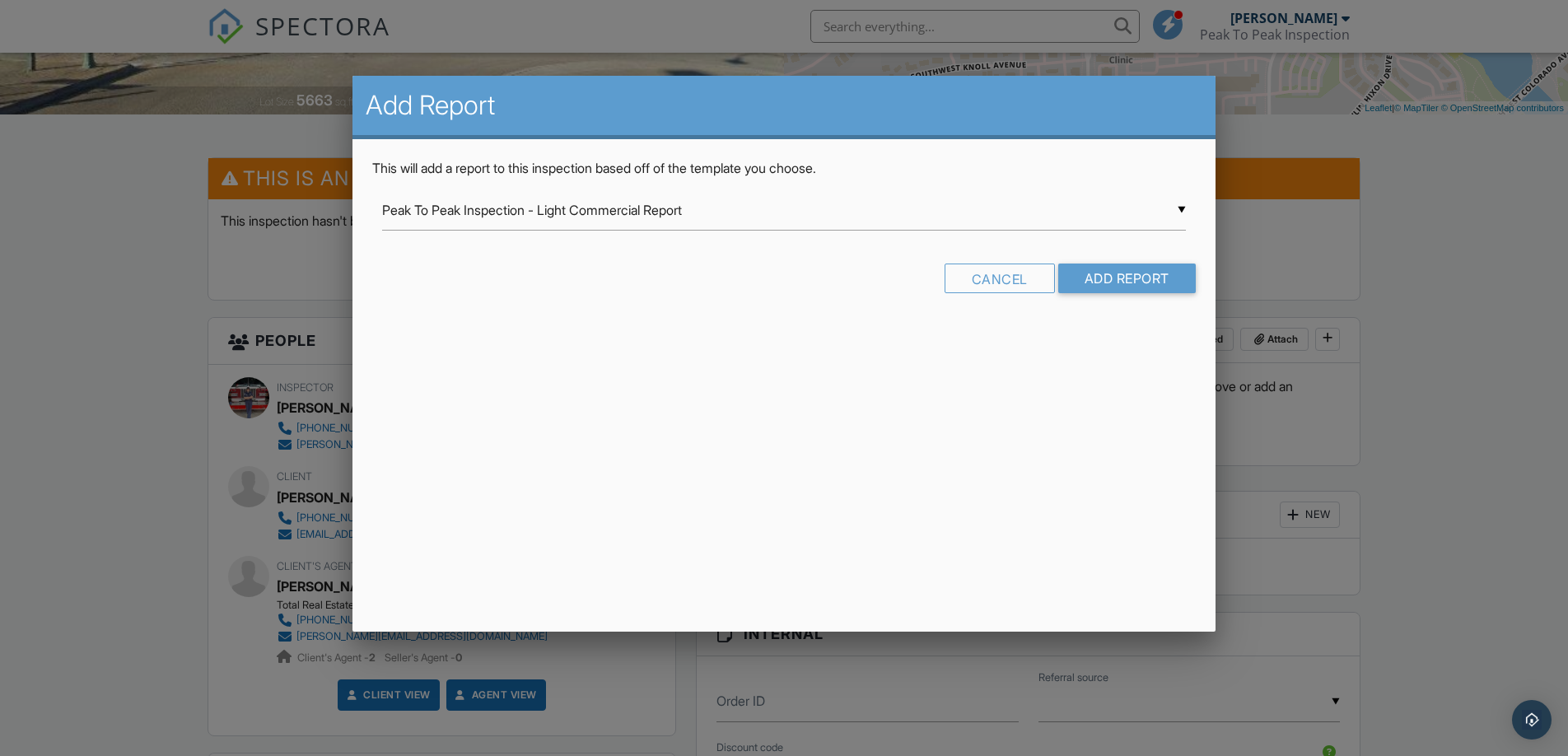
click at [851, 233] on div "▼ Peak To Peak Inspection - Light Commercial Report Peak To Peak Inspection - L…" at bounding box center [783, 218] width 822 height 57
click at [835, 222] on div "▼ Peak To Peak Inspection - Light Commercial Report Peak To Peak Inspection - L…" at bounding box center [783, 211] width 803 height 40
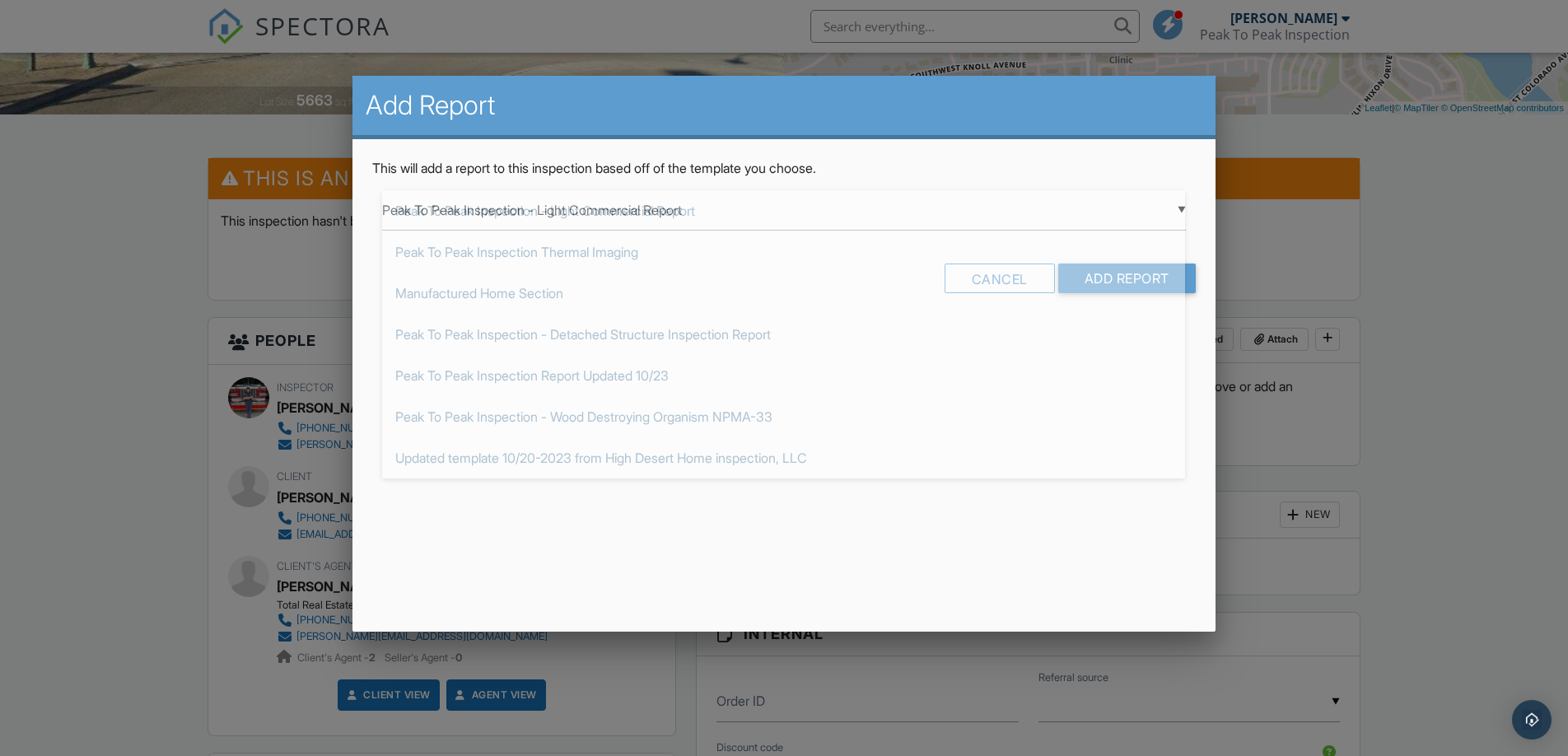
drag, startPoint x: 1408, startPoint y: 303, endPoint x: 1294, endPoint y: 162, distance: 181.3
click at [1408, 298] on div at bounding box center [784, 390] width 1568 height 945
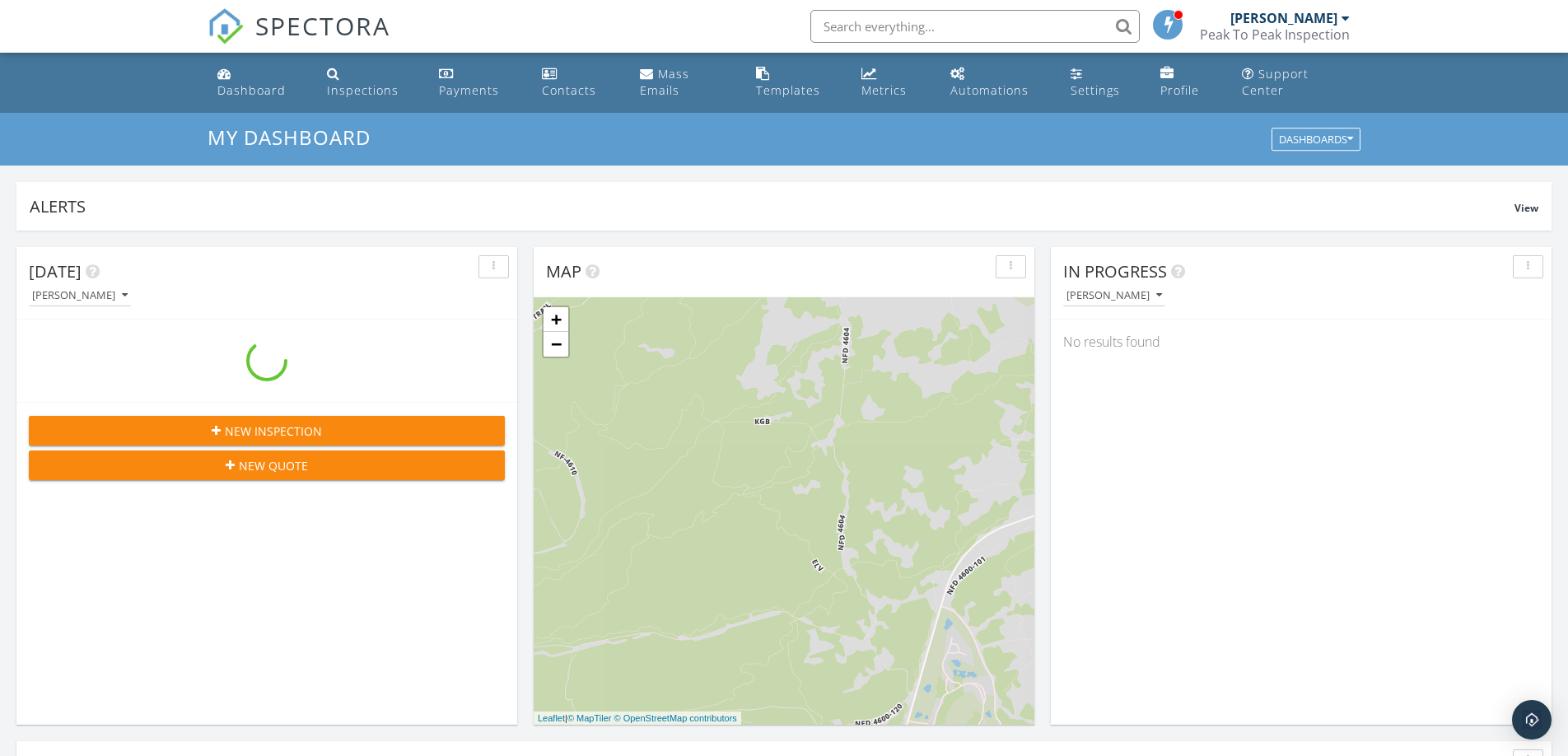
scroll to position [1499, 1569]
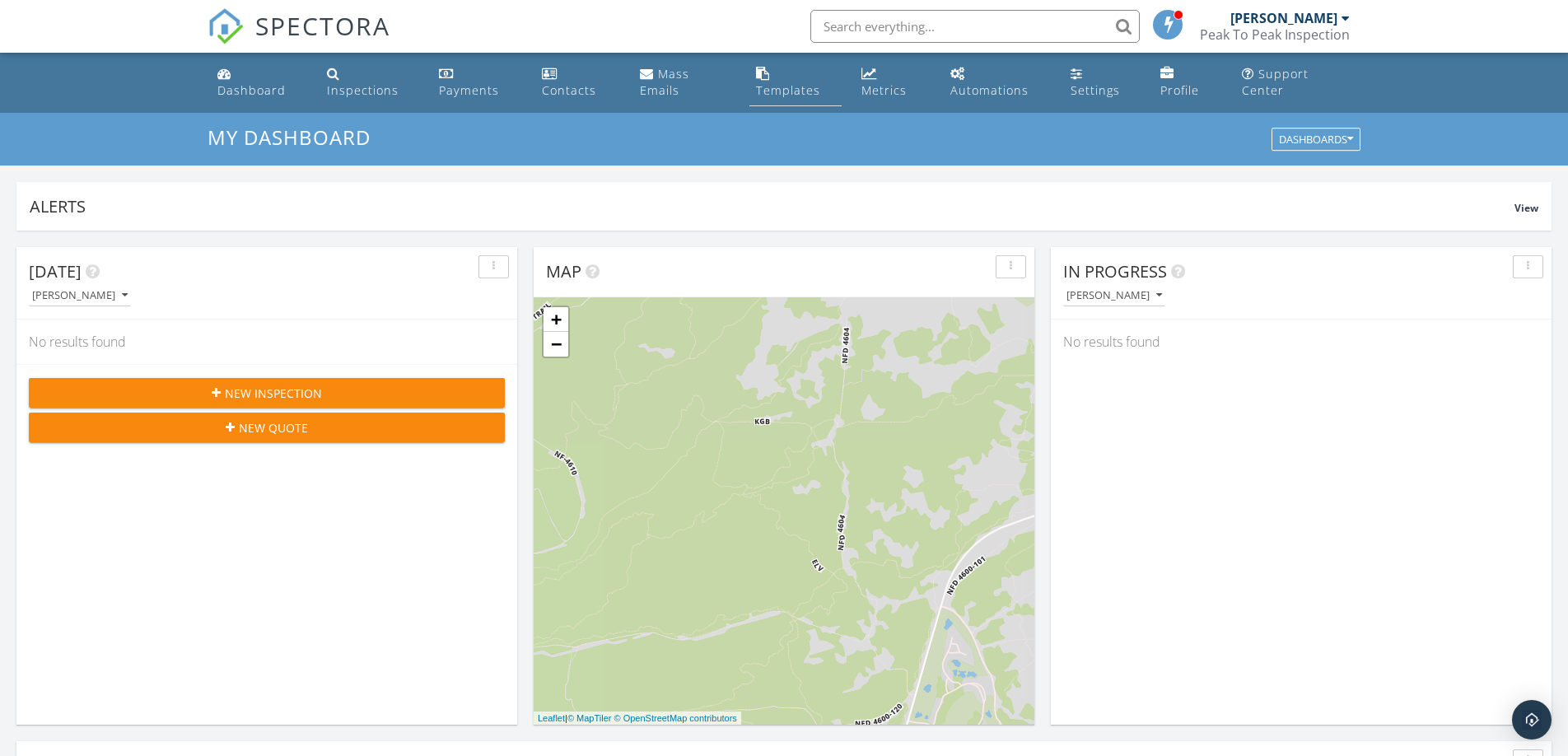
click at [752, 87] on link "Templates" at bounding box center [796, 83] width 92 height 47
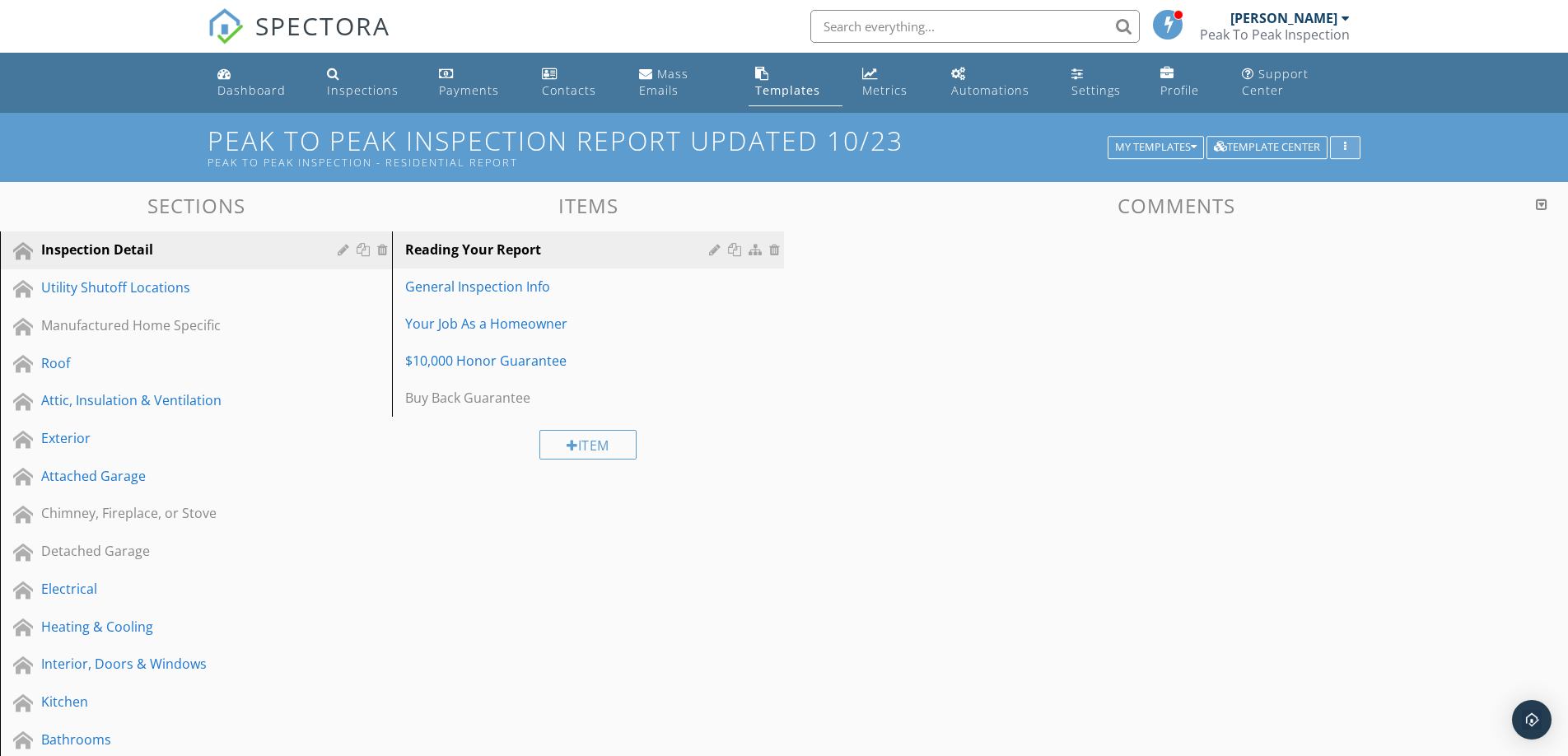
scroll to position [11, 0]
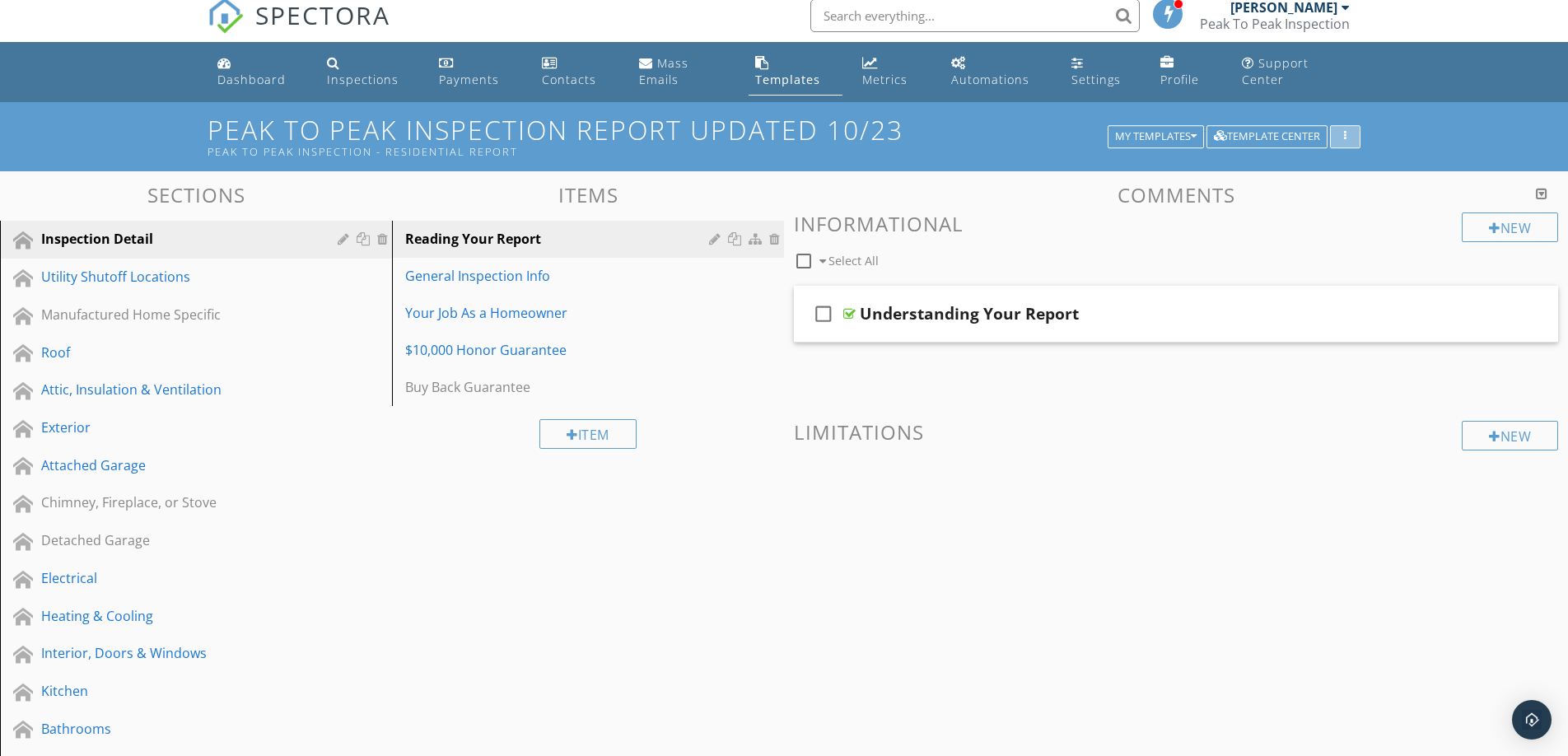
click at [1345, 138] on icon "button" at bounding box center [1346, 137] width 3 height 12
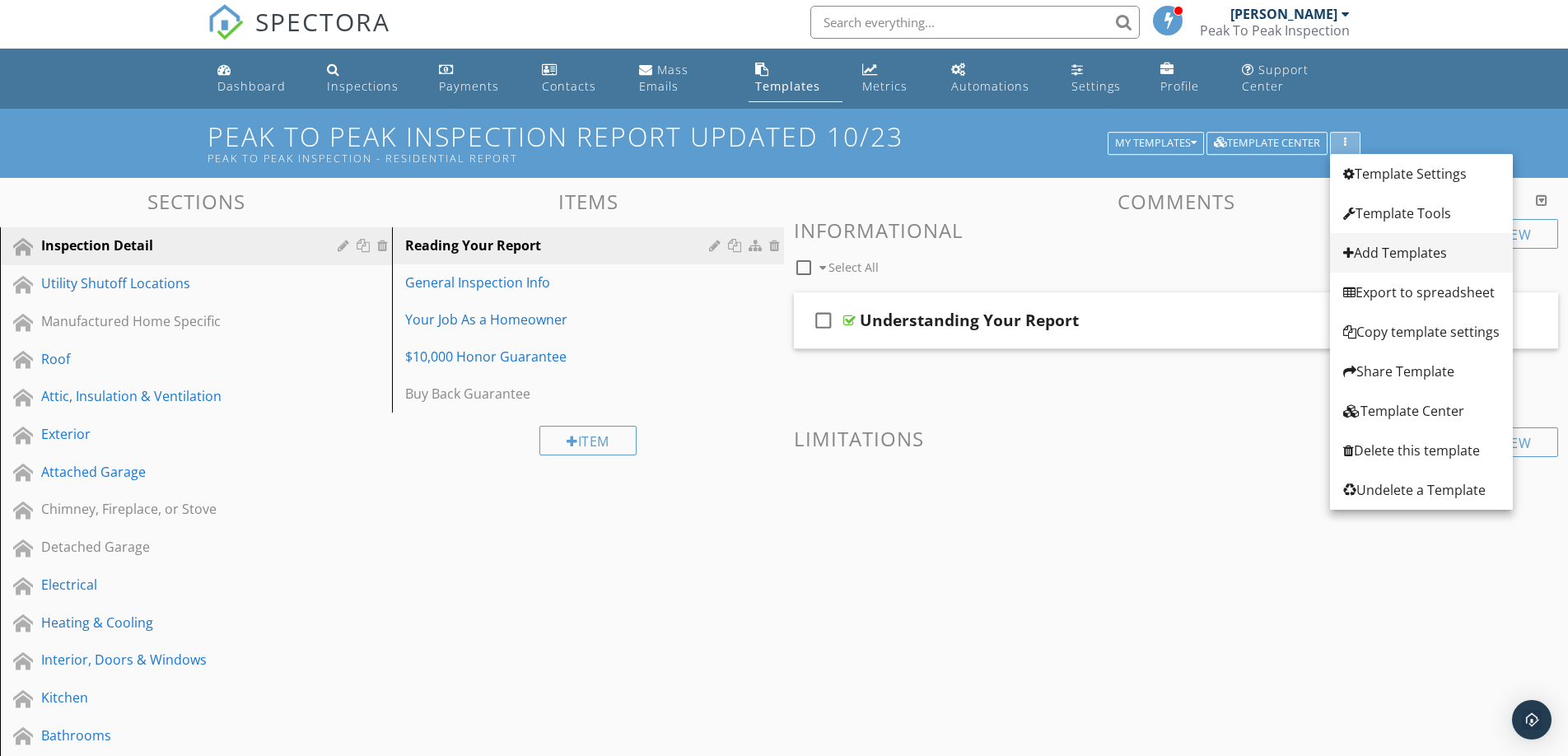
scroll to position [6, 0]
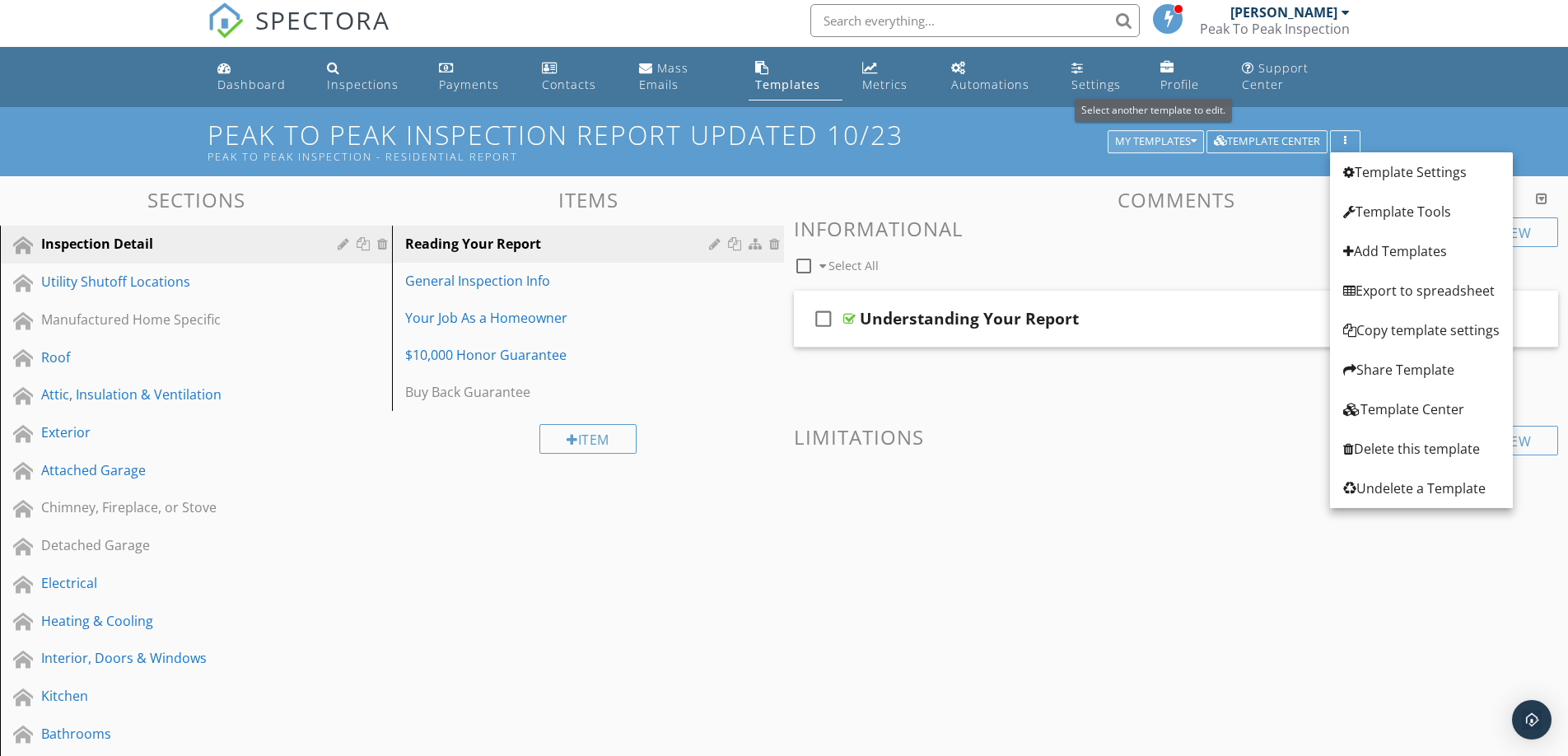
click at [1197, 140] on button "My Templates" at bounding box center [1156, 141] width 96 height 23
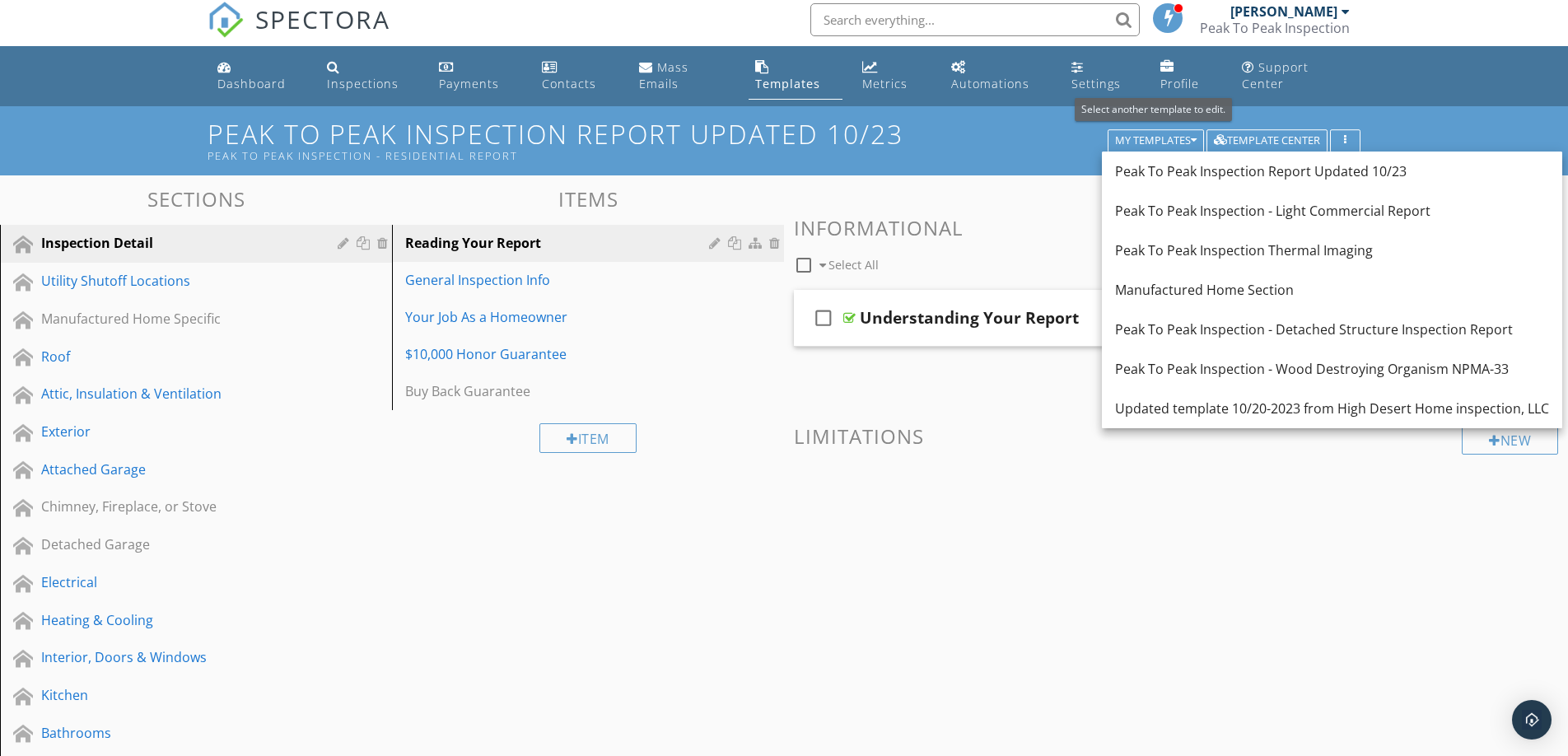
scroll to position [8, 0]
click at [1356, 139] on button "button" at bounding box center [1346, 140] width 31 height 23
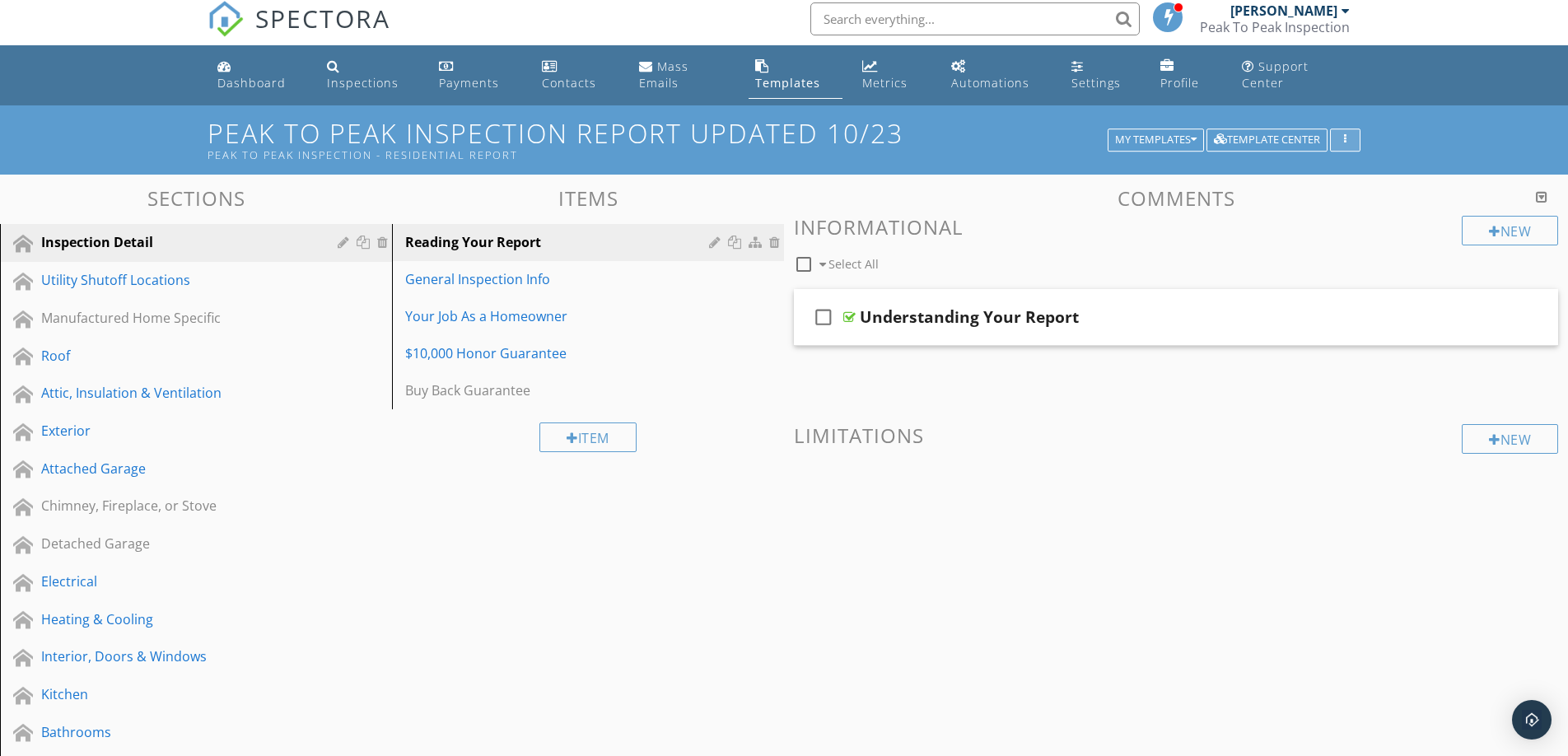
scroll to position [9, 0]
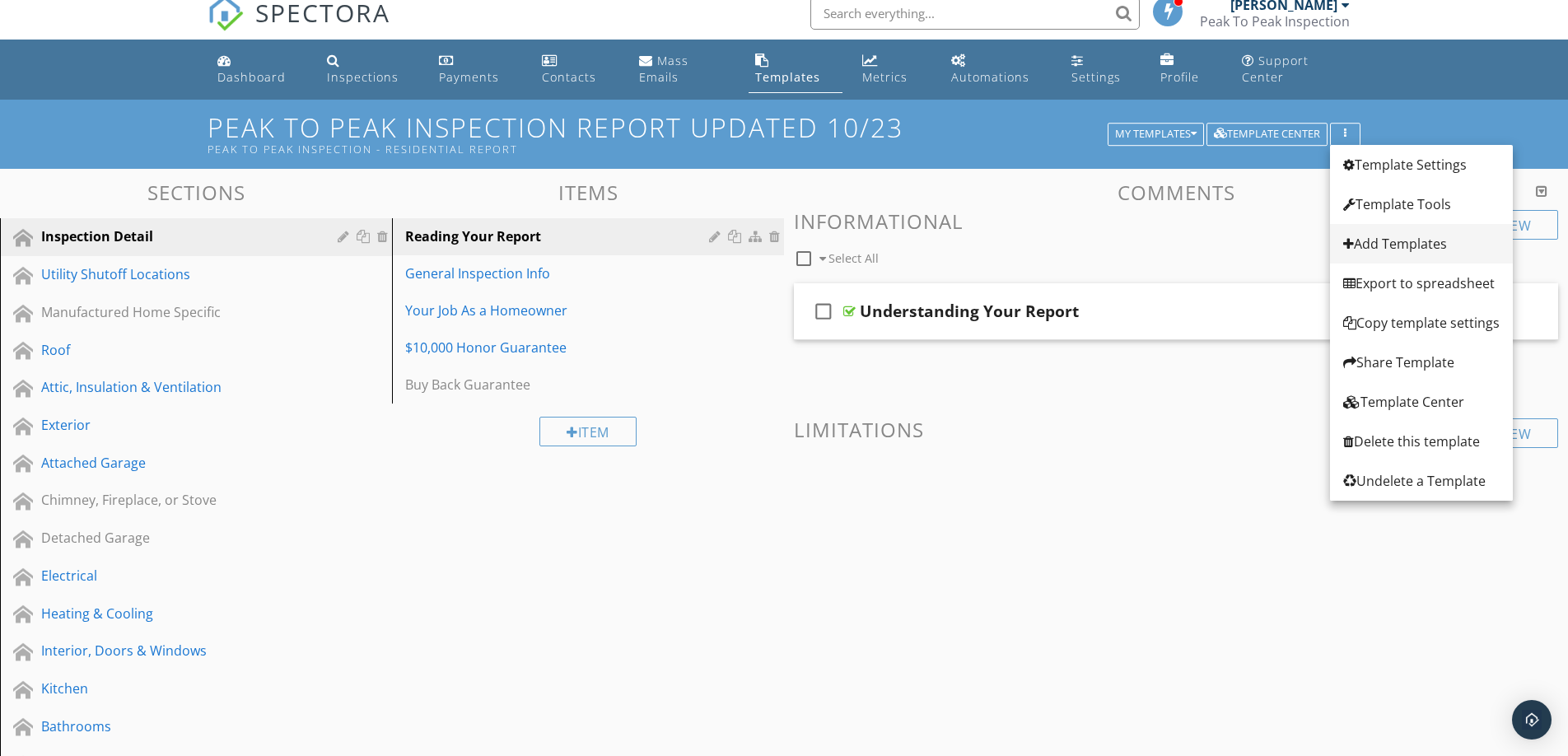
click at [1387, 247] on div "Add Templates" at bounding box center [1422, 243] width 157 height 20
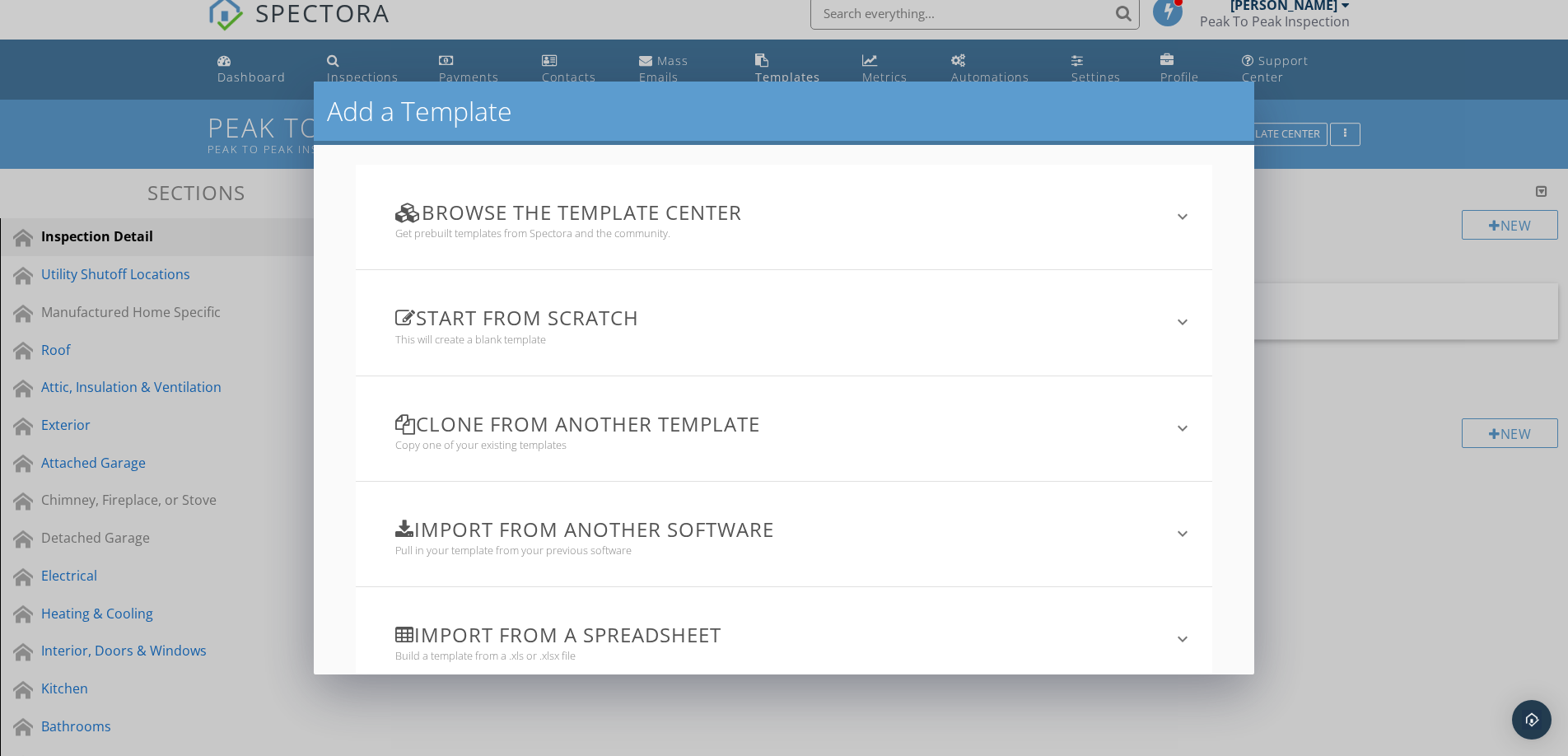
scroll to position [12, 0]
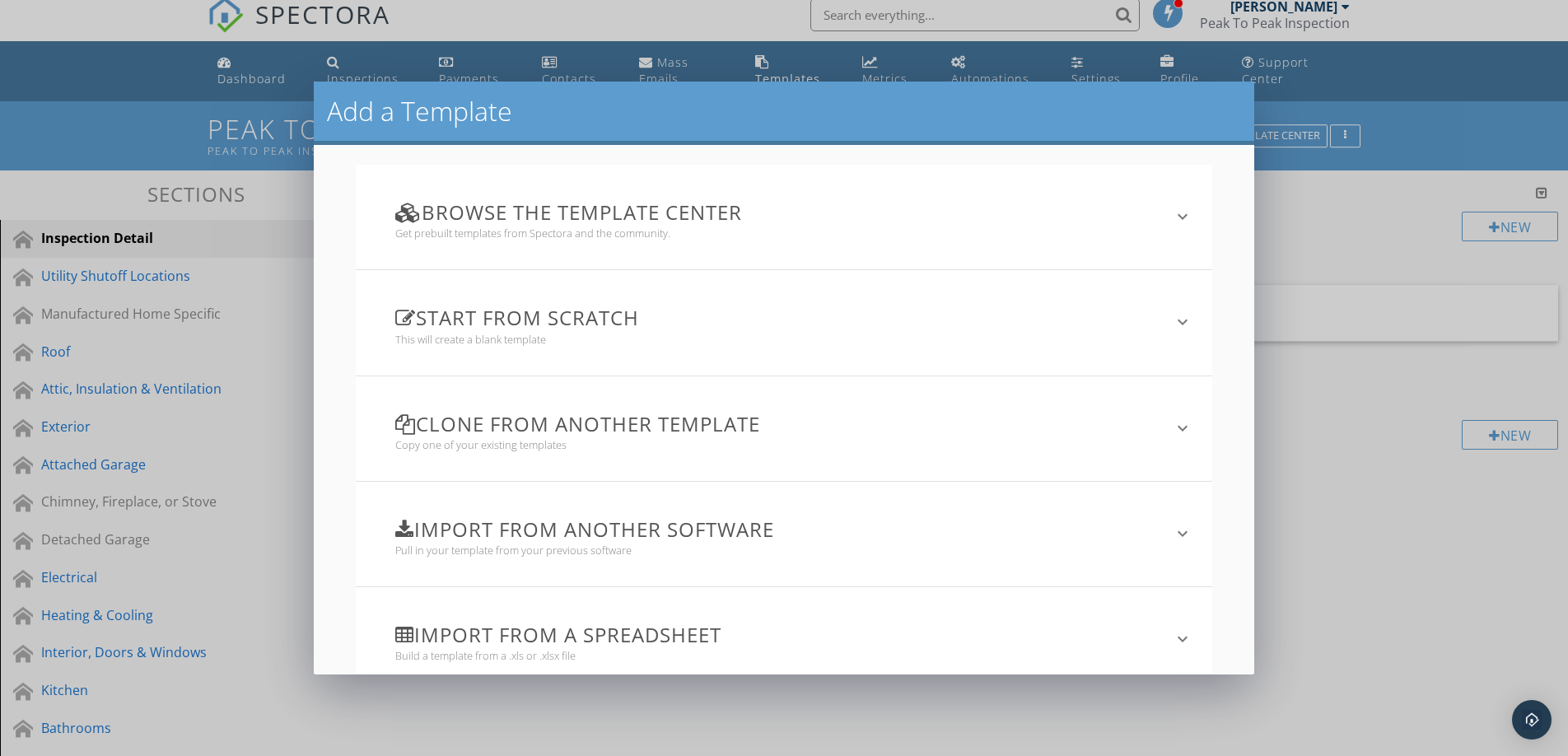
click at [594, 317] on h3 "Start from scratch" at bounding box center [774, 317] width 758 height 22
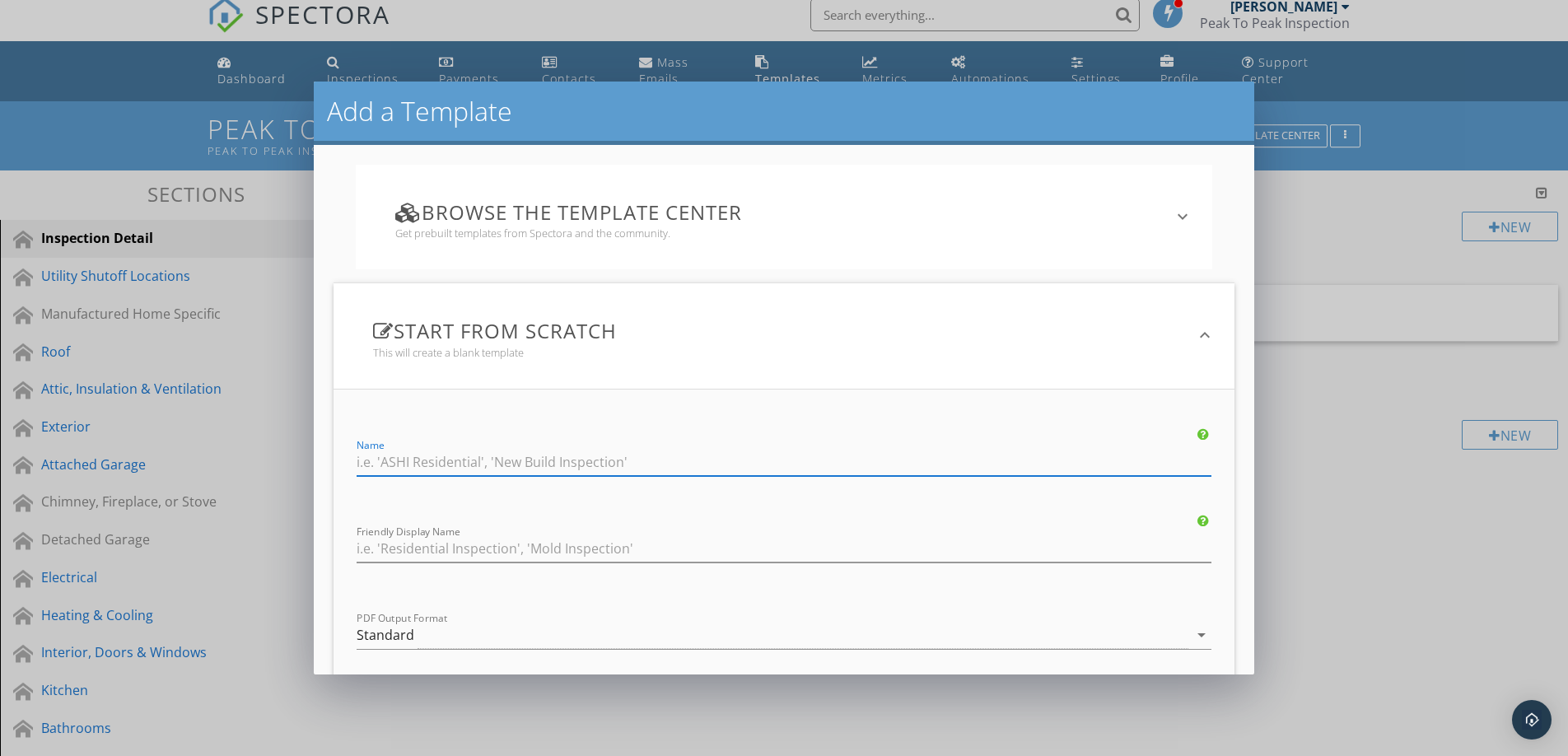
click at [518, 464] on input "Name" at bounding box center [784, 463] width 855 height 27
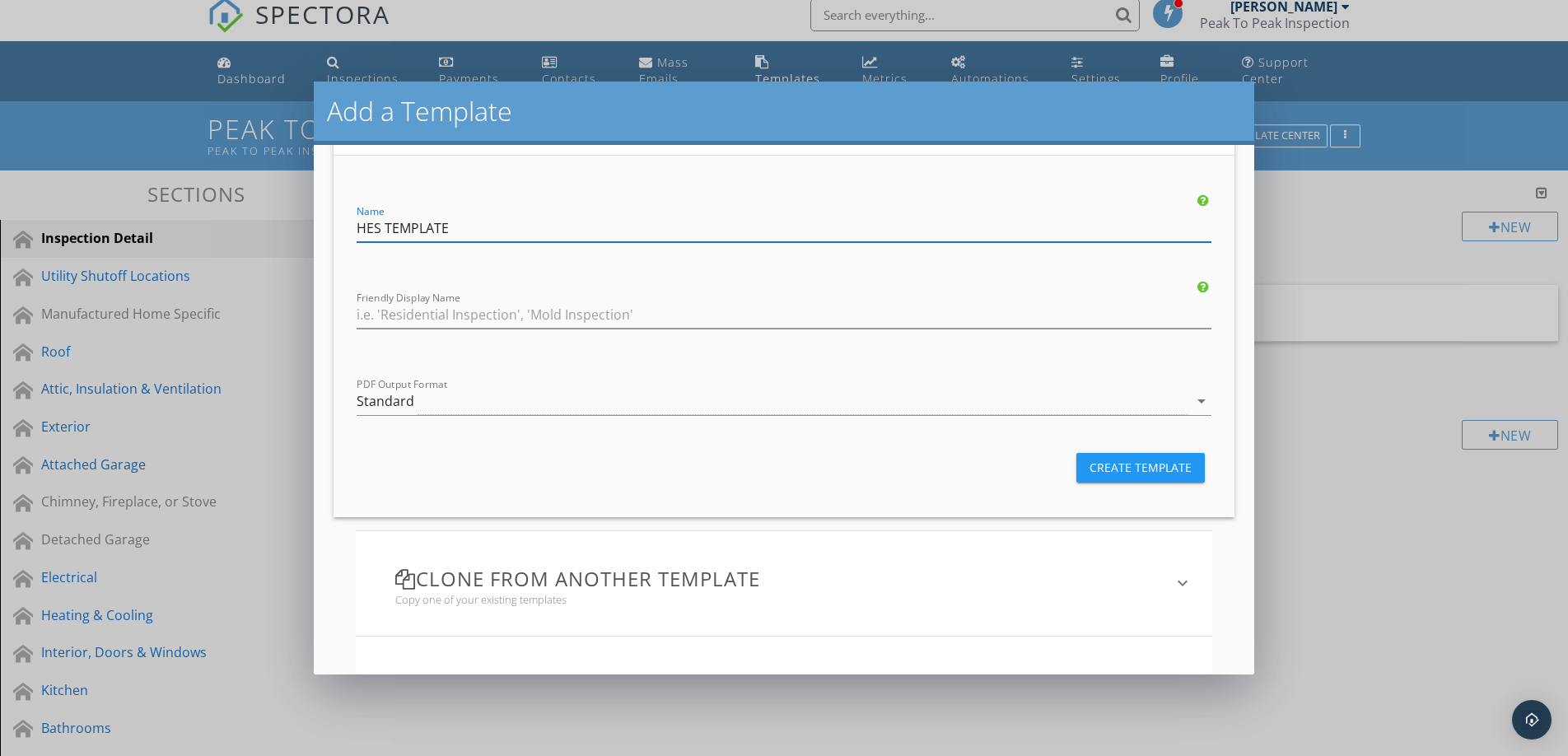
scroll to position [236, 0]
type input "HES TEMPLATE"
click at [532, 404] on div "Standard" at bounding box center [772, 400] width 832 height 27
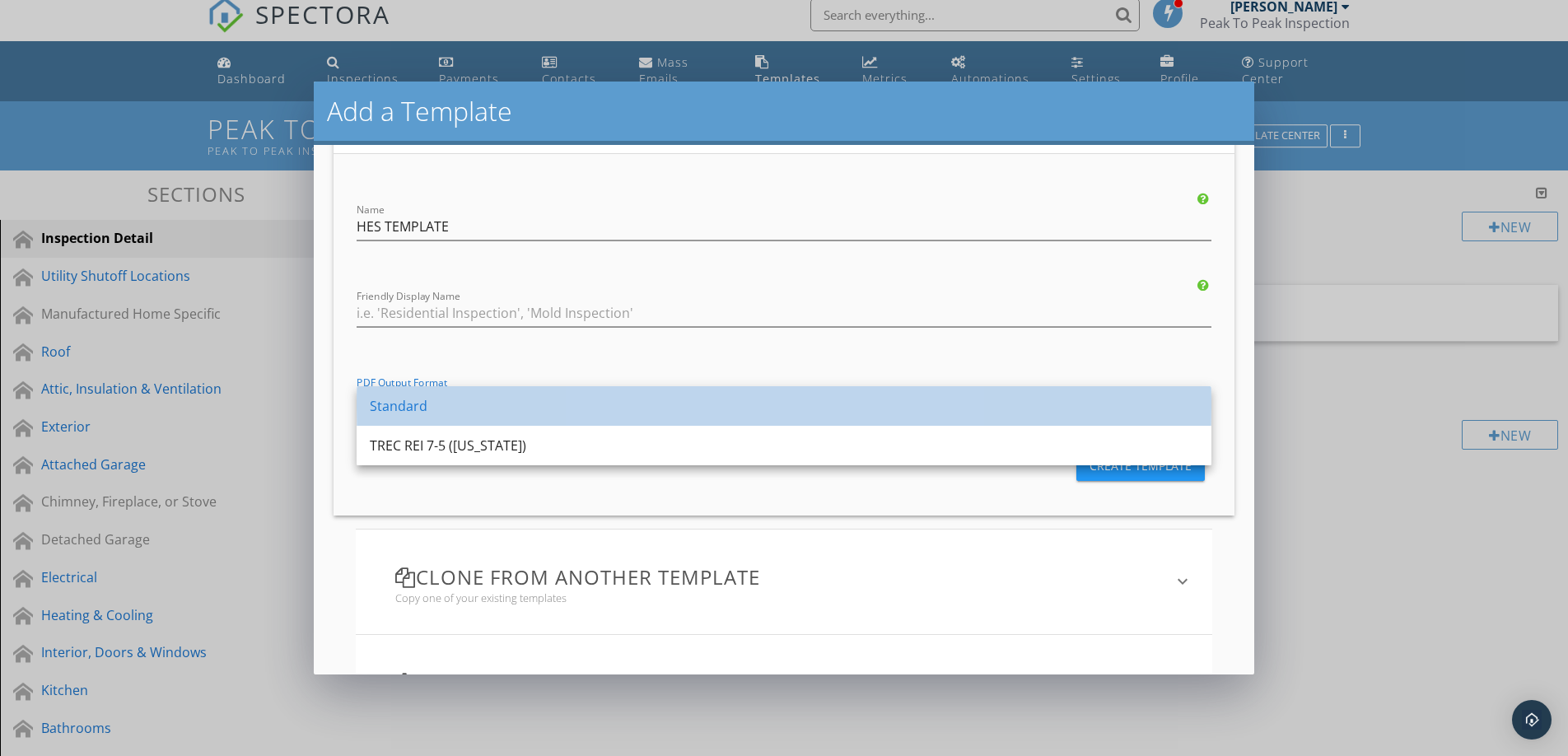
click at [530, 404] on div "Standard" at bounding box center [783, 406] width 828 height 20
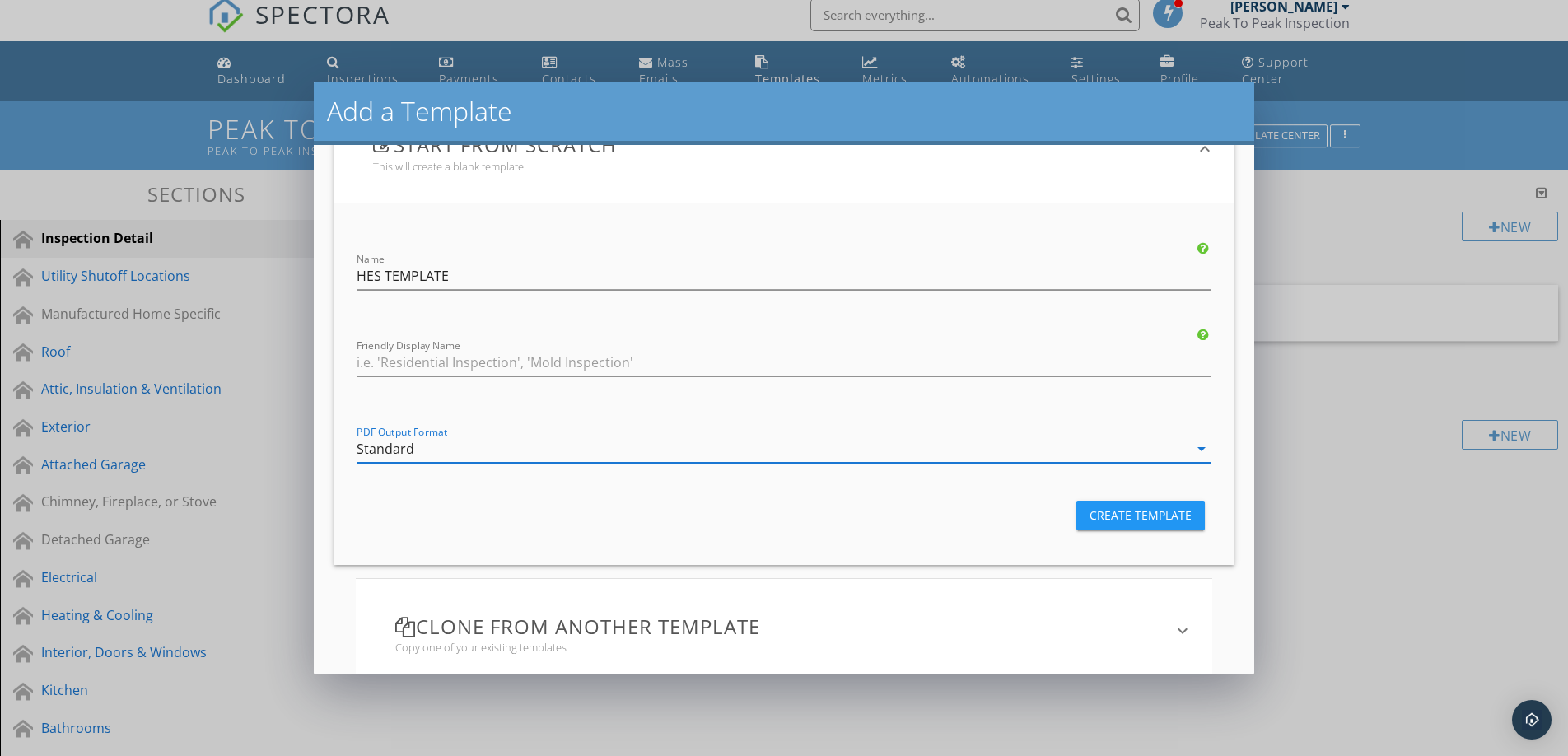
scroll to position [191, 0]
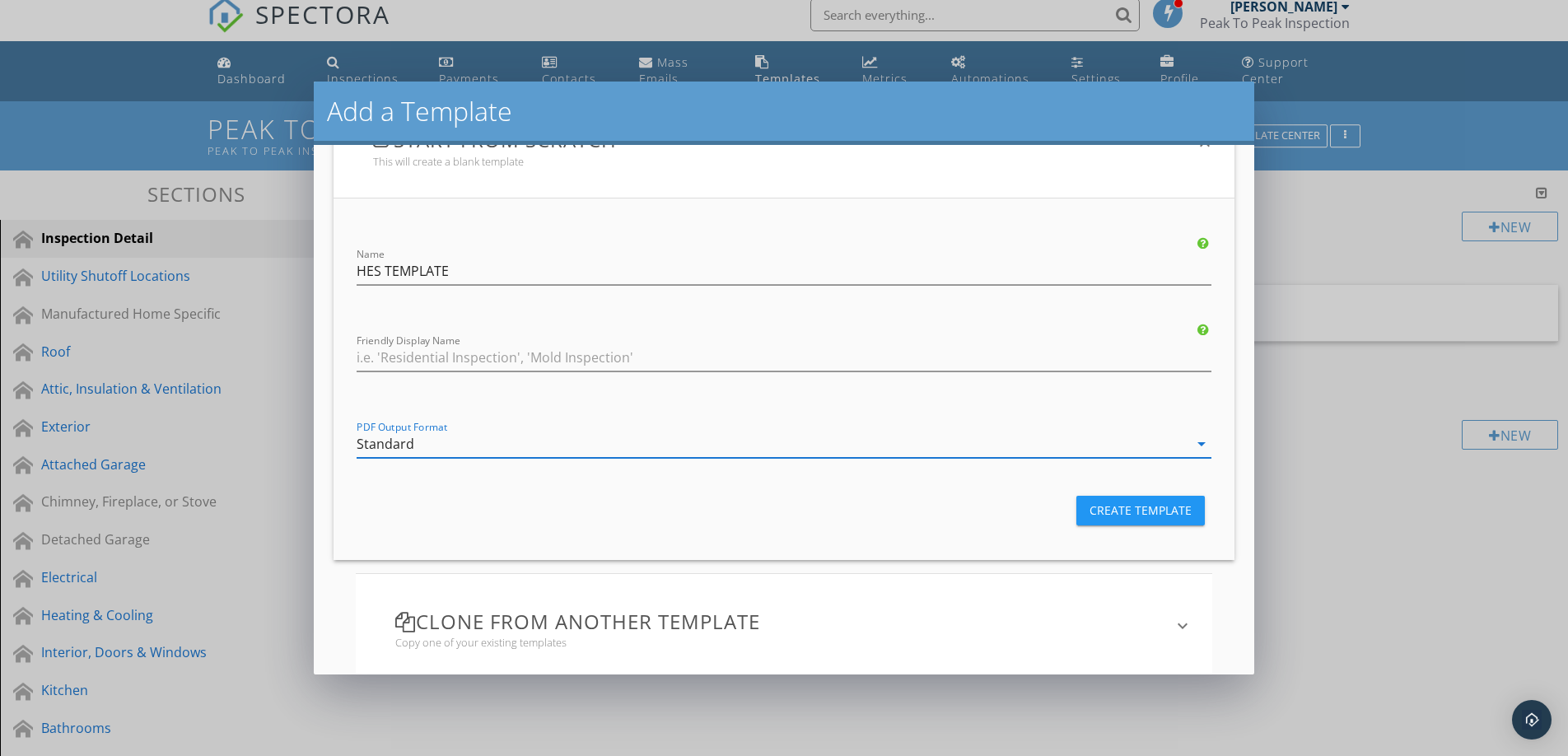
click at [1107, 513] on div "Create Template" at bounding box center [1141, 511] width 102 height 17
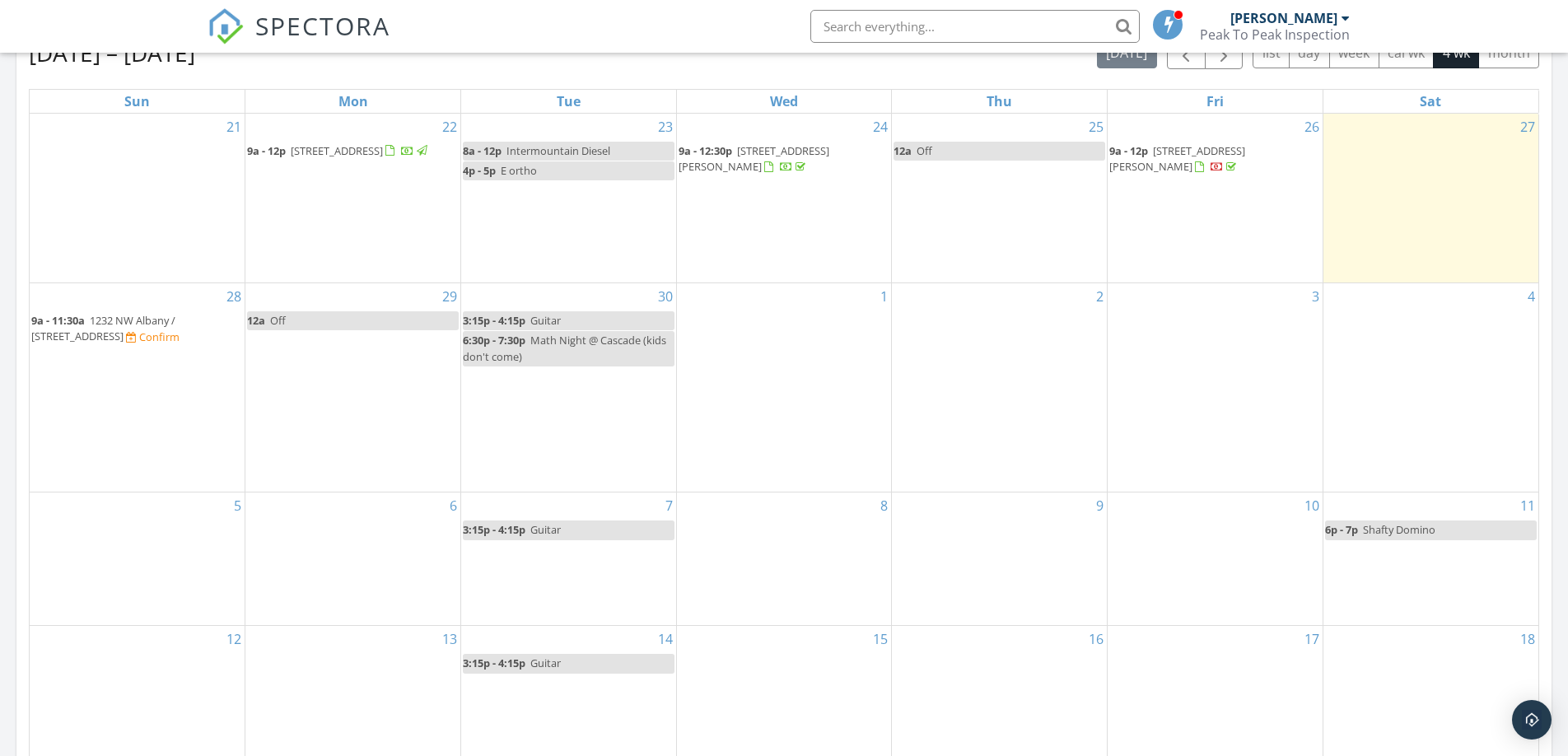
scroll to position [775, 0]
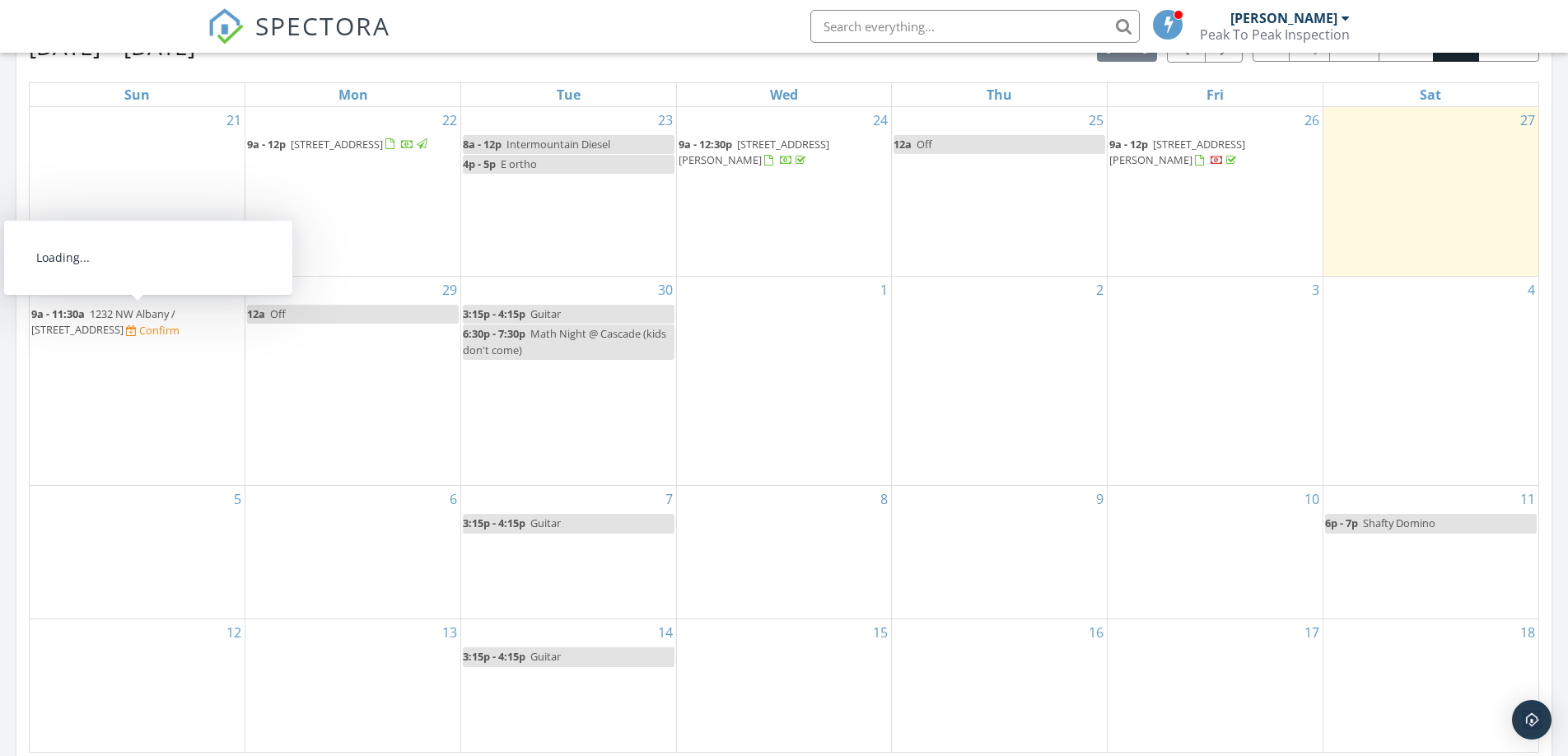
click at [152, 318] on span "1232 NW Albany / [STREET_ADDRESS]" at bounding box center [104, 322] width 144 height 31
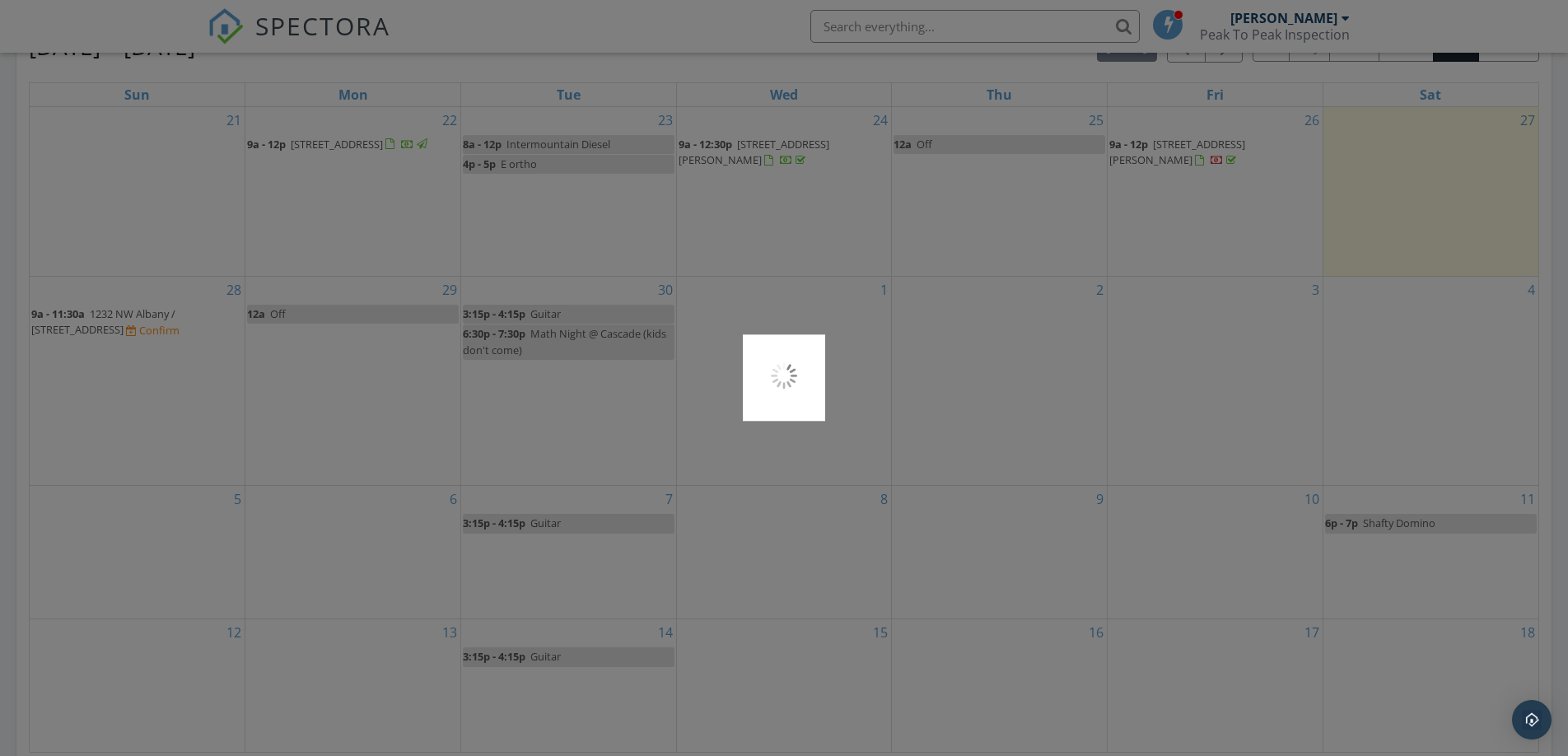
scroll to position [780, 0]
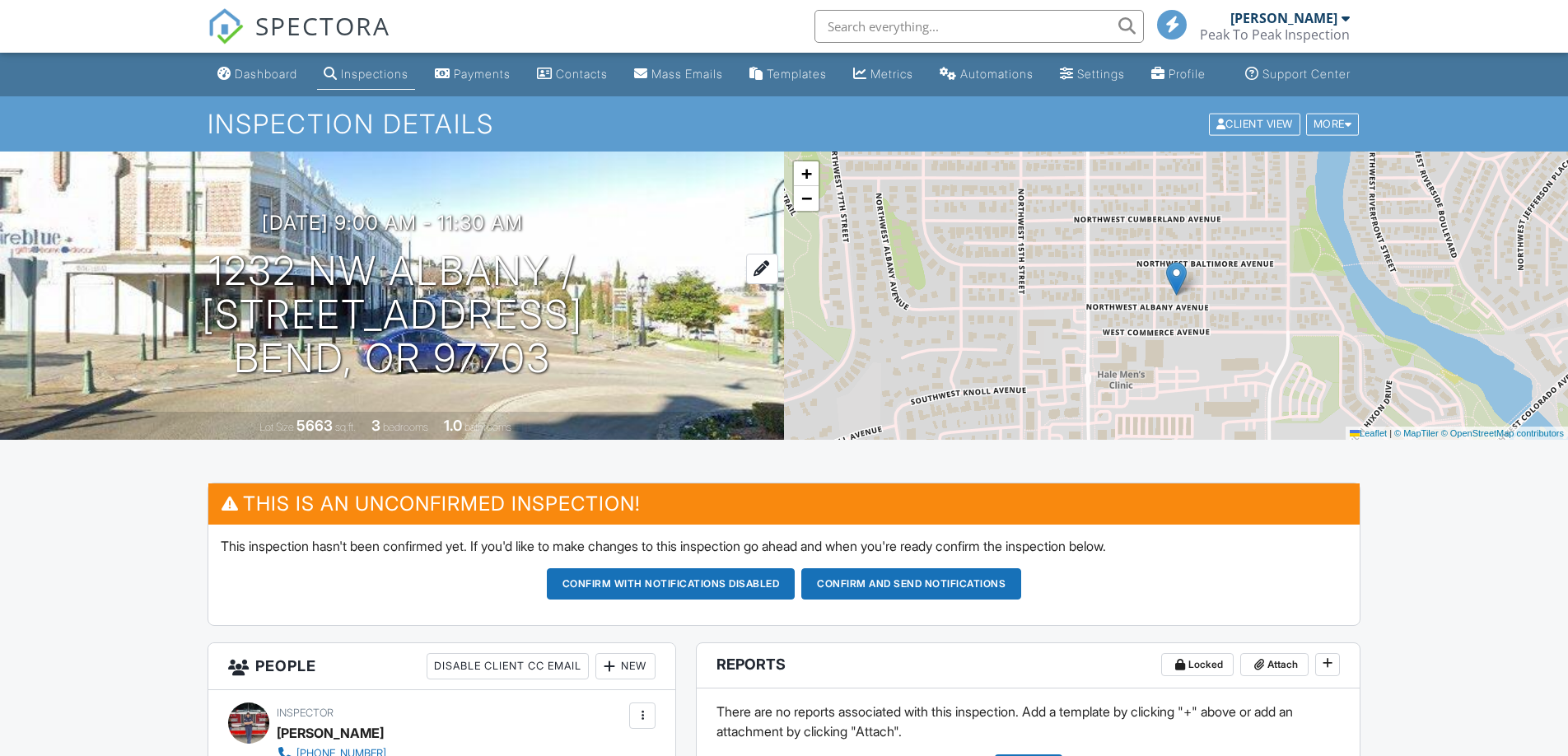
scroll to position [18, 0]
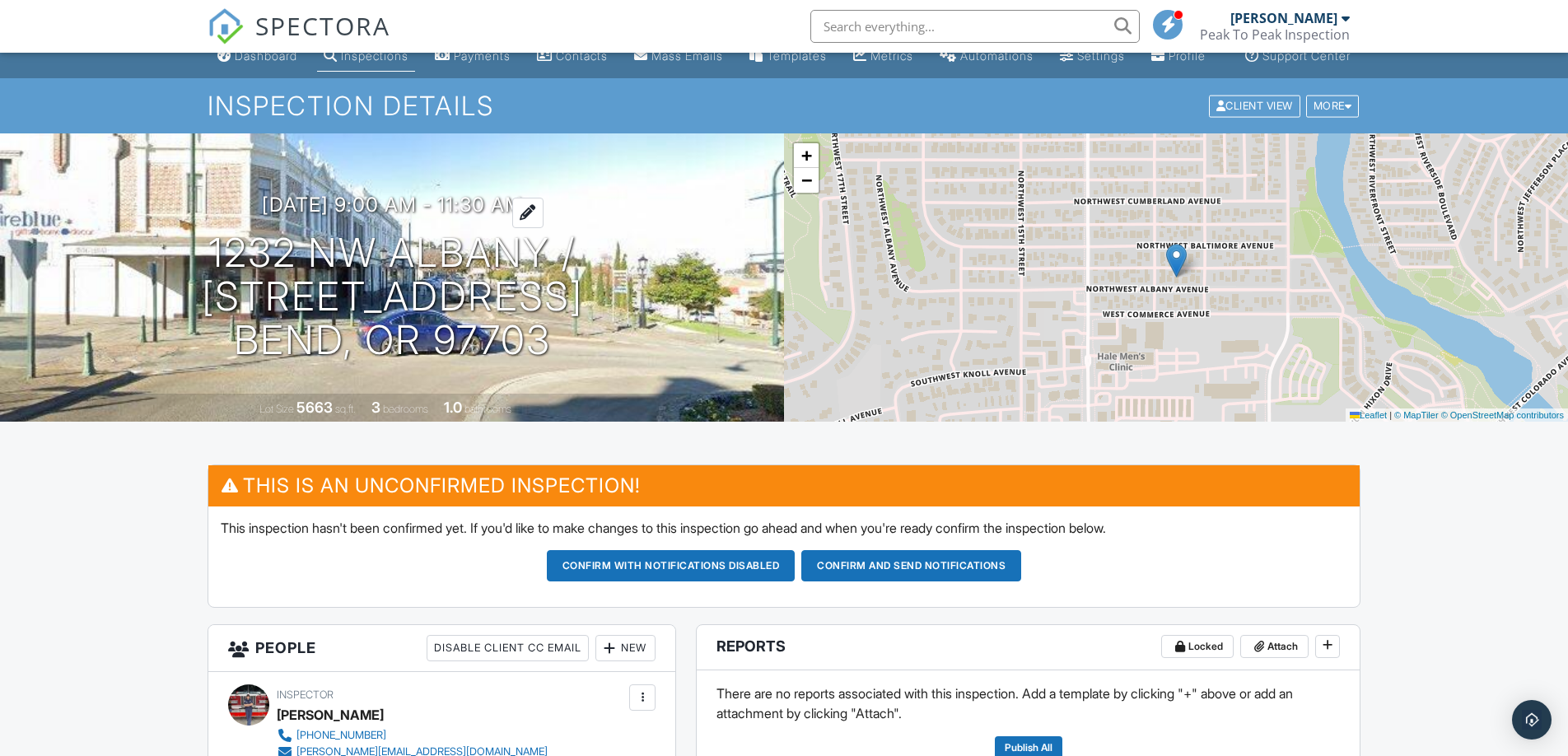
click at [446, 215] on h3 "09/28/2025 9:00 am - 11:30 am" at bounding box center [392, 204] width 261 height 22
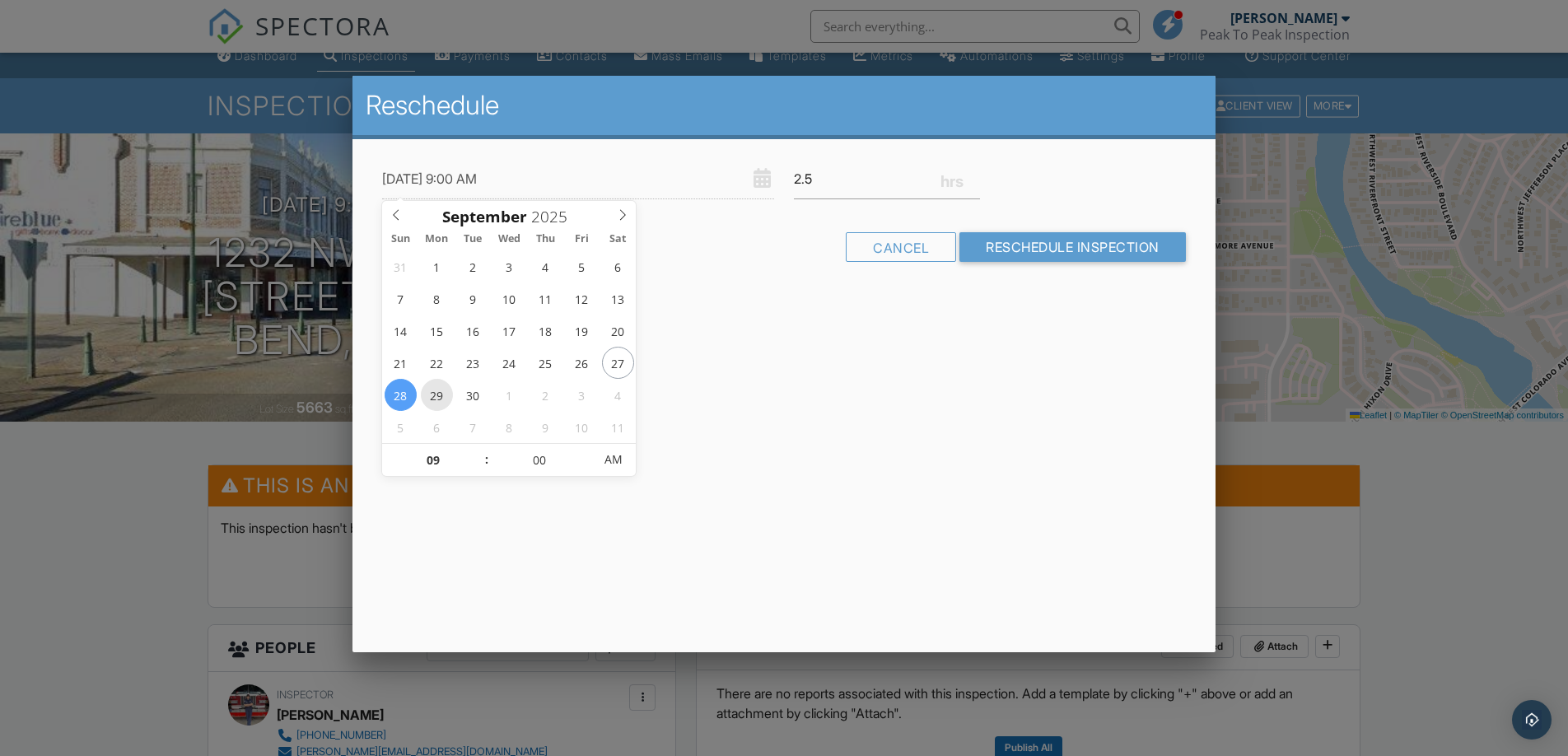
type input "[DATE] 9:00 AM"
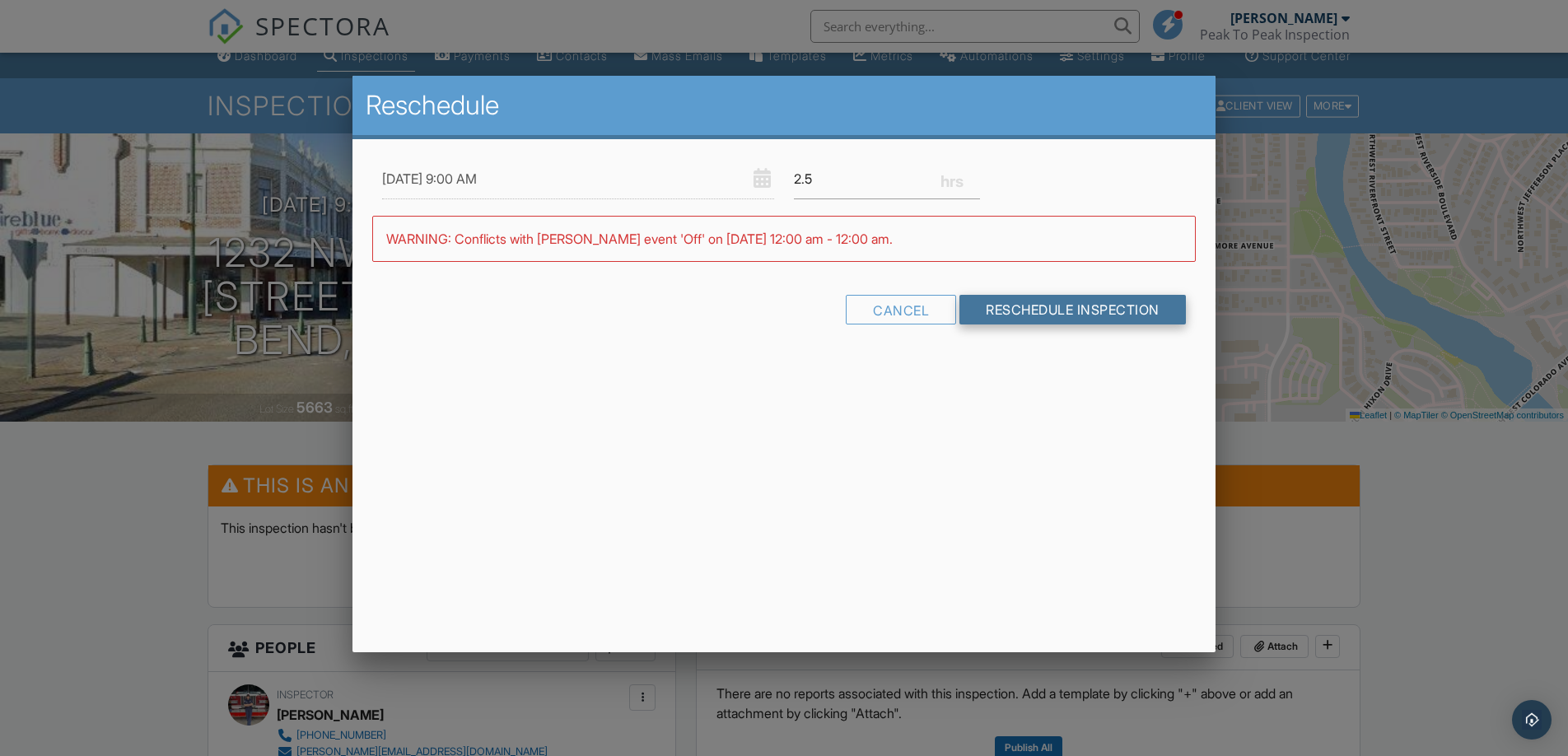
click at [1064, 307] on input "Reschedule Inspection" at bounding box center [1073, 310] width 226 height 30
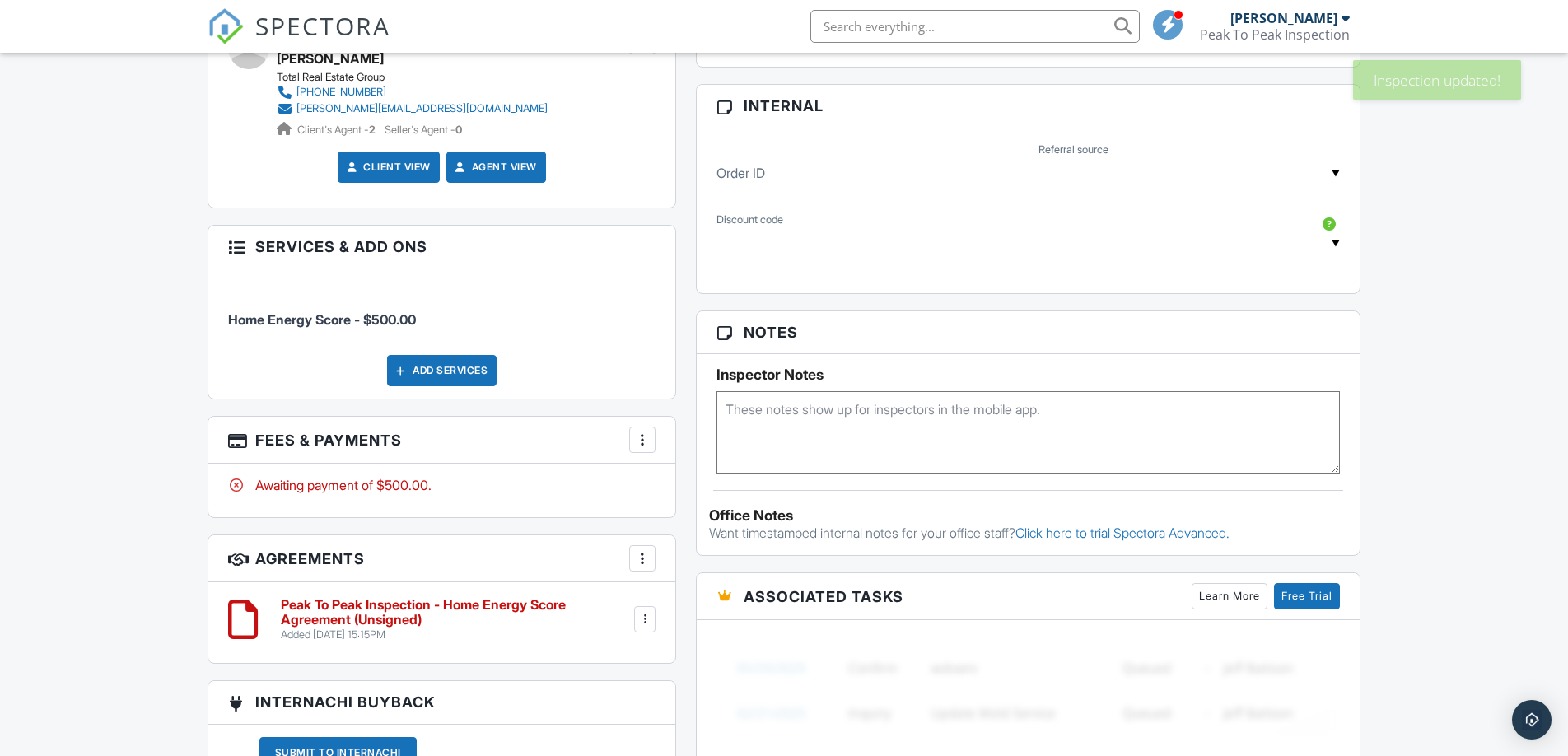
scroll to position [856, 0]
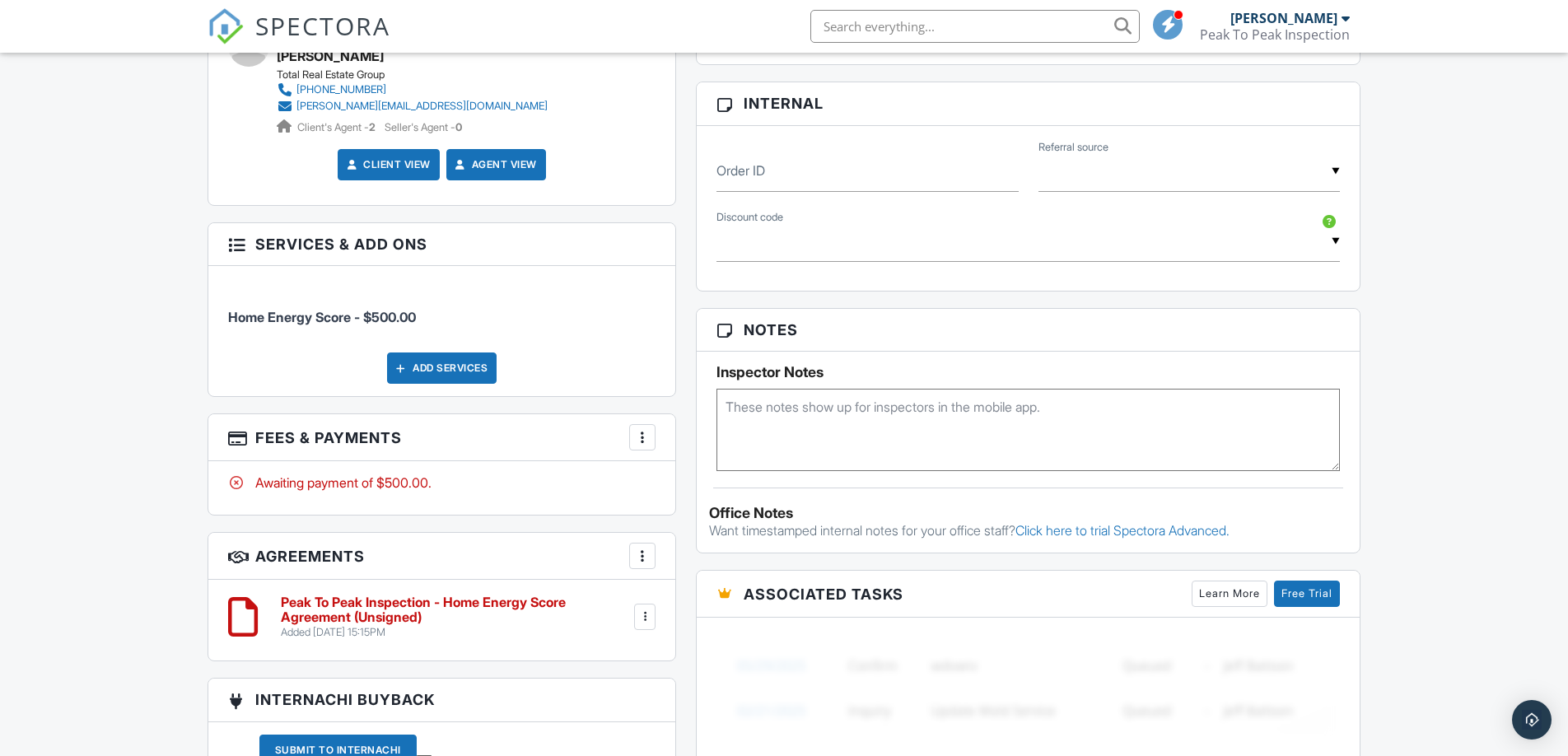
click at [311, 624] on h6 "Peak To Peak Inspection - Home Energy Score Agreement (Unsigned)" at bounding box center [456, 610] width 350 height 29
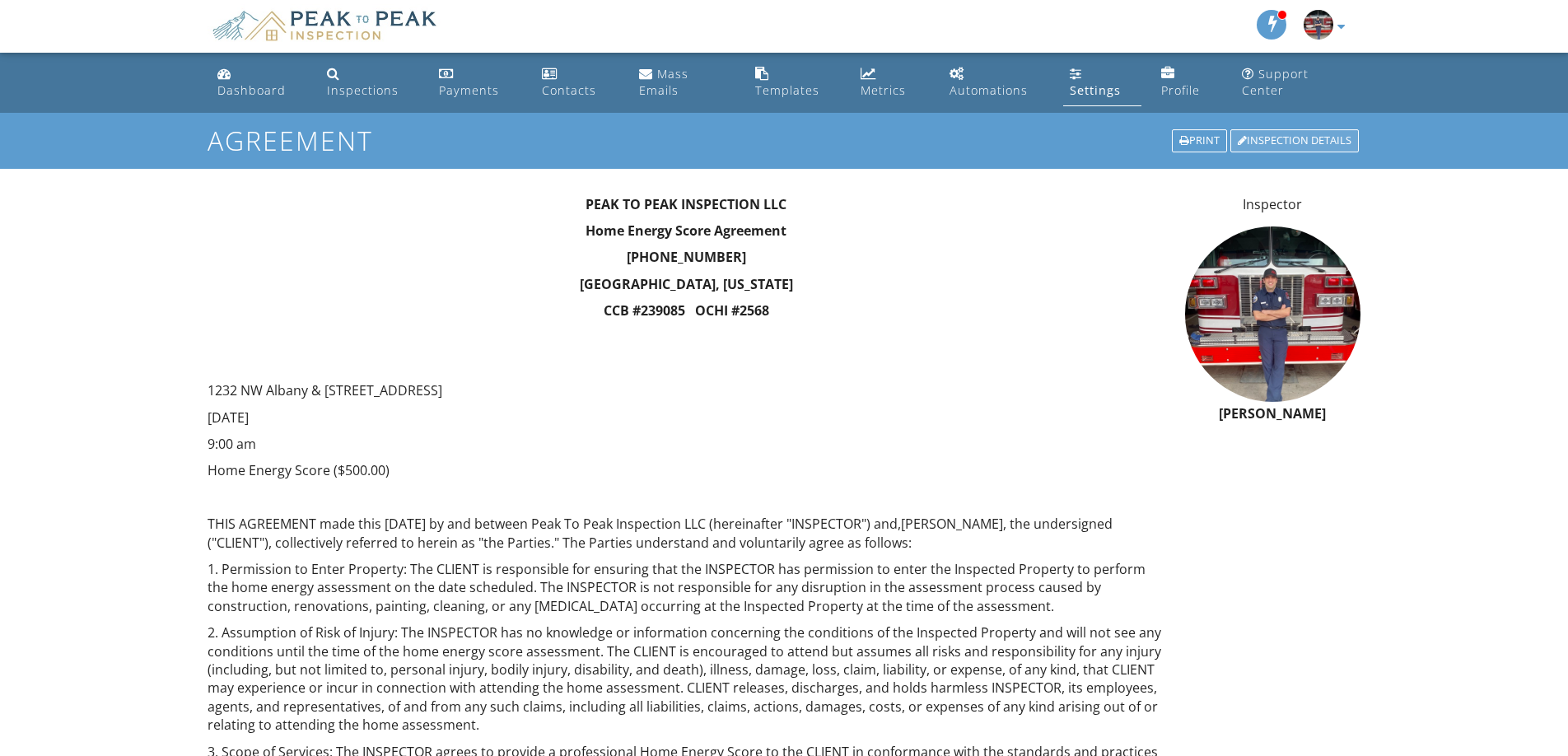
click at [1274, 141] on div "Inspection Details" at bounding box center [1295, 140] width 129 height 23
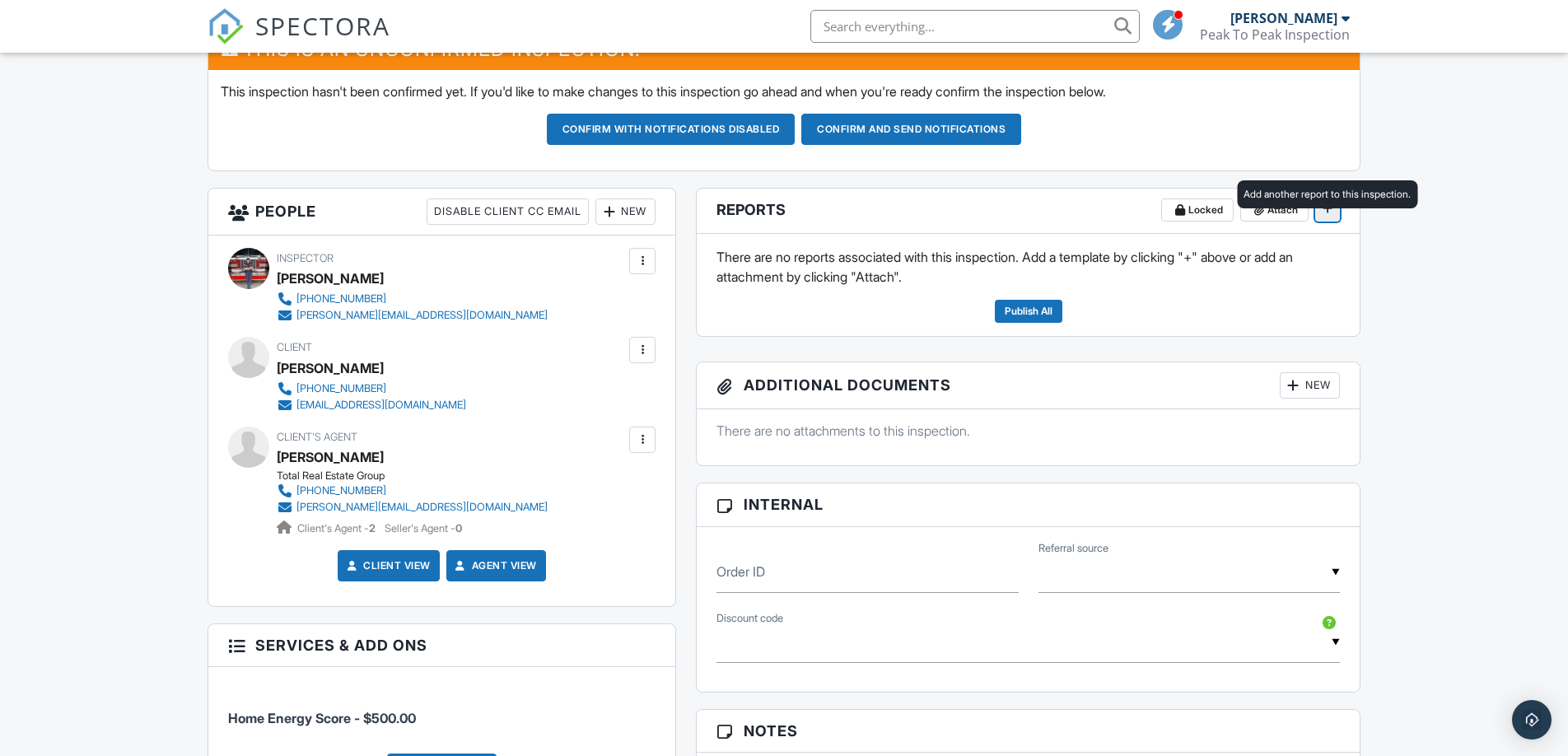
click at [1324, 214] on icon at bounding box center [1328, 209] width 10 height 12
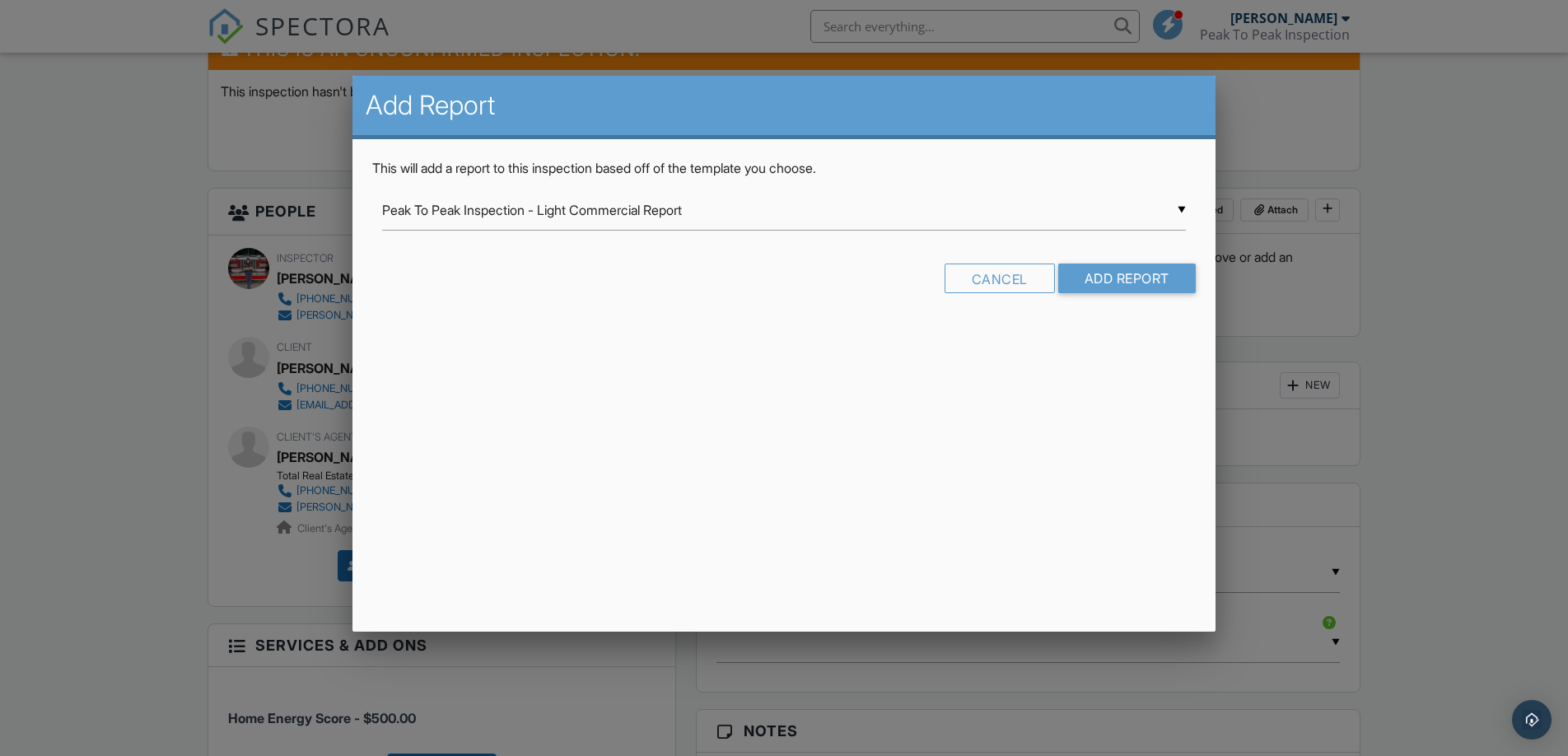
click at [753, 215] on div "▼ Peak To Peak Inspection - Light Commercial Report Peak To Peak Inspection - L…" at bounding box center [783, 211] width 803 height 40
click at [628, 293] on span "HES TEMPLATE" at bounding box center [783, 292] width 803 height 41
type input "HES TEMPLATE"
click at [1138, 282] on input "Add Report" at bounding box center [1126, 278] width 138 height 30
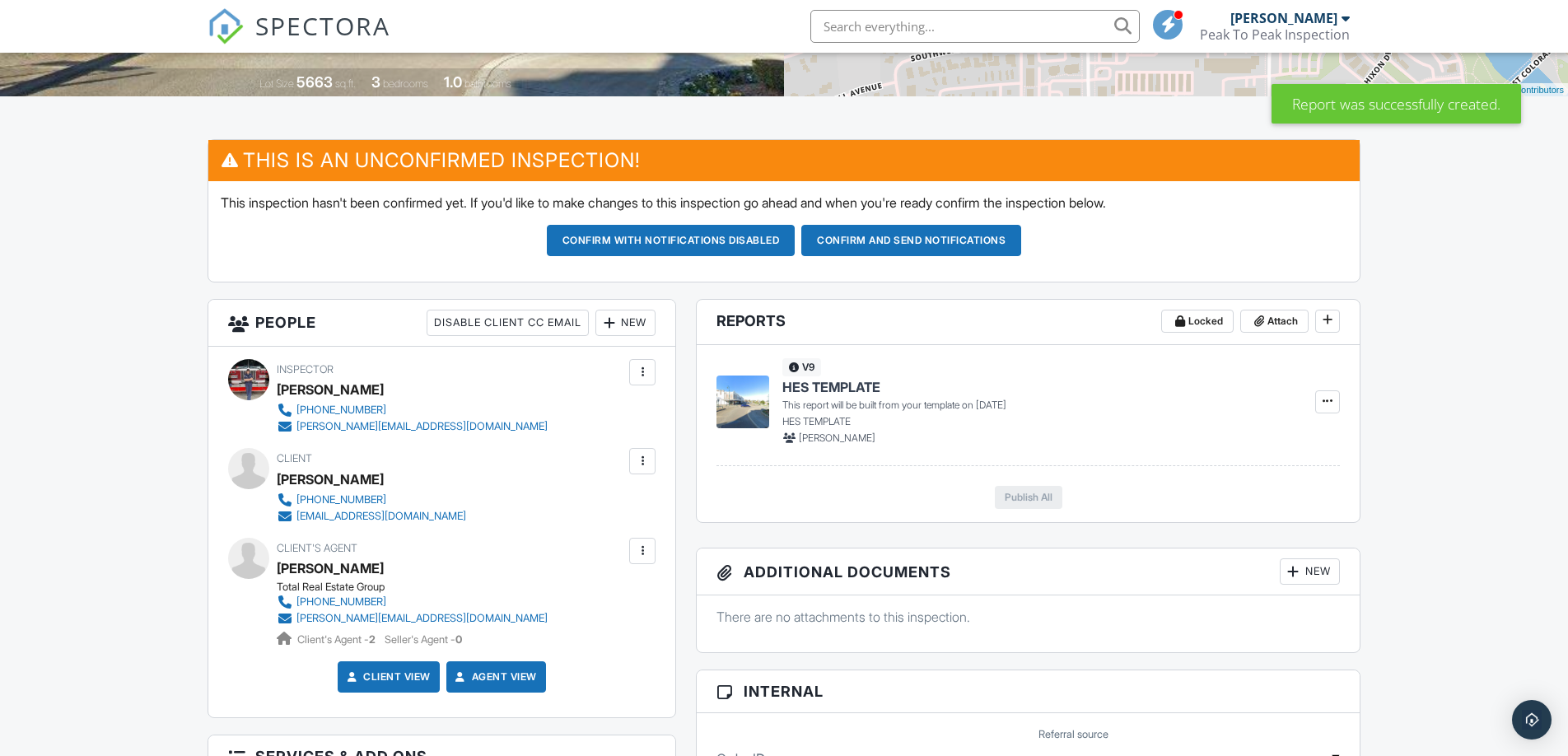
scroll to position [352, 0]
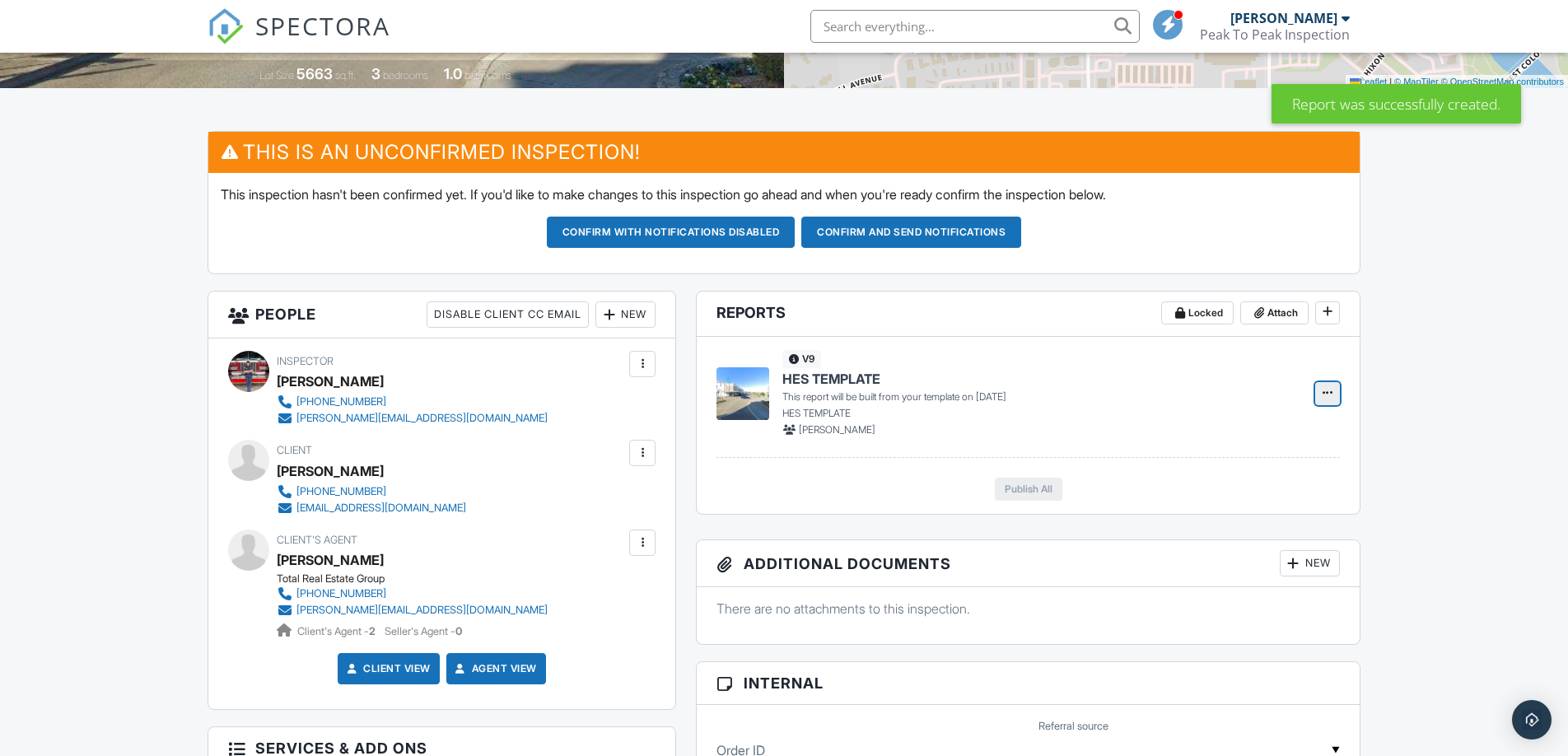
click at [1321, 401] on span at bounding box center [1328, 392] width 16 height 16
click at [1248, 448] on input "Build Now" at bounding box center [1245, 455] width 168 height 38
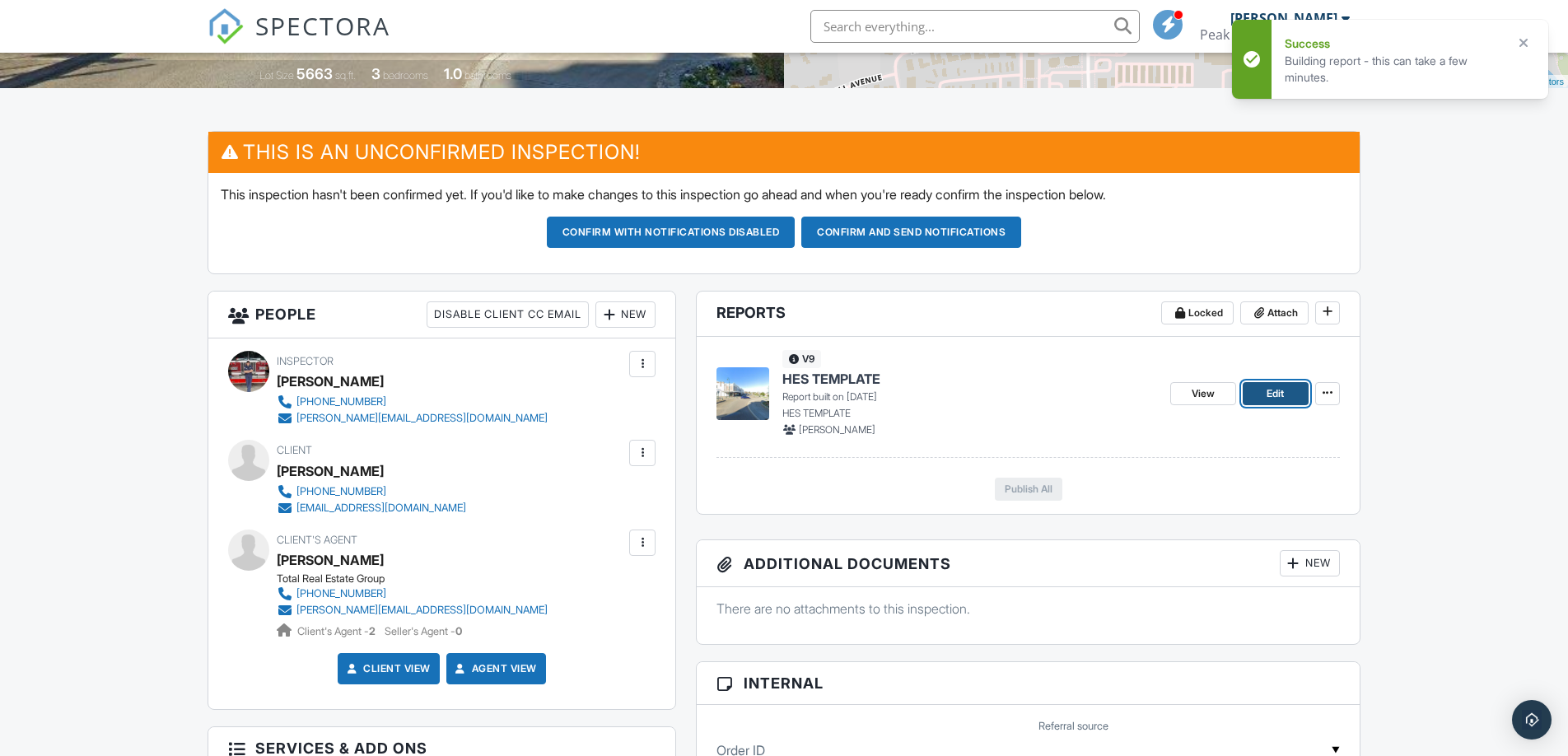
click at [1272, 402] on span "Edit" at bounding box center [1276, 393] width 17 height 16
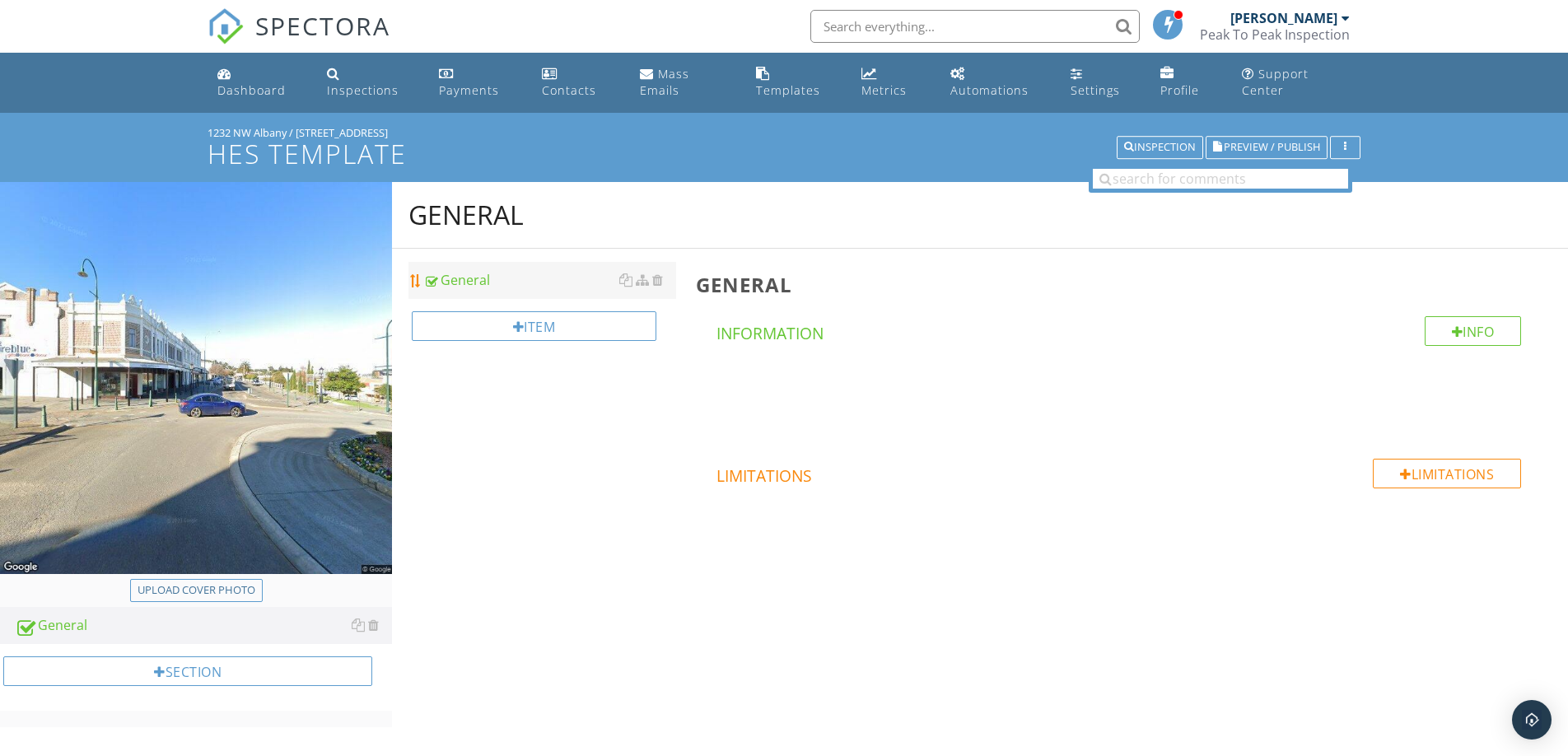
scroll to position [113, 0]
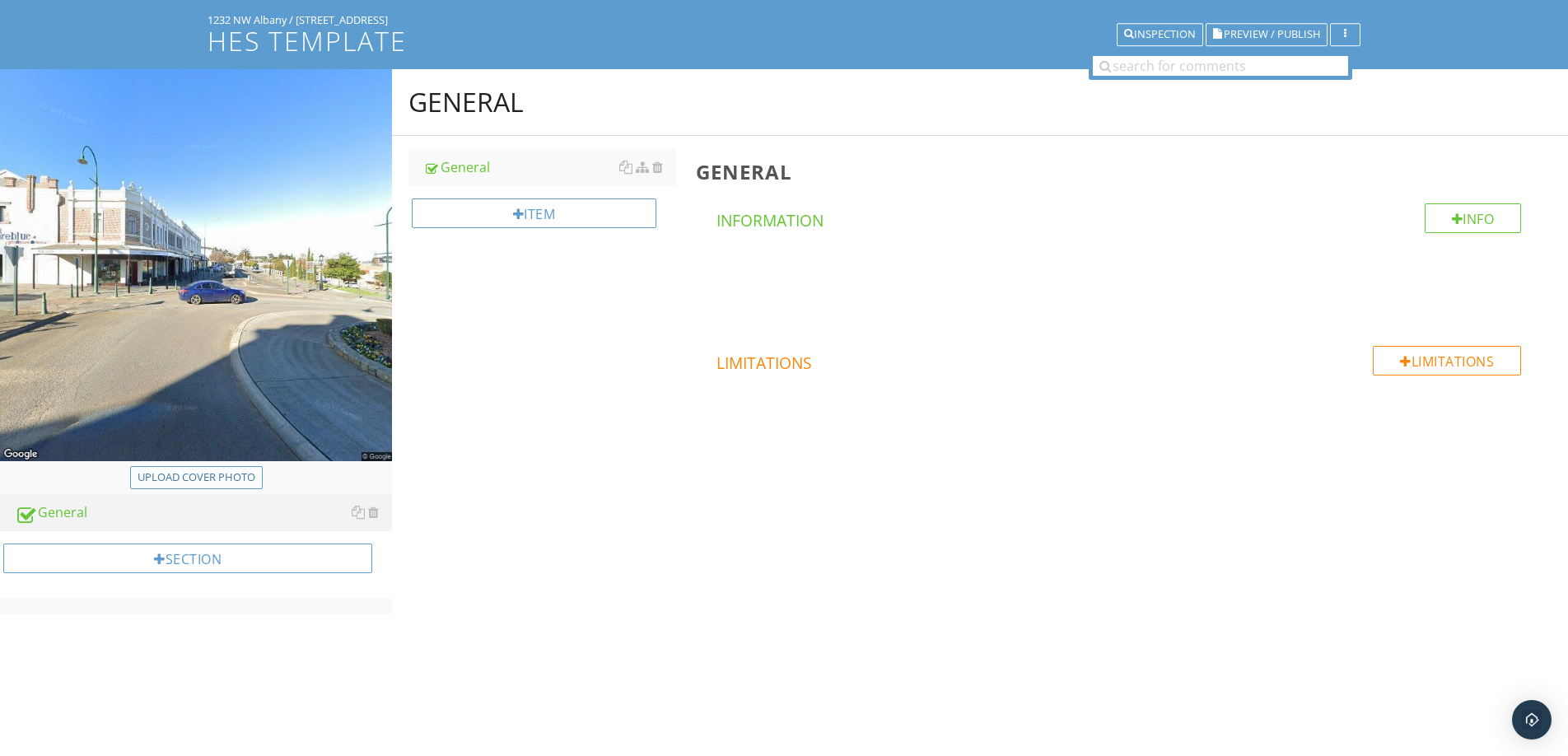
click at [188, 473] on div "Upload cover photo" at bounding box center [196, 477] width 117 height 16
type input "C:\fakepath\Peak-to-Peak-Finalized Logos_Vertical-Stack.png"
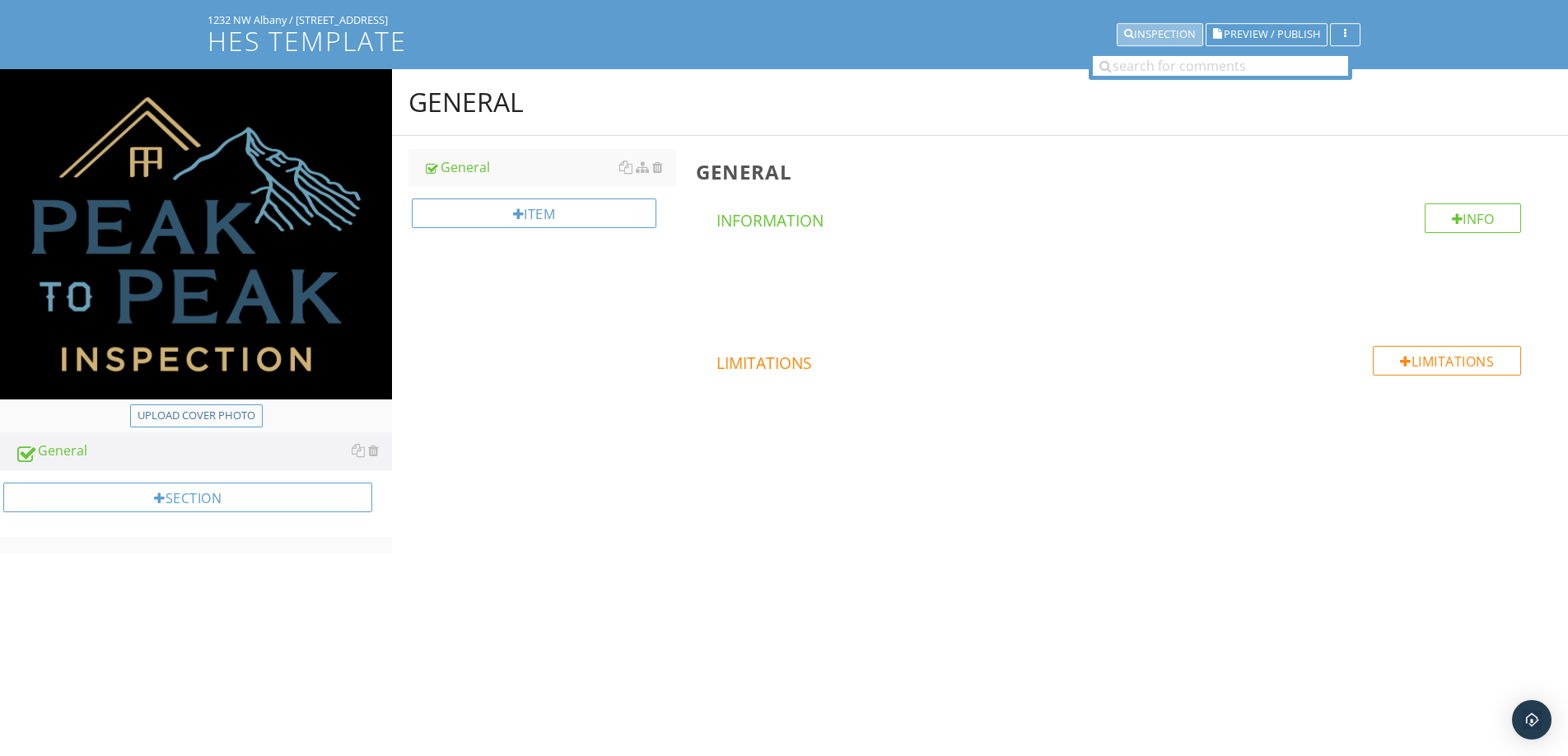
click at [1163, 32] on div "Inspection" at bounding box center [1160, 35] width 72 height 12
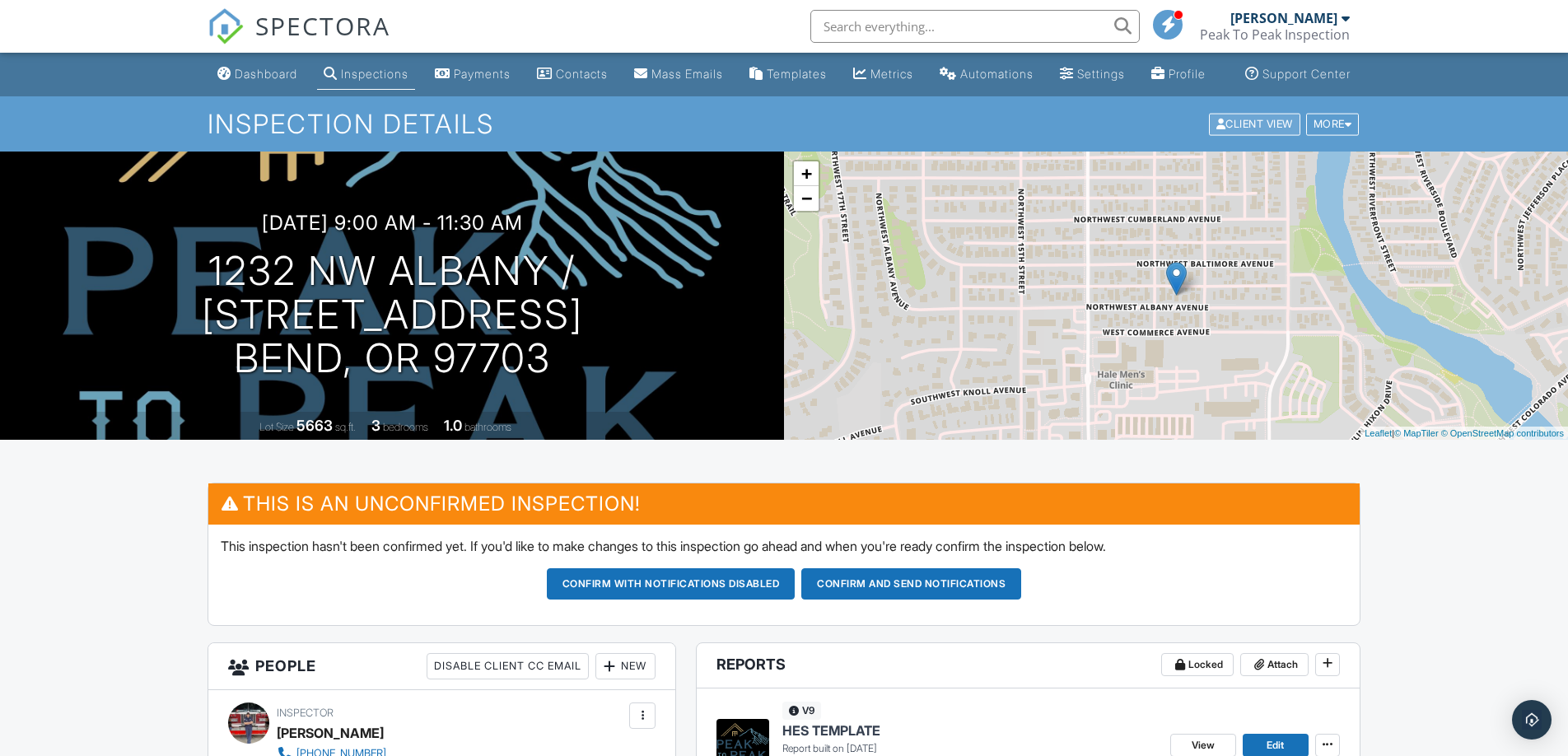
click at [1260, 135] on div "Client View" at bounding box center [1254, 123] width 91 height 22
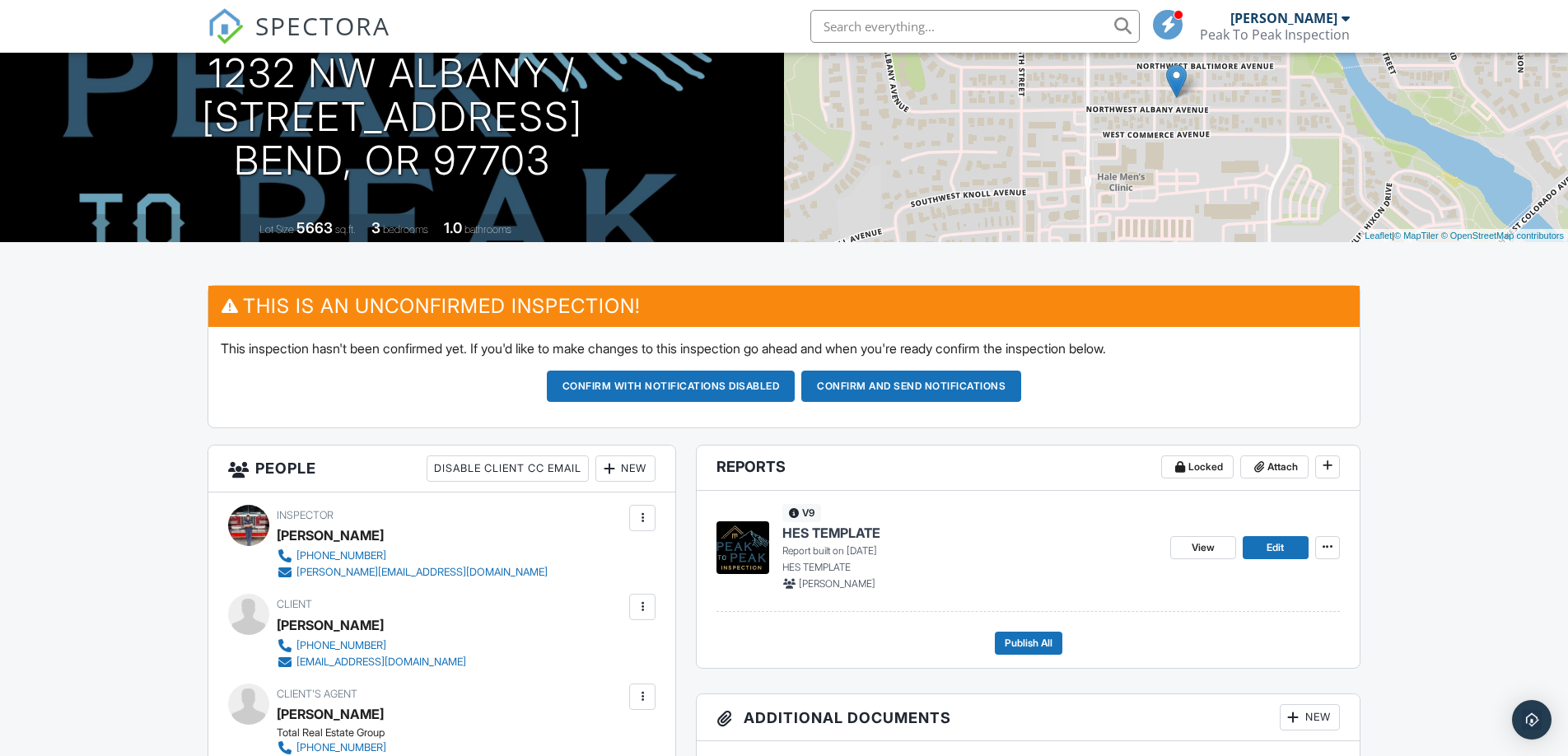
scroll to position [203, 0]
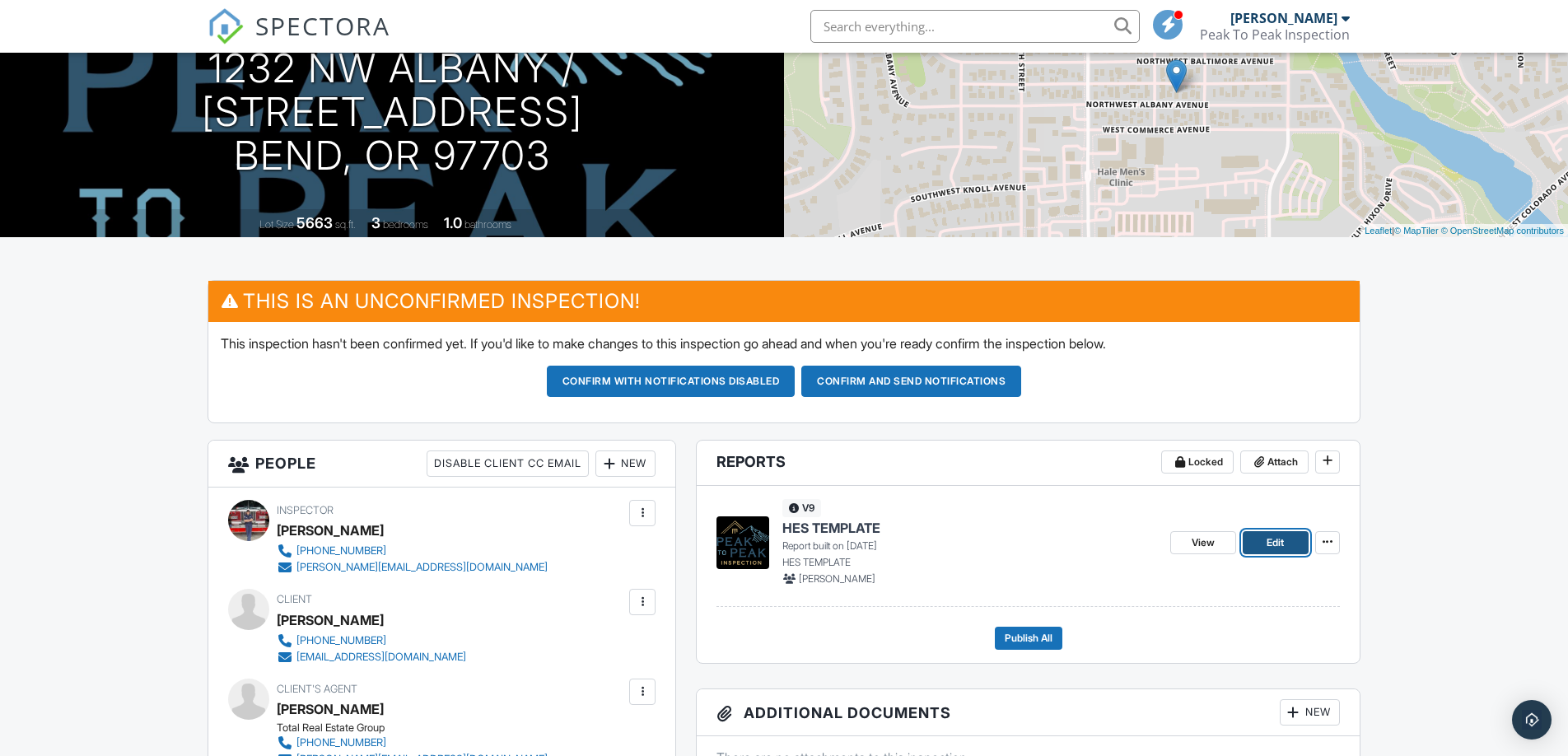
click at [1272, 551] on span "Edit" at bounding box center [1276, 542] width 17 height 16
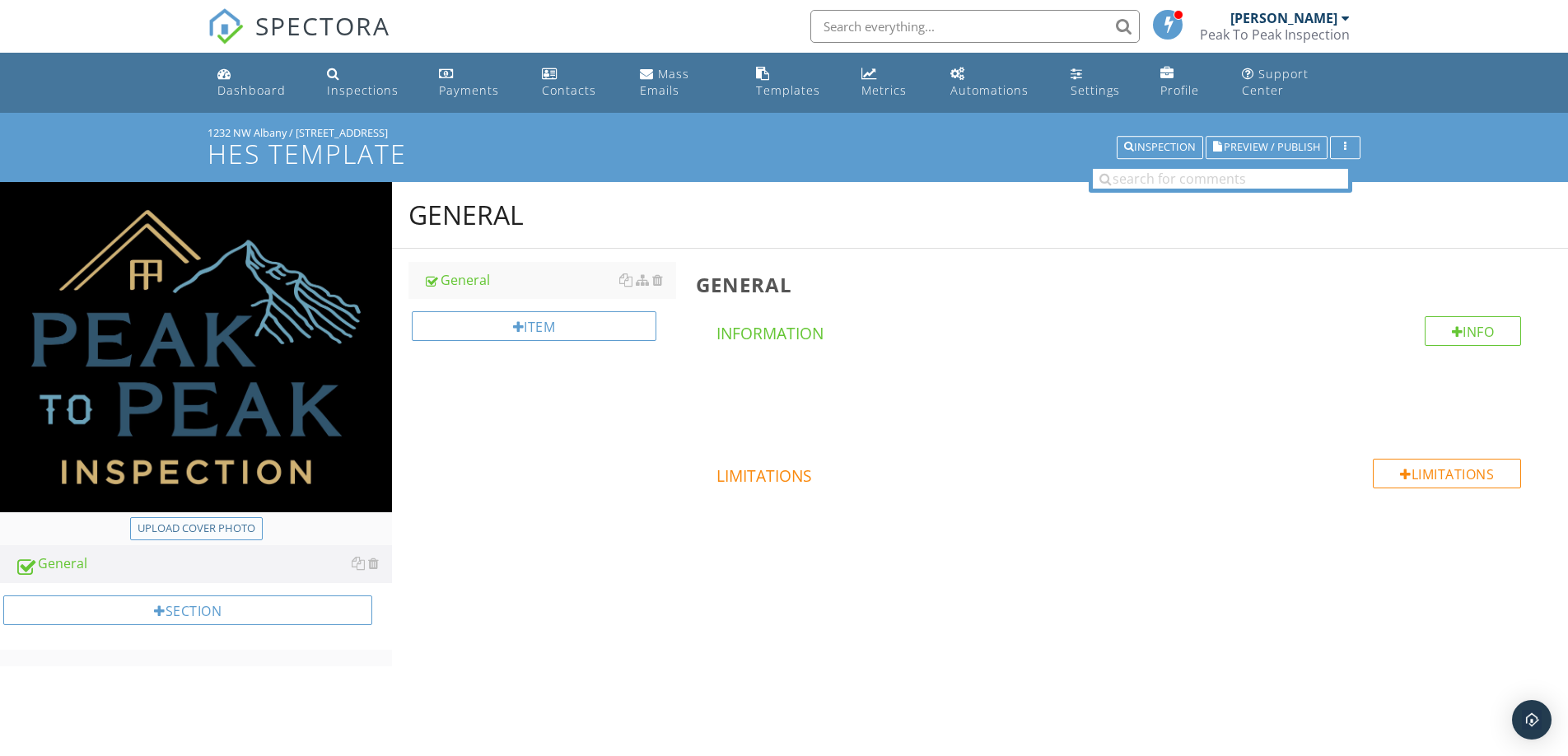
click at [226, 520] on div "Upload cover photo" at bounding box center [196, 528] width 117 height 16
type input "C:\fakepath\Peak-to-Peak-Finalized Logos_Circle-Badge.png"
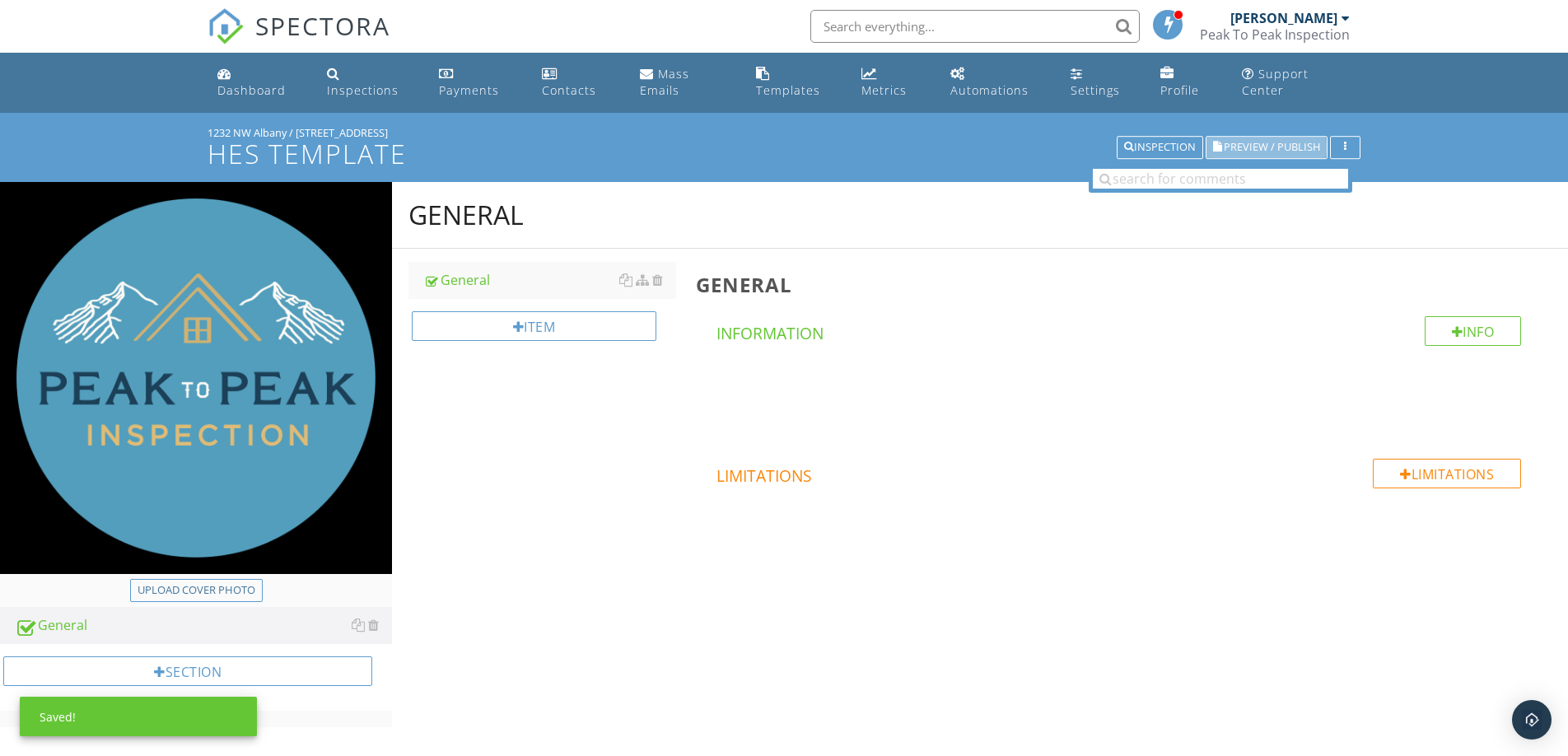
click at [1274, 152] on span "Preview / Publish" at bounding box center [1273, 147] width 96 height 11
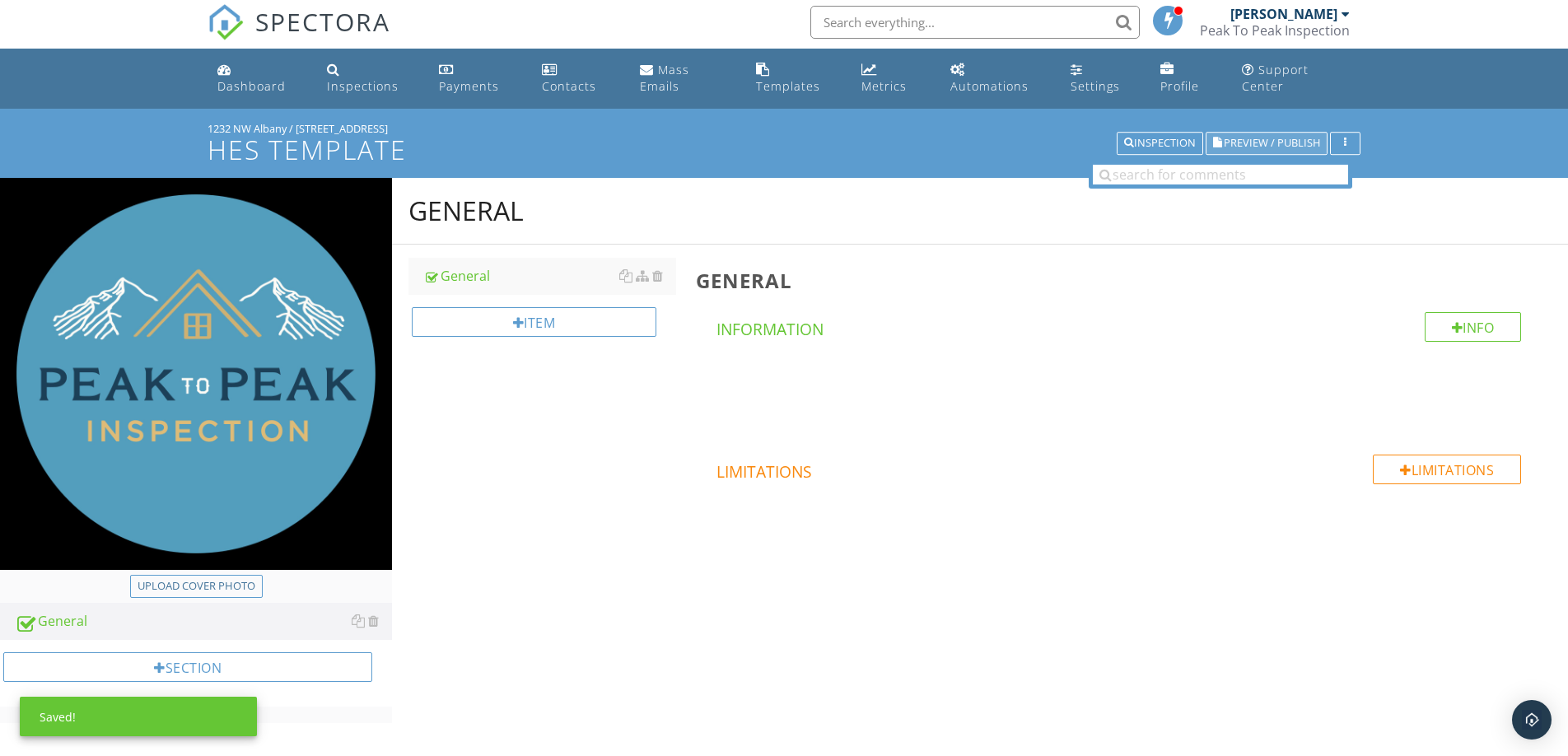
scroll to position [9, 0]
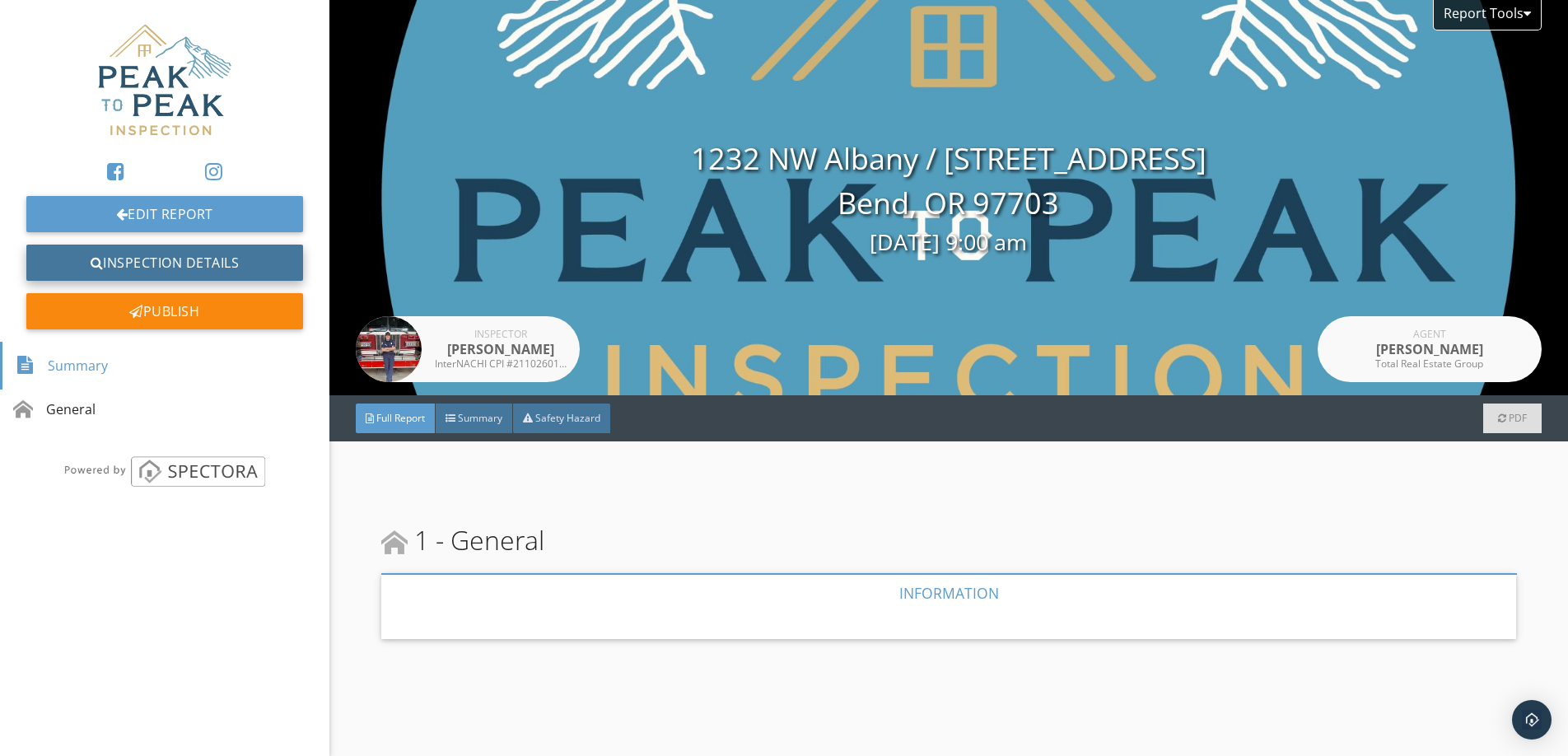
click at [190, 270] on link "Inspection Details" at bounding box center [164, 263] width 277 height 37
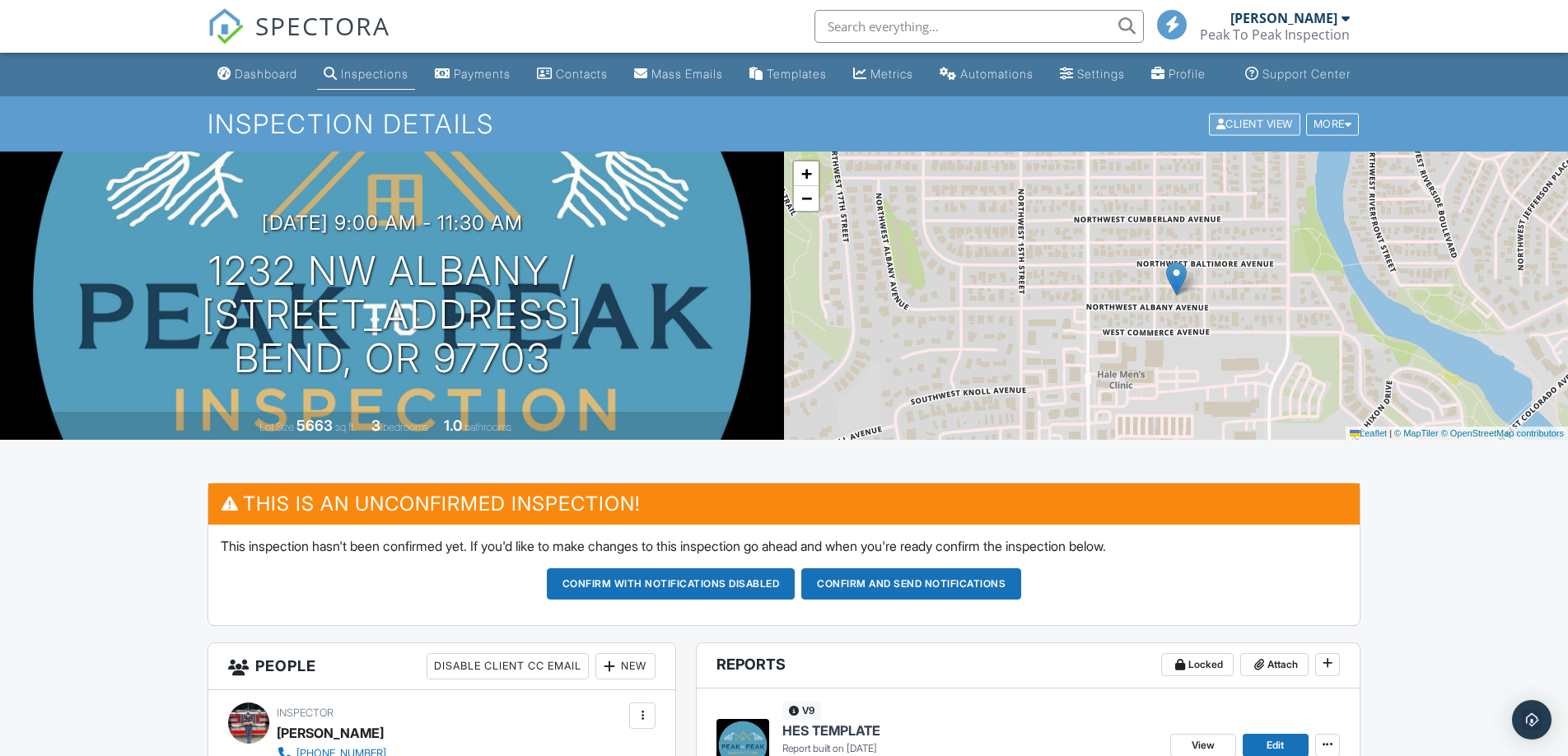
click at [1217, 129] on div at bounding box center [1222, 123] width 10 height 11
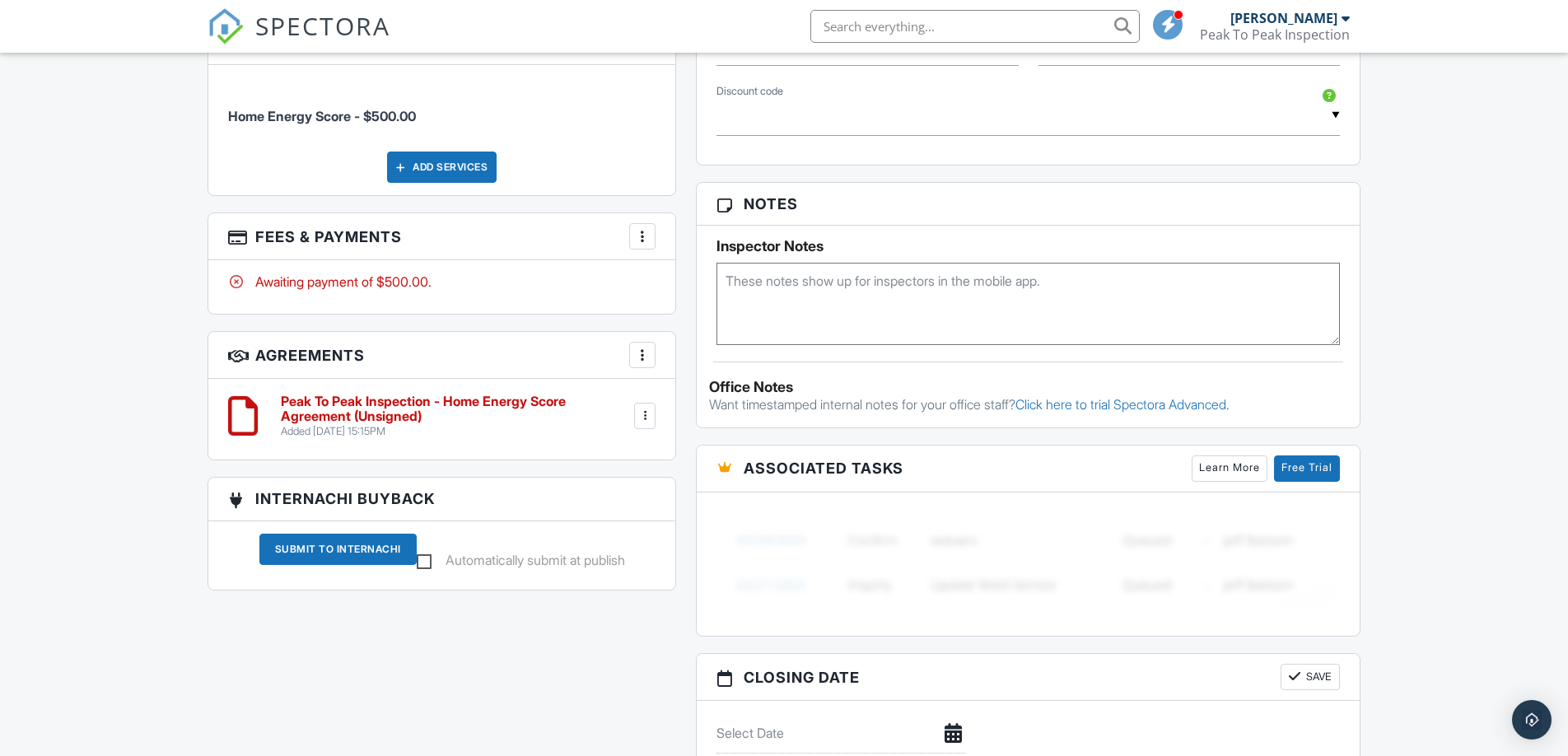
scroll to position [1069, 0]
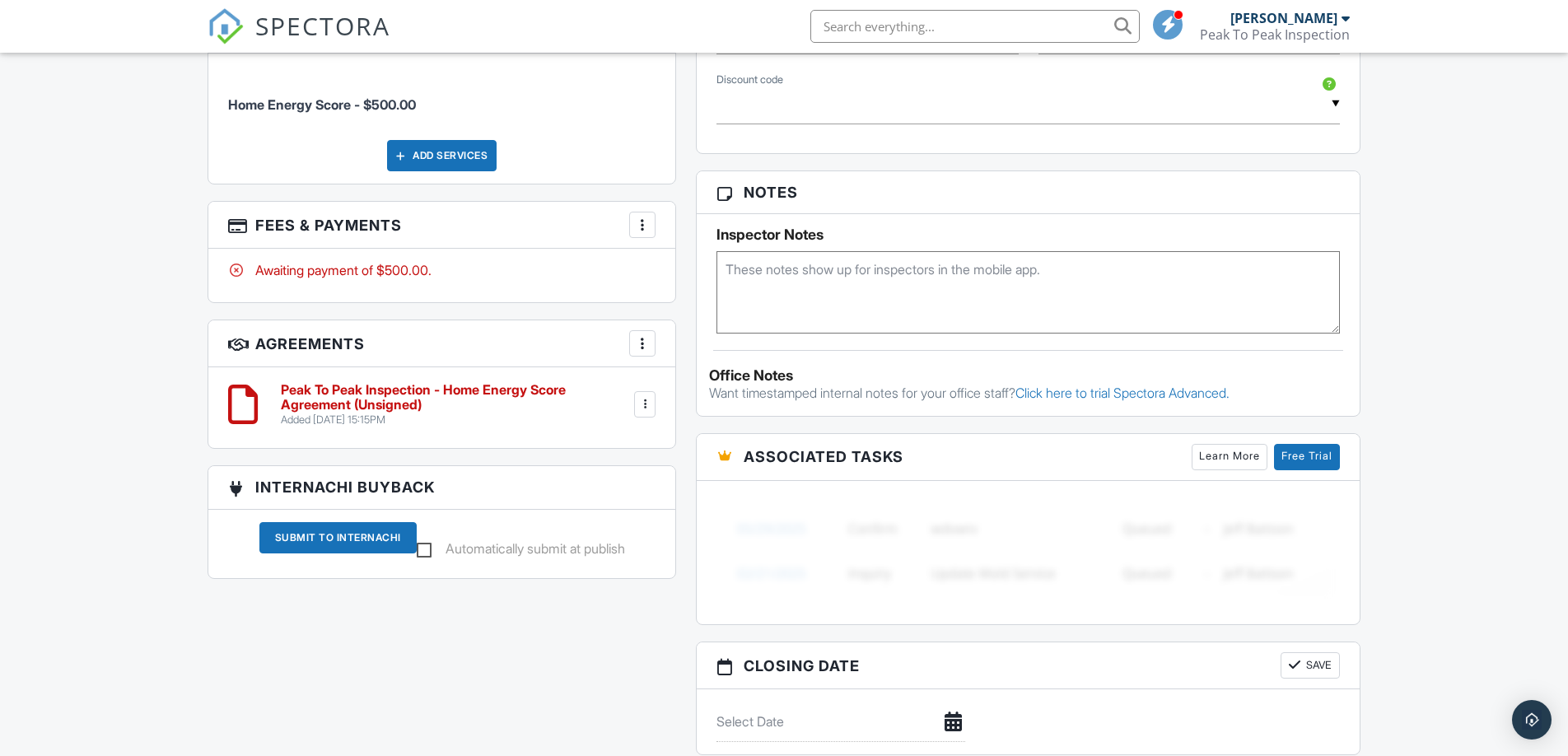
click at [380, 412] on h6 "Peak To Peak Inspection - Home Energy Score Agreement (Unsigned)" at bounding box center [456, 397] width 350 height 29
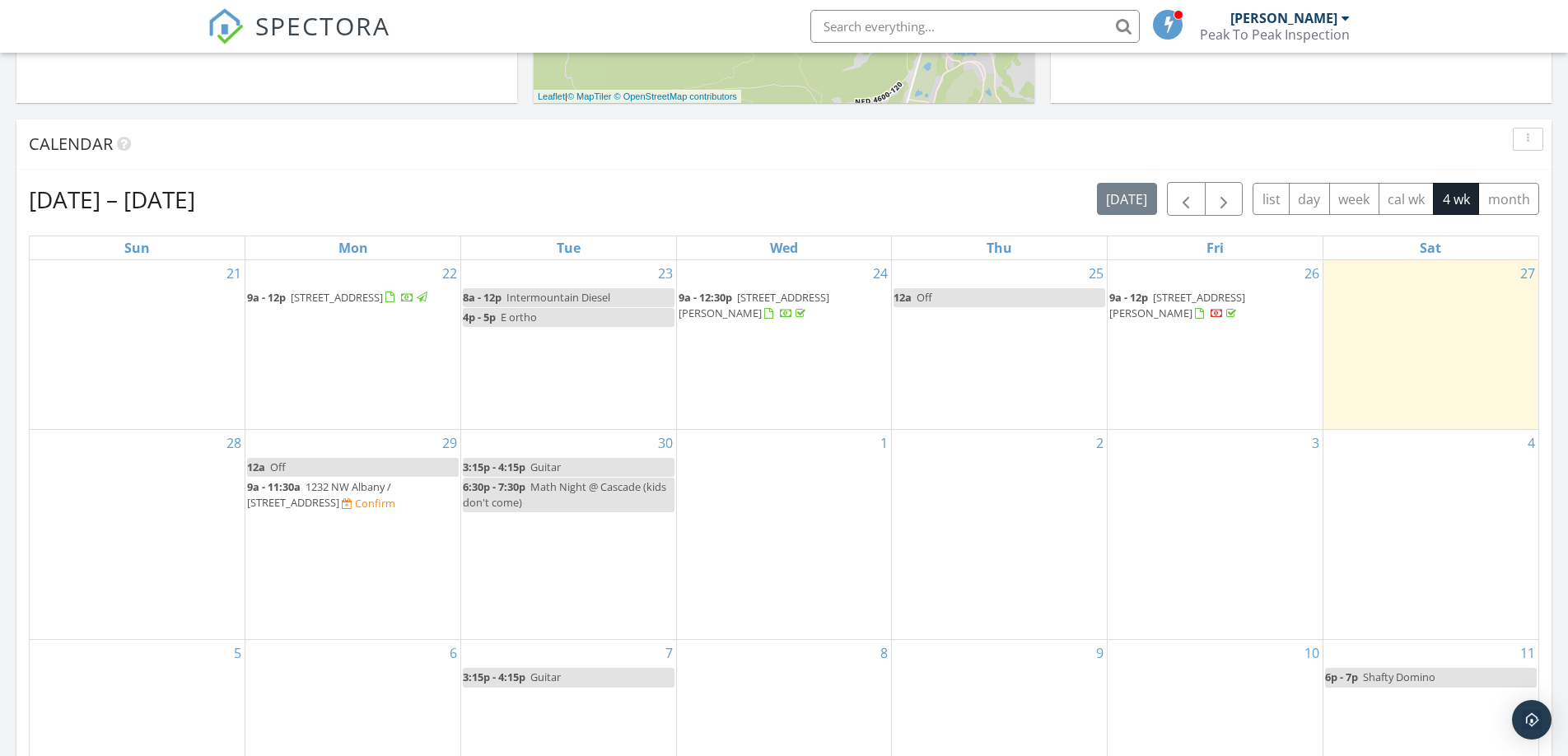
scroll to position [667, 0]
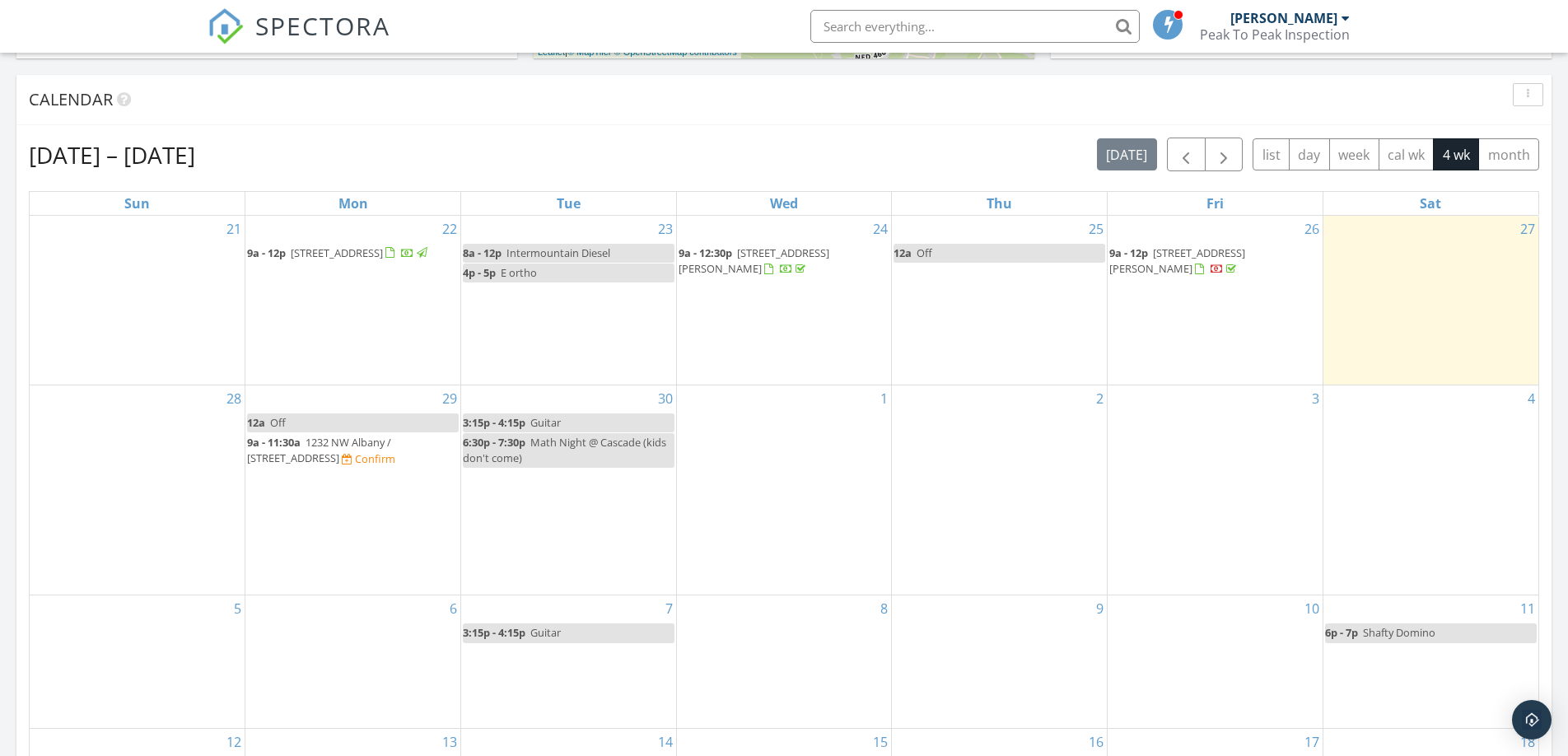
click at [327, 451] on span "1232 NW Albany / 1244 NW Albany , Bend 97703" at bounding box center [319, 450] width 144 height 31
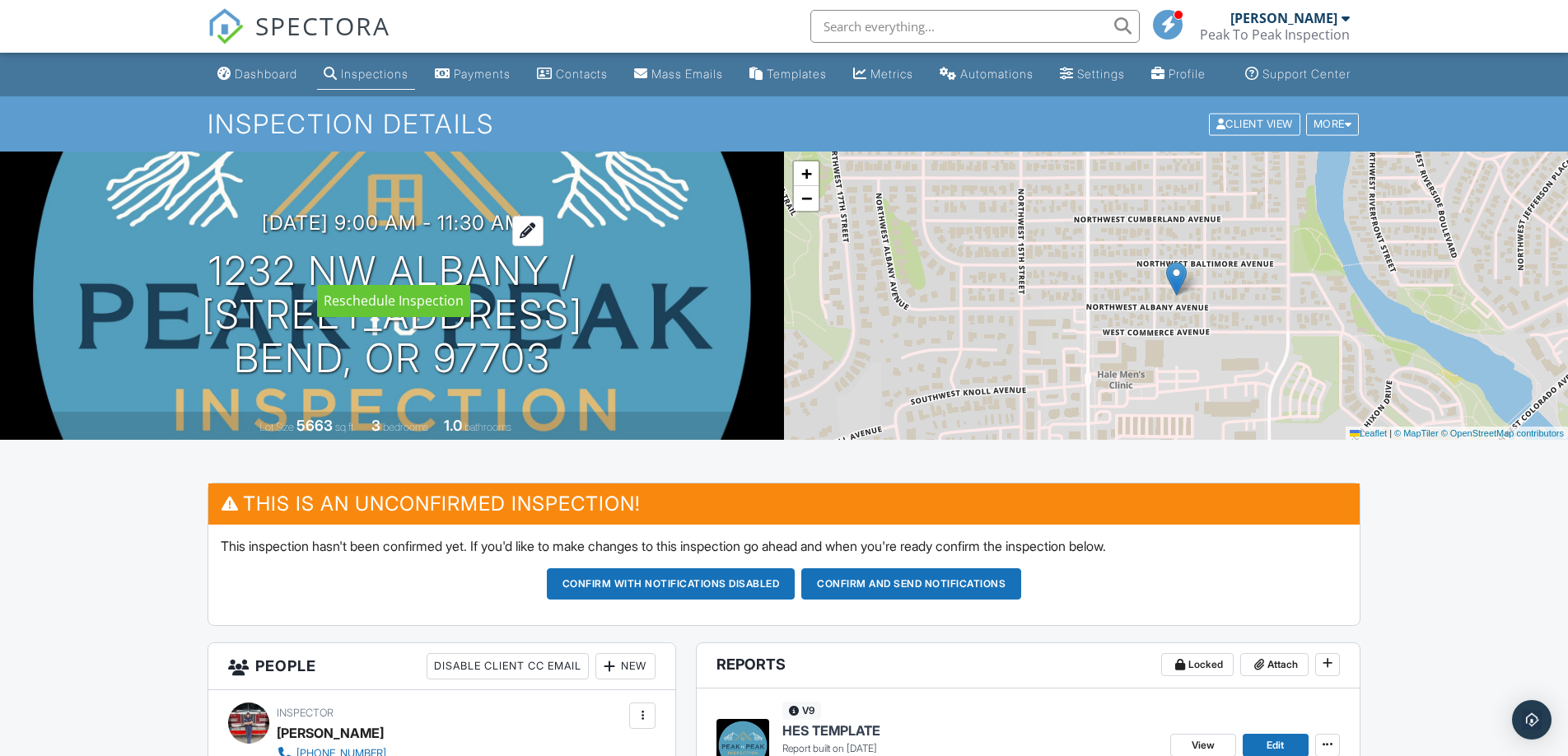
click at [544, 246] on div at bounding box center [528, 231] width 32 height 31
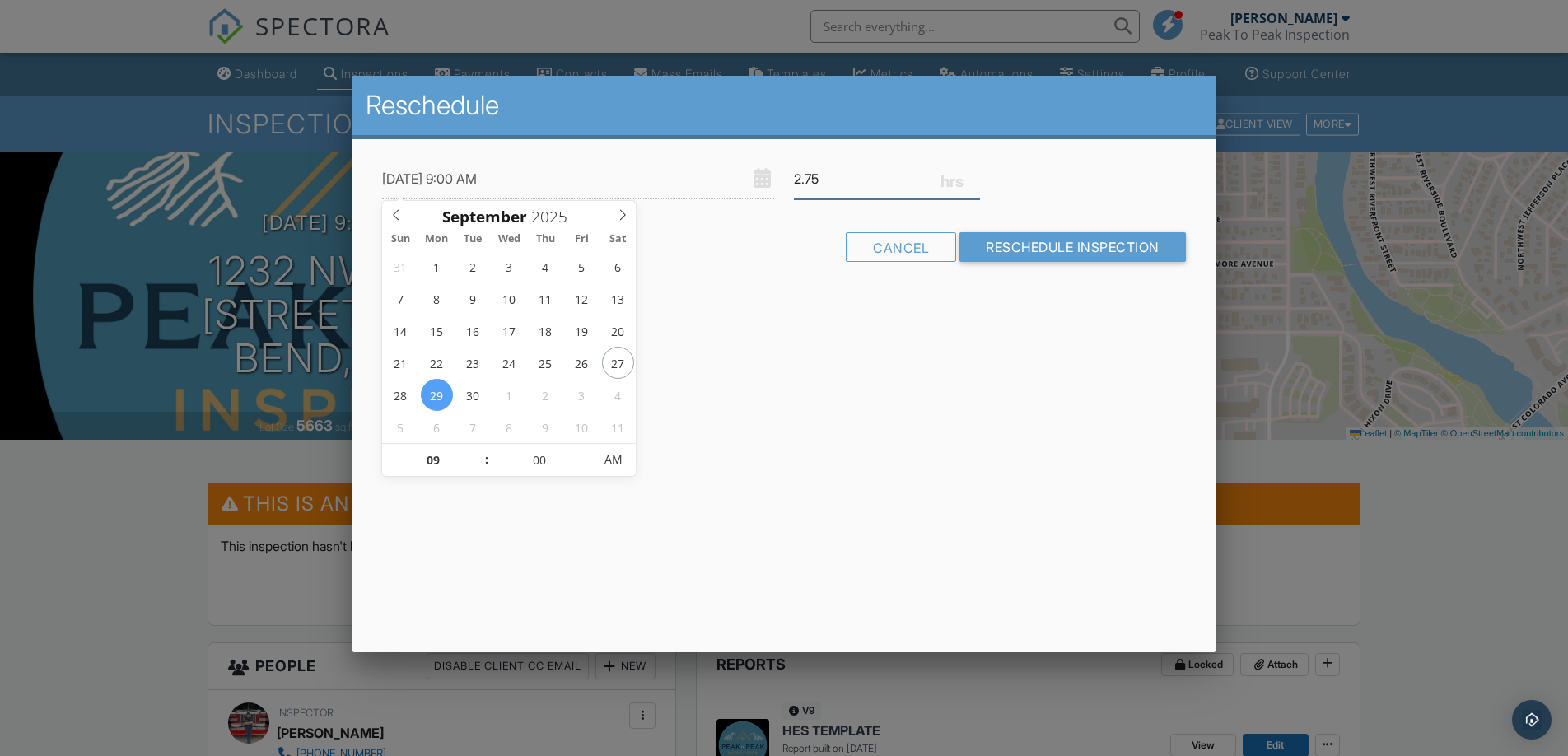
type input "2.75"
click at [974, 174] on input "2.75" at bounding box center [888, 179] width 187 height 40
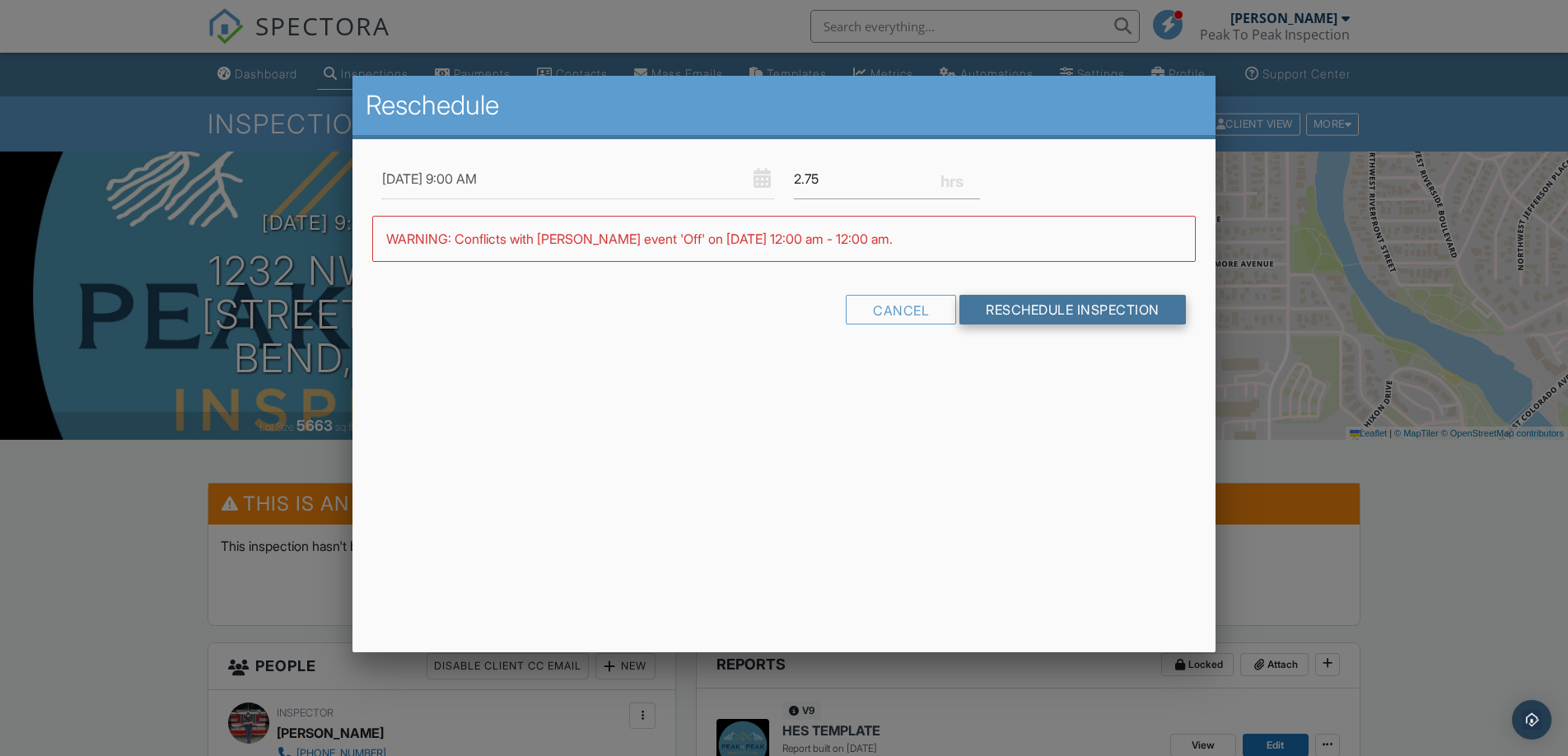
click at [1055, 313] on input "Reschedule Inspection" at bounding box center [1073, 310] width 226 height 30
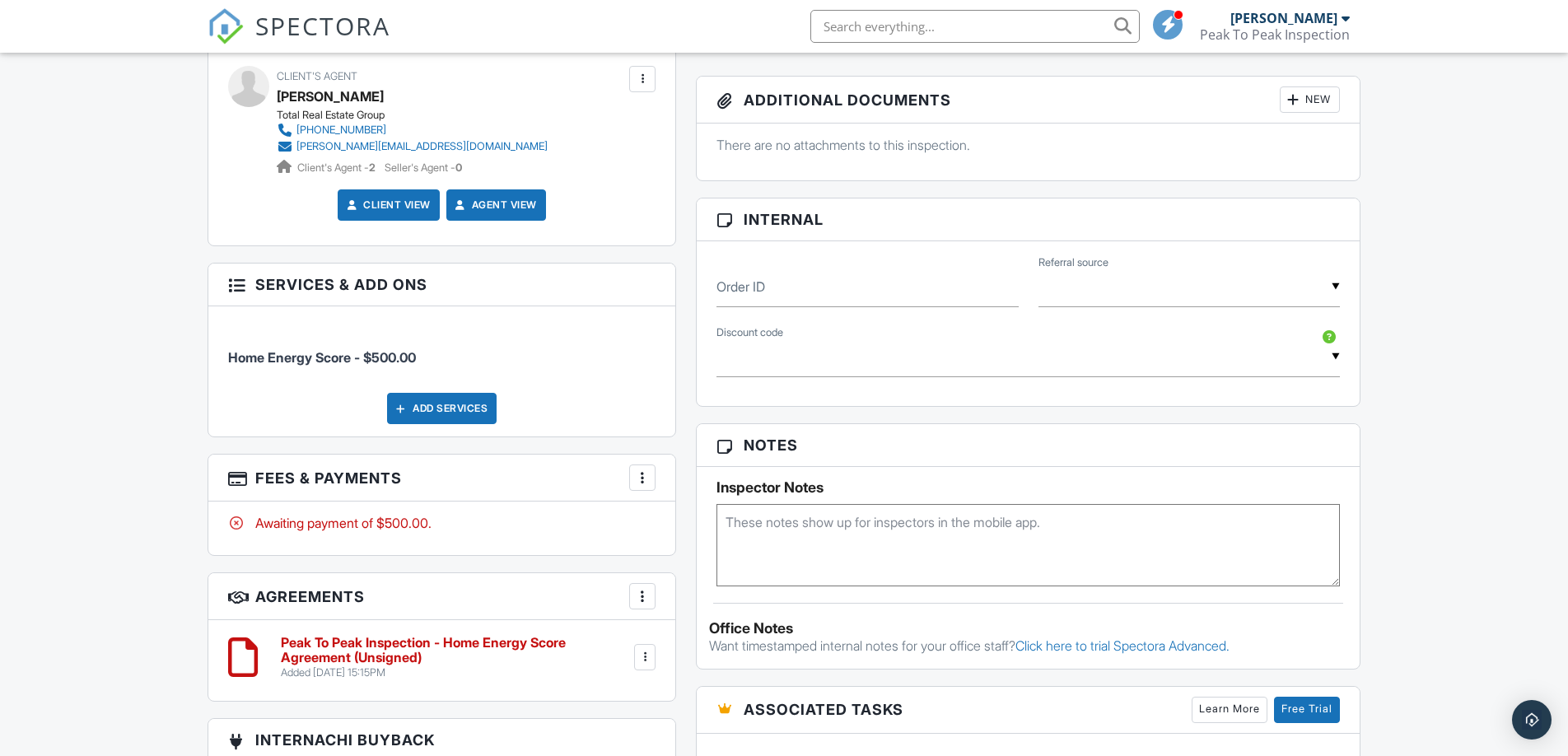
scroll to position [844, 0]
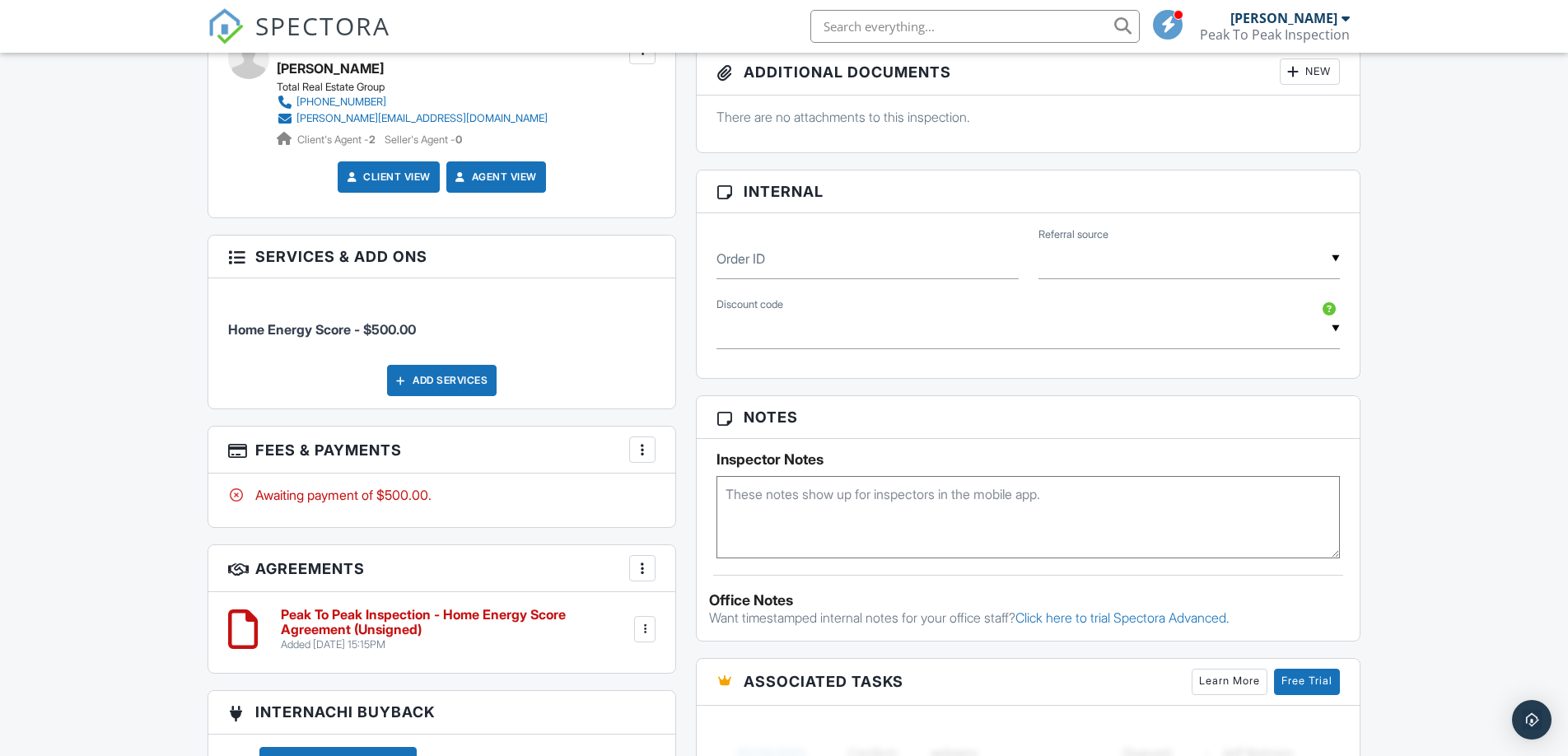
click at [645, 458] on div at bounding box center [642, 449] width 16 height 16
click at [706, 600] on li "View Invoice" at bounding box center [725, 582] width 172 height 41
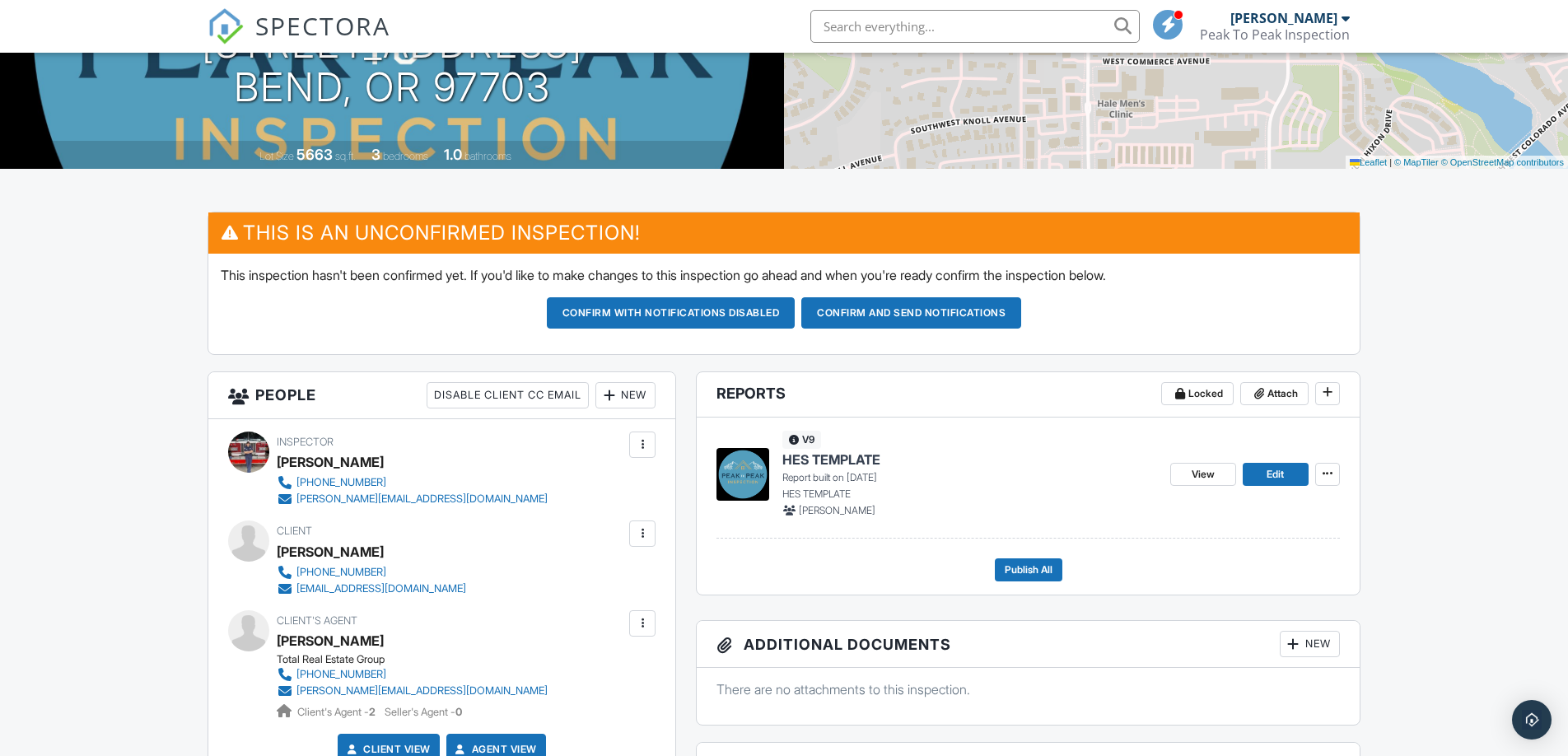
scroll to position [313, 0]
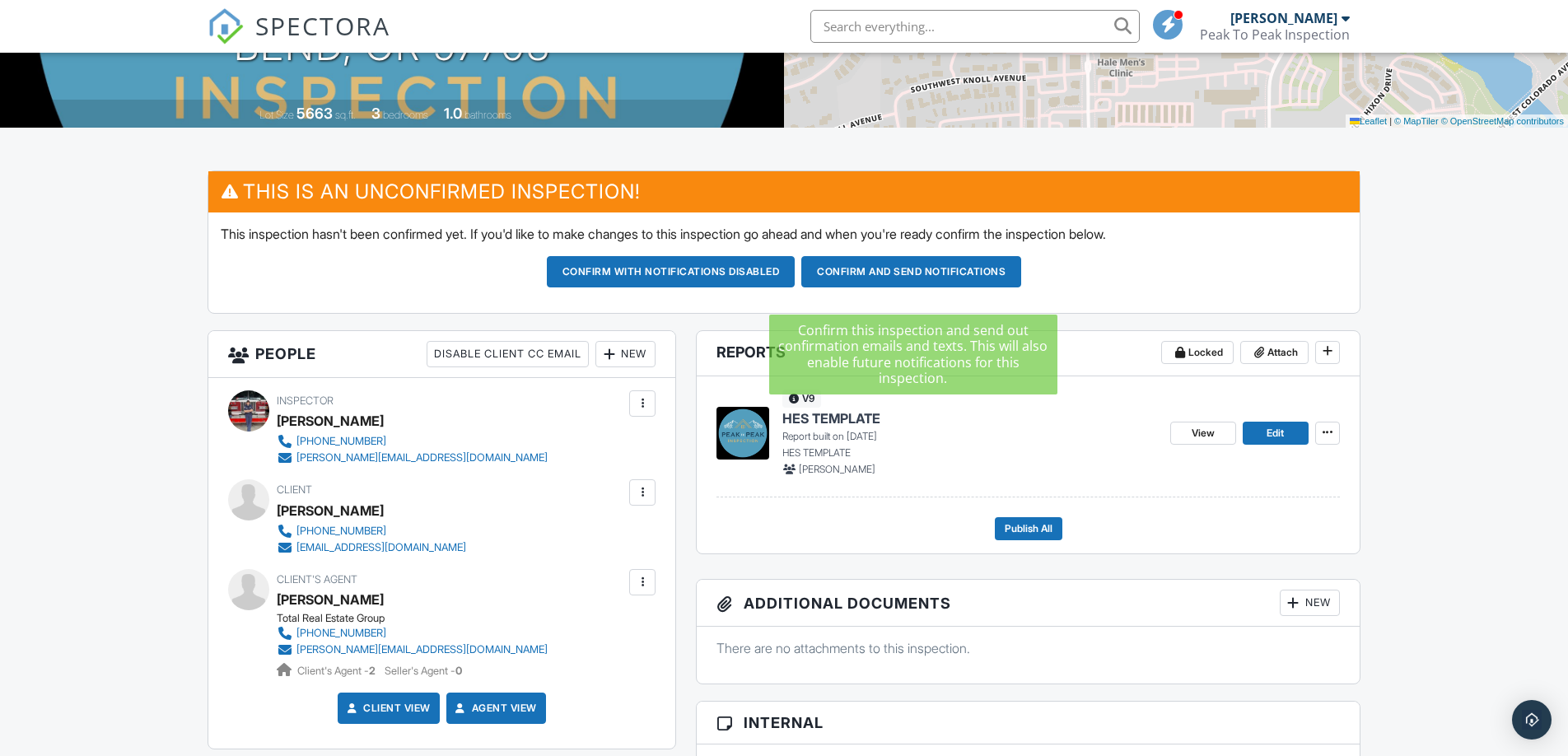
click at [926, 284] on button "Confirm and send notifications" at bounding box center [911, 271] width 220 height 32
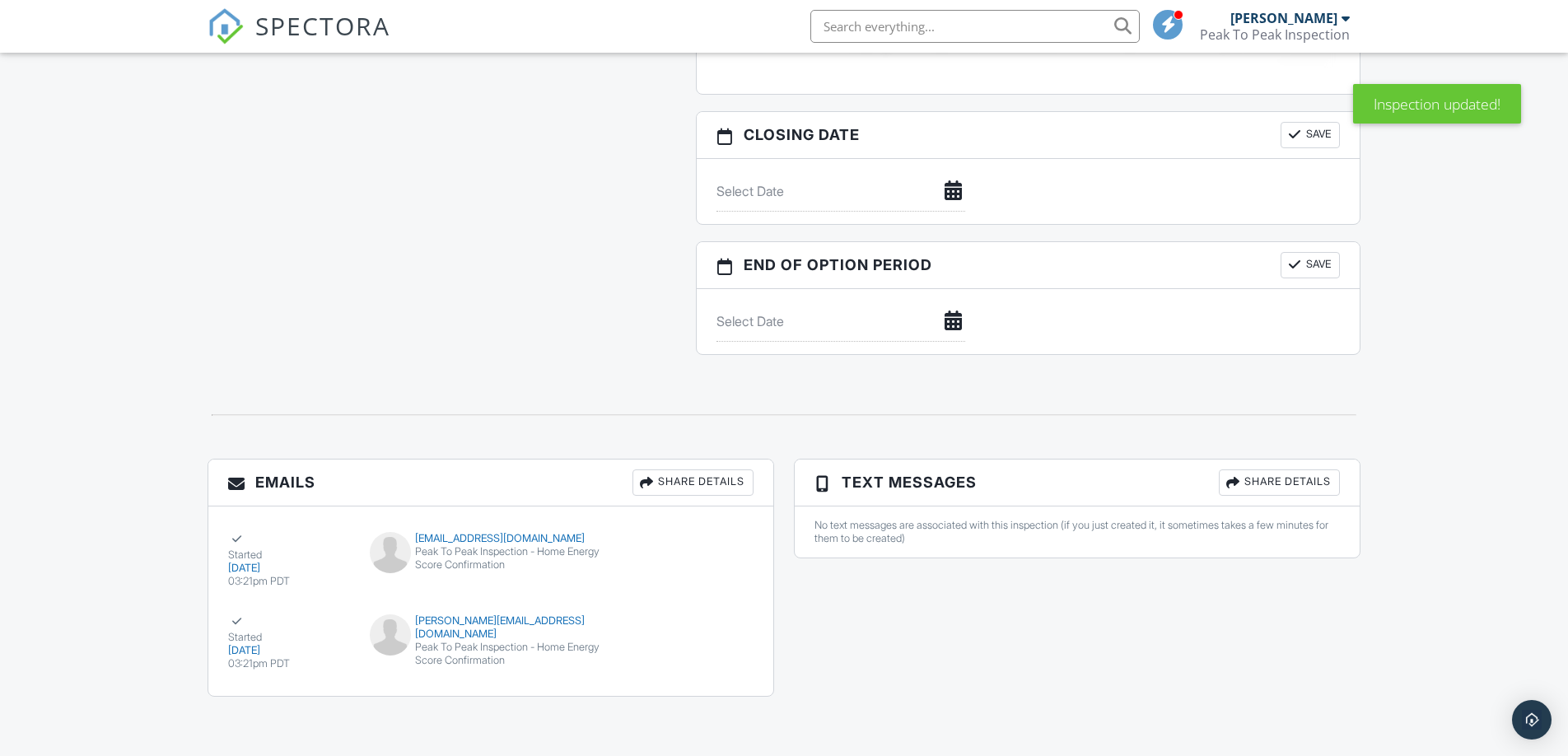
scroll to position [1518, 0]
click at [244, 587] on div "03:21pm PDT" at bounding box center [289, 582] width 122 height 13
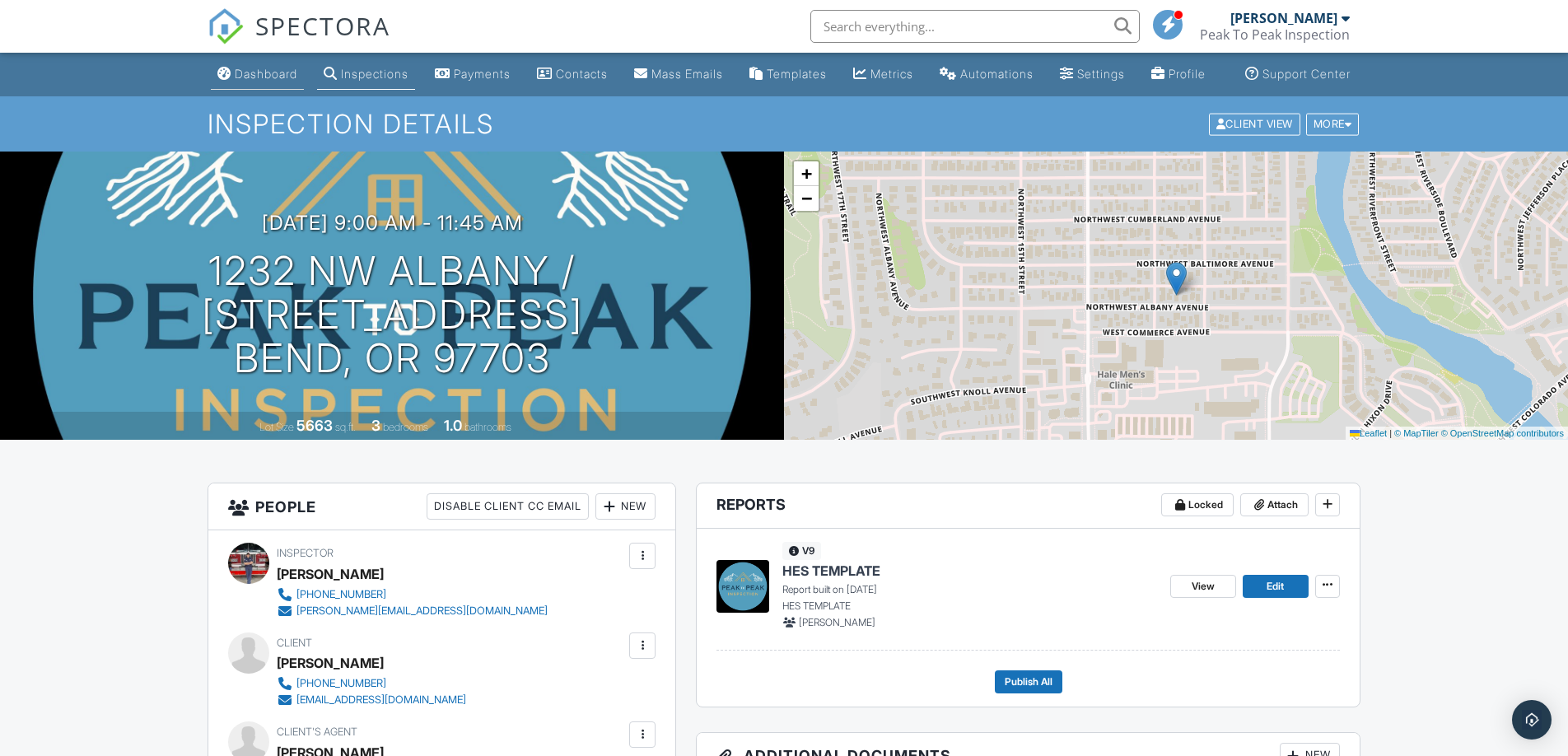
click at [255, 81] on div "Dashboard" at bounding box center [266, 73] width 63 height 14
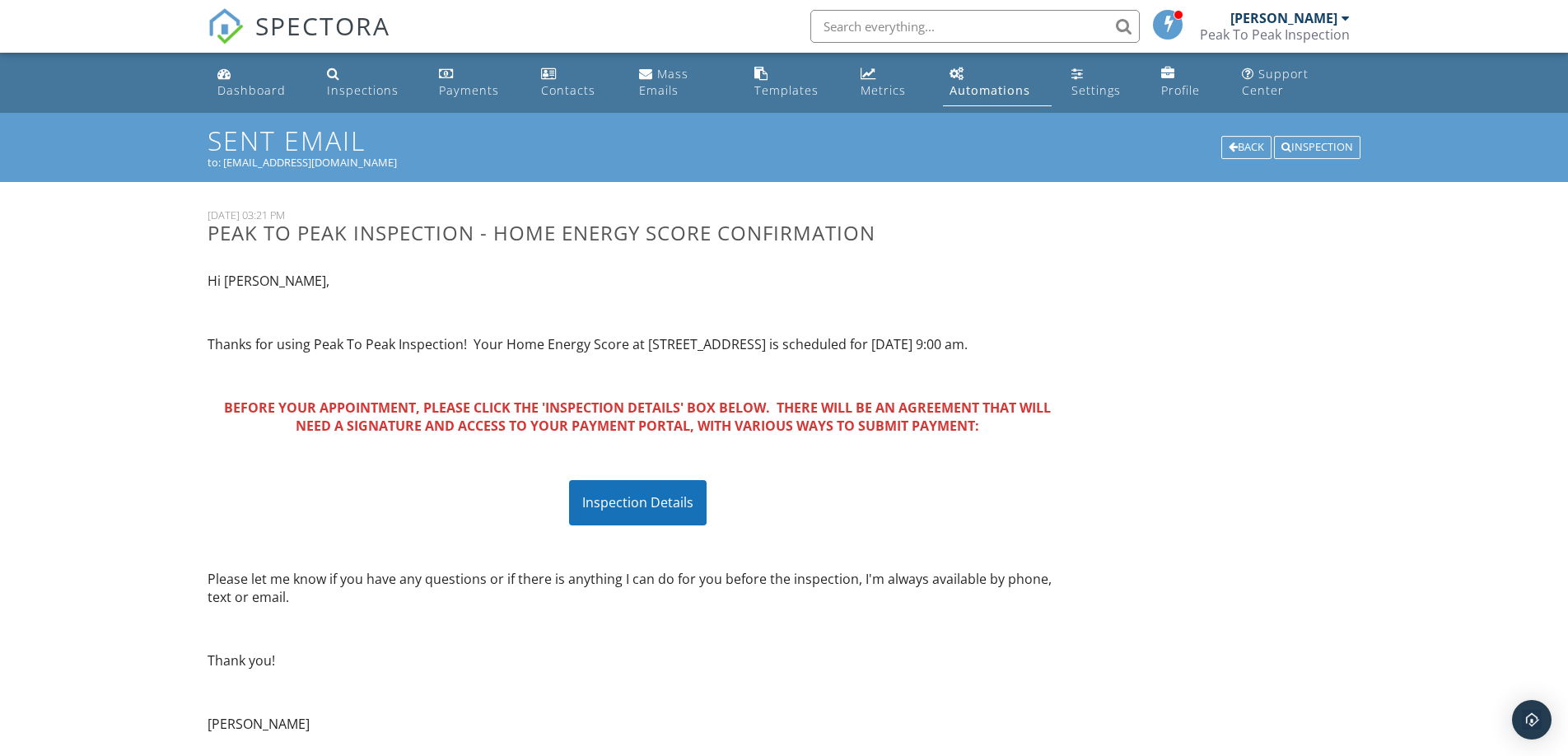
scroll to position [1, 0]
click at [627, 521] on div "Inspection Details" at bounding box center [638, 501] width 138 height 44
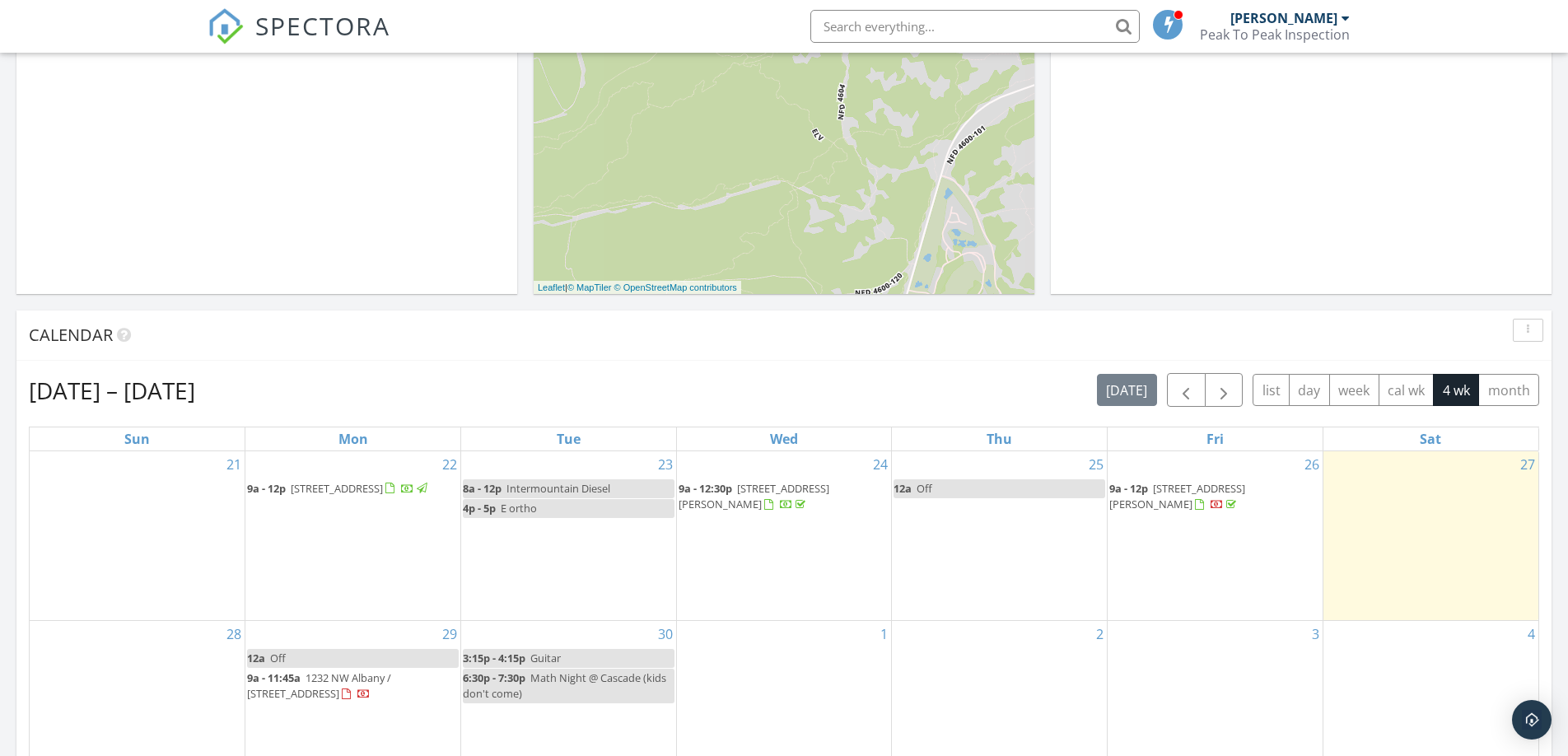
scroll to position [455, 0]
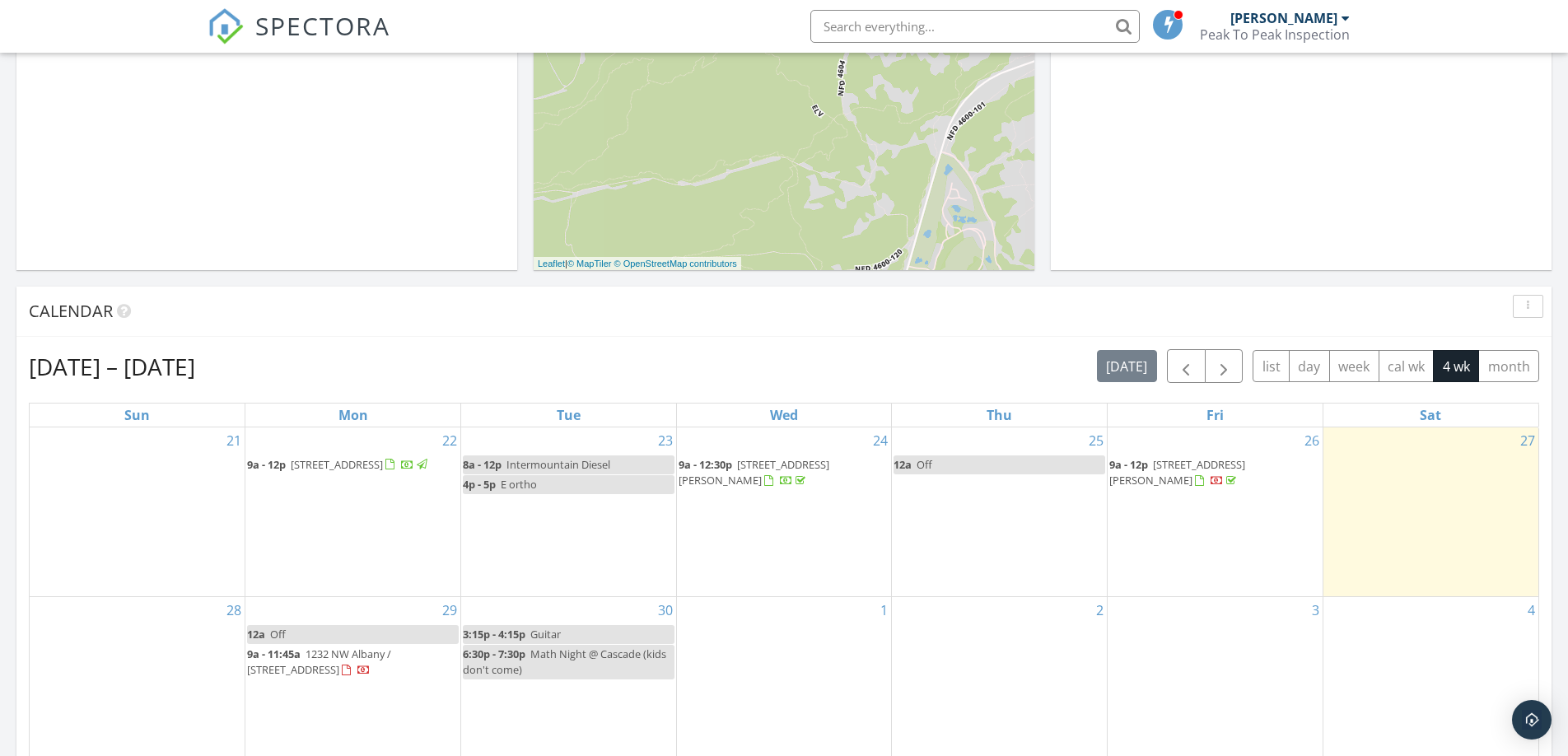
click at [299, 639] on link "12a Off" at bounding box center [353, 635] width 212 height 19
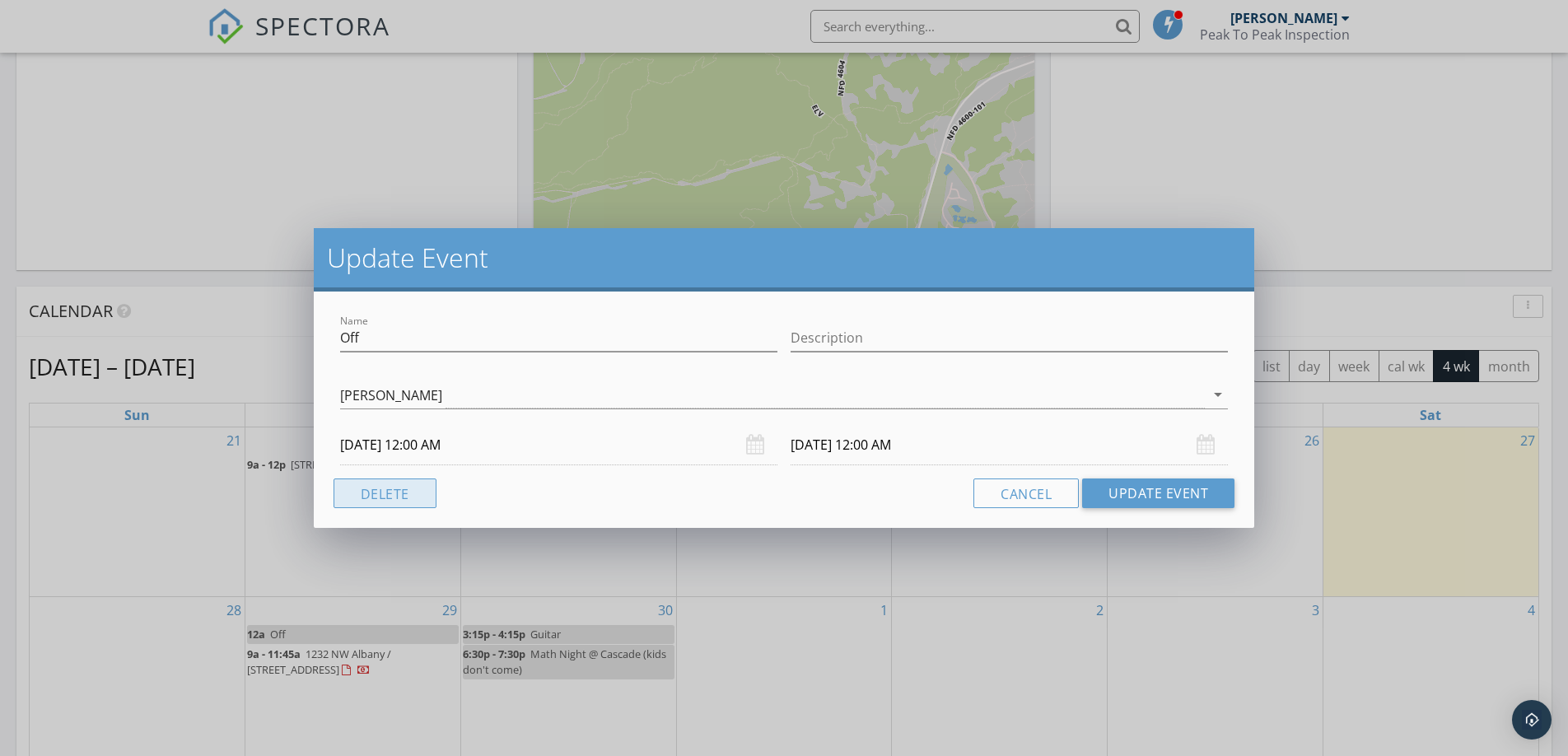
click at [420, 488] on button "Delete" at bounding box center [385, 493] width 103 height 30
